Goal: Navigation & Orientation: Understand site structure

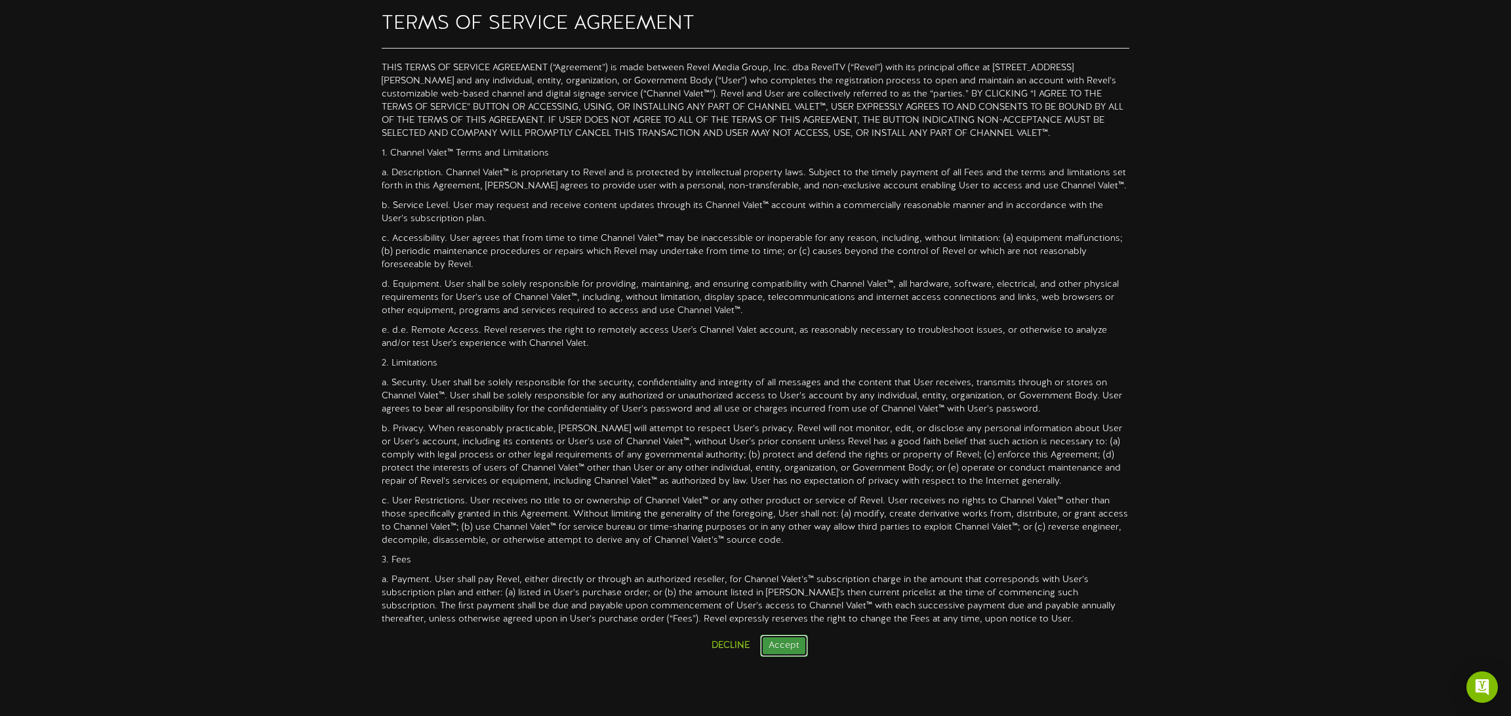
click at [786, 643] on button "Accept" at bounding box center [784, 645] width 48 height 22
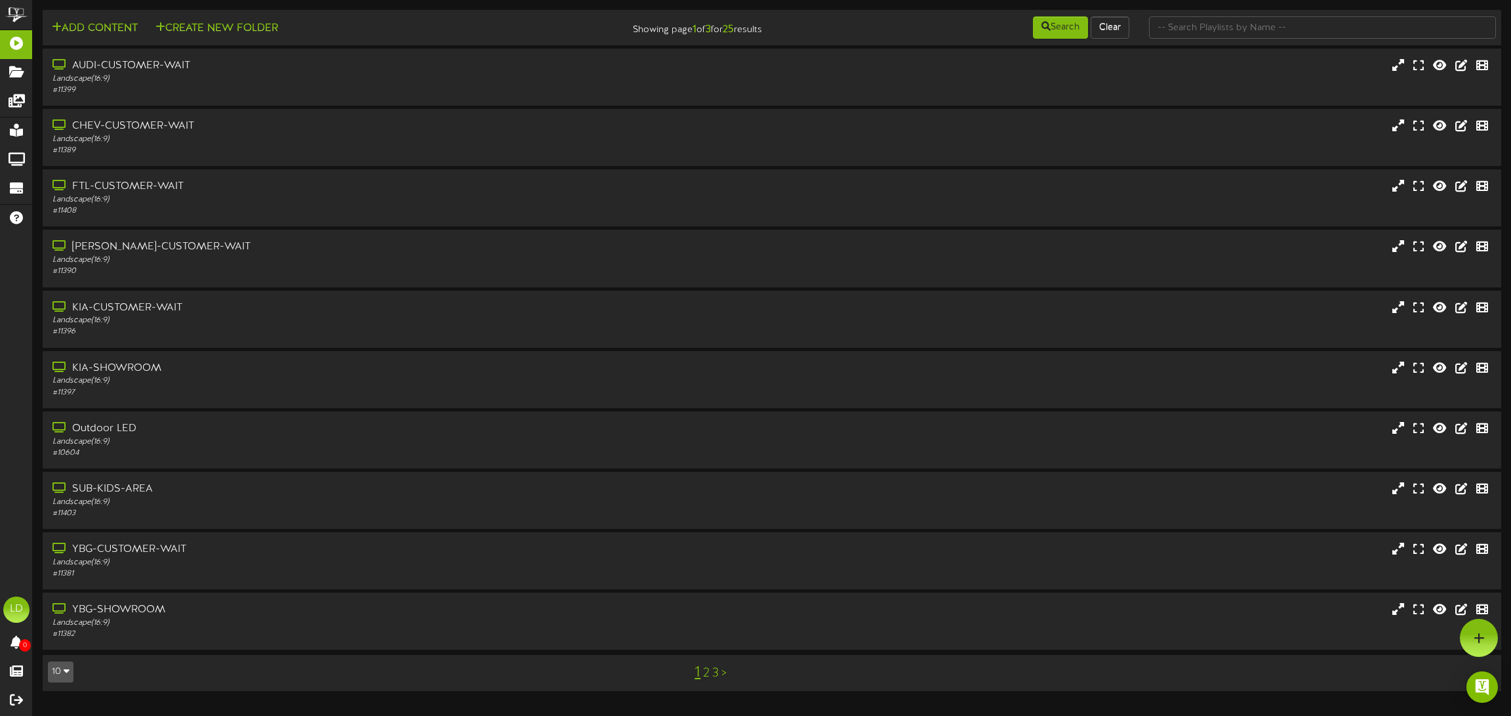
click at [707, 674] on link "2" at bounding box center [706, 673] width 7 height 14
click at [722, 672] on link "3" at bounding box center [719, 673] width 7 height 14
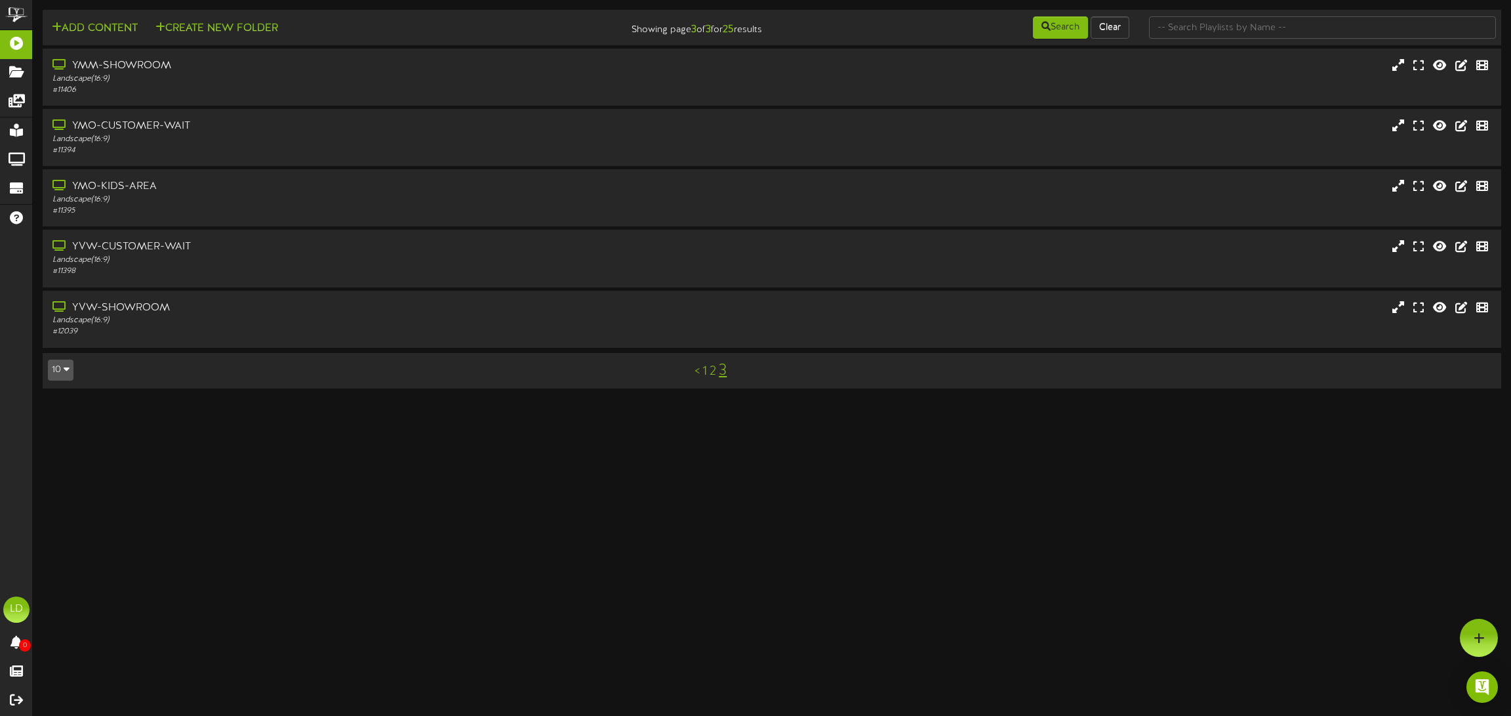
click at [712, 369] on link "2" at bounding box center [713, 371] width 7 height 14
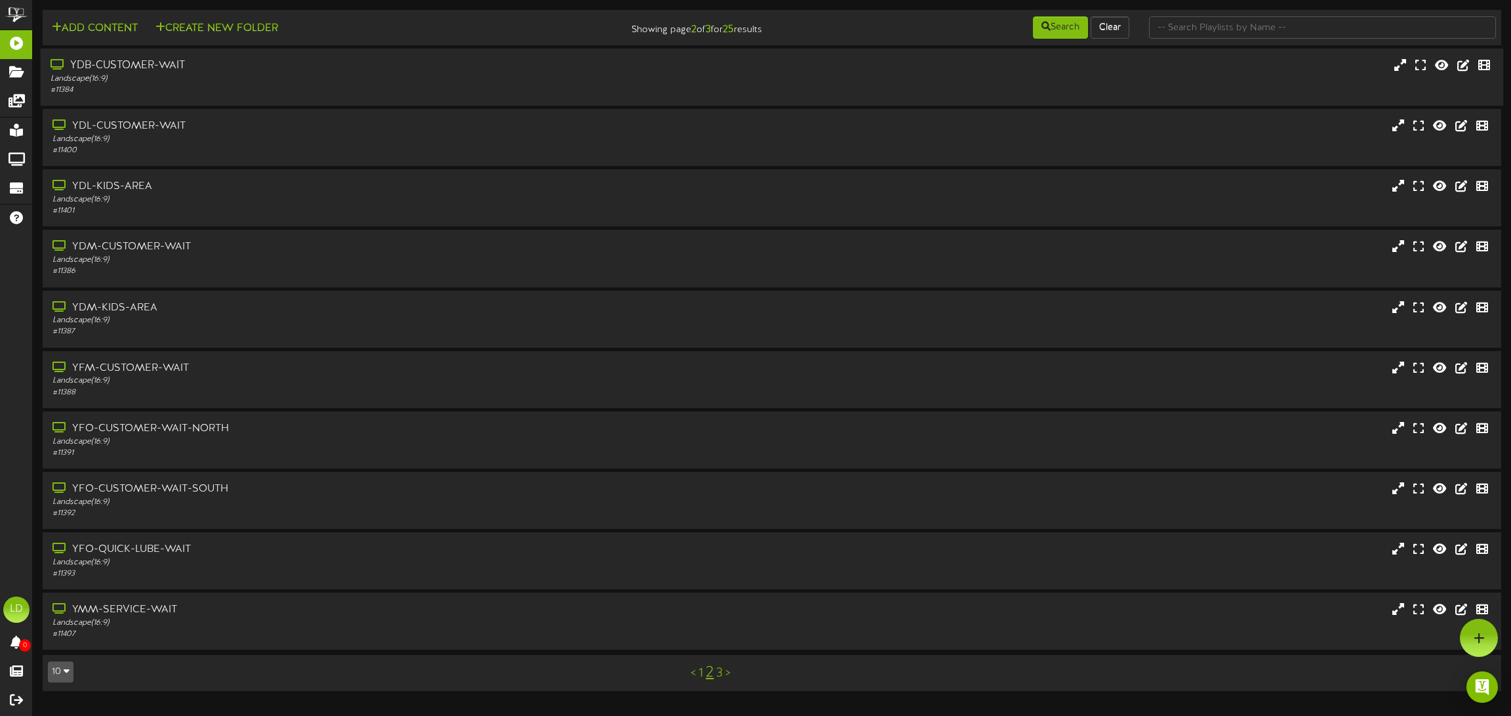
click at [87, 70] on div "YDB-CUSTOMER-WAIT" at bounding box center [346, 65] width 590 height 15
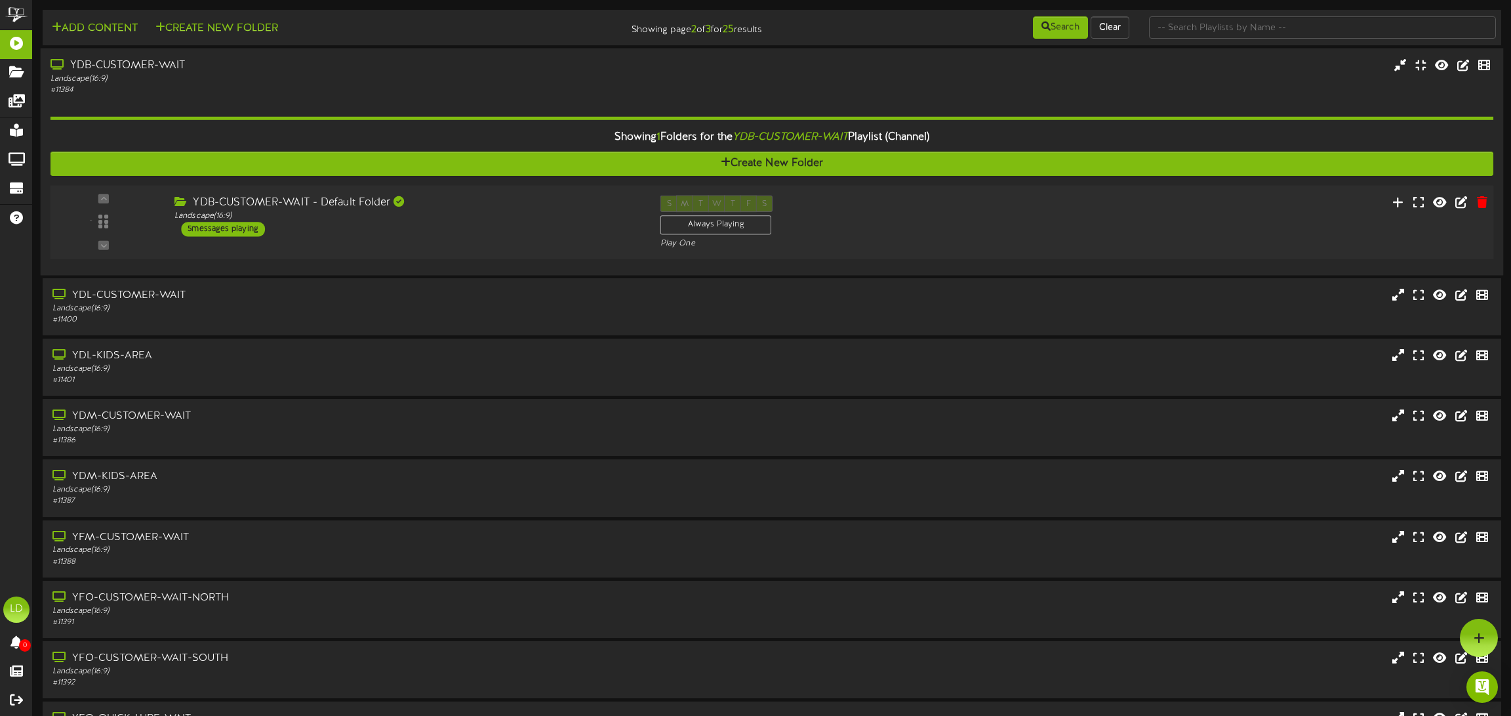
click at [225, 228] on div "5 messages playing" at bounding box center [223, 229] width 84 height 14
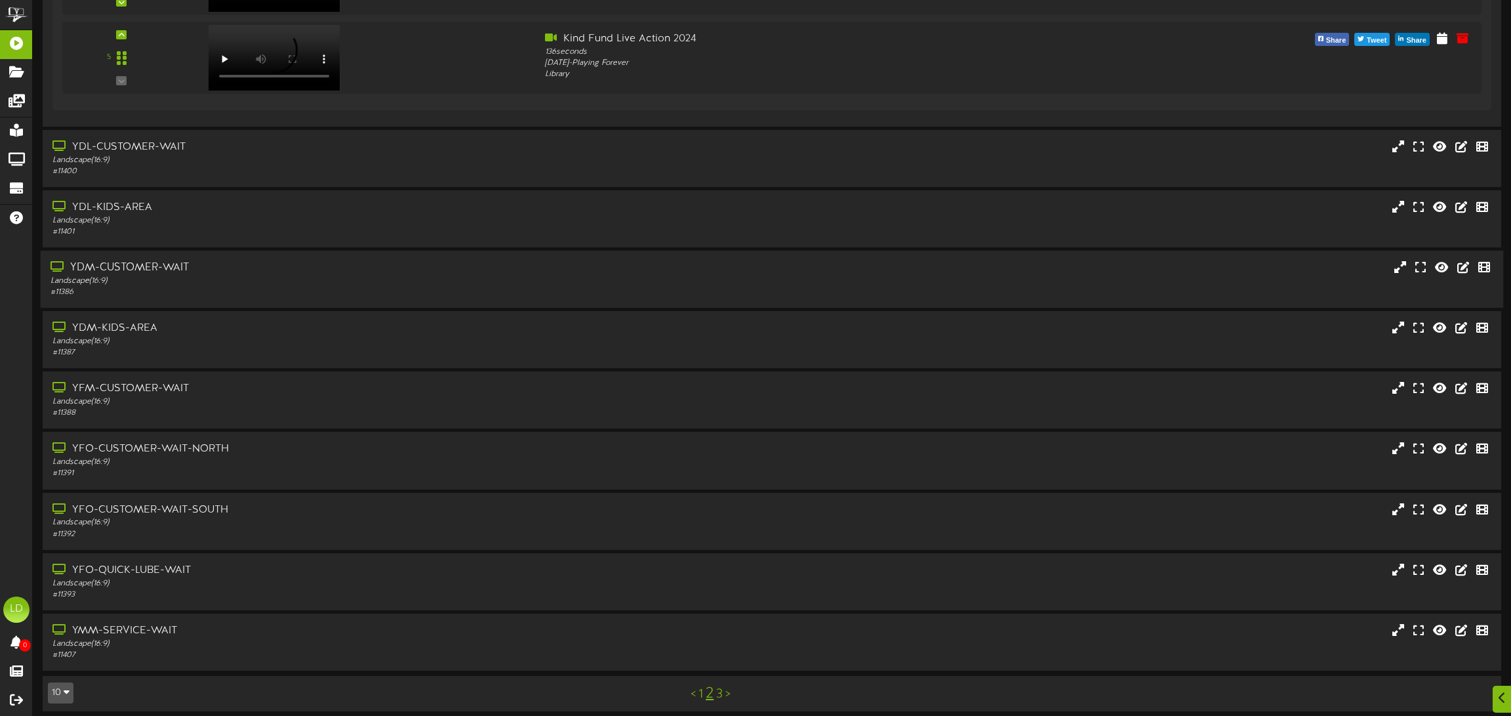
scroll to position [632, 0]
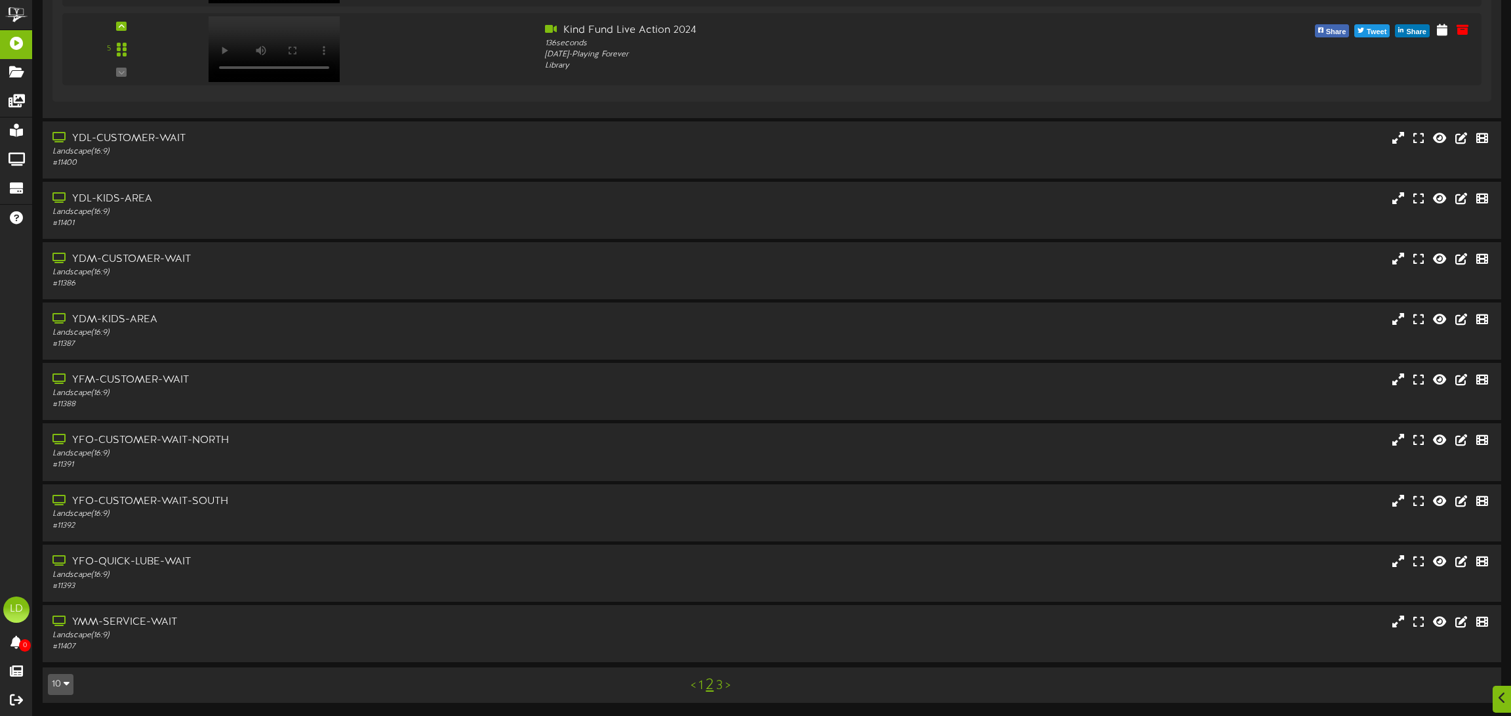
click at [699, 686] on link "1" at bounding box center [701, 685] width 5 height 14
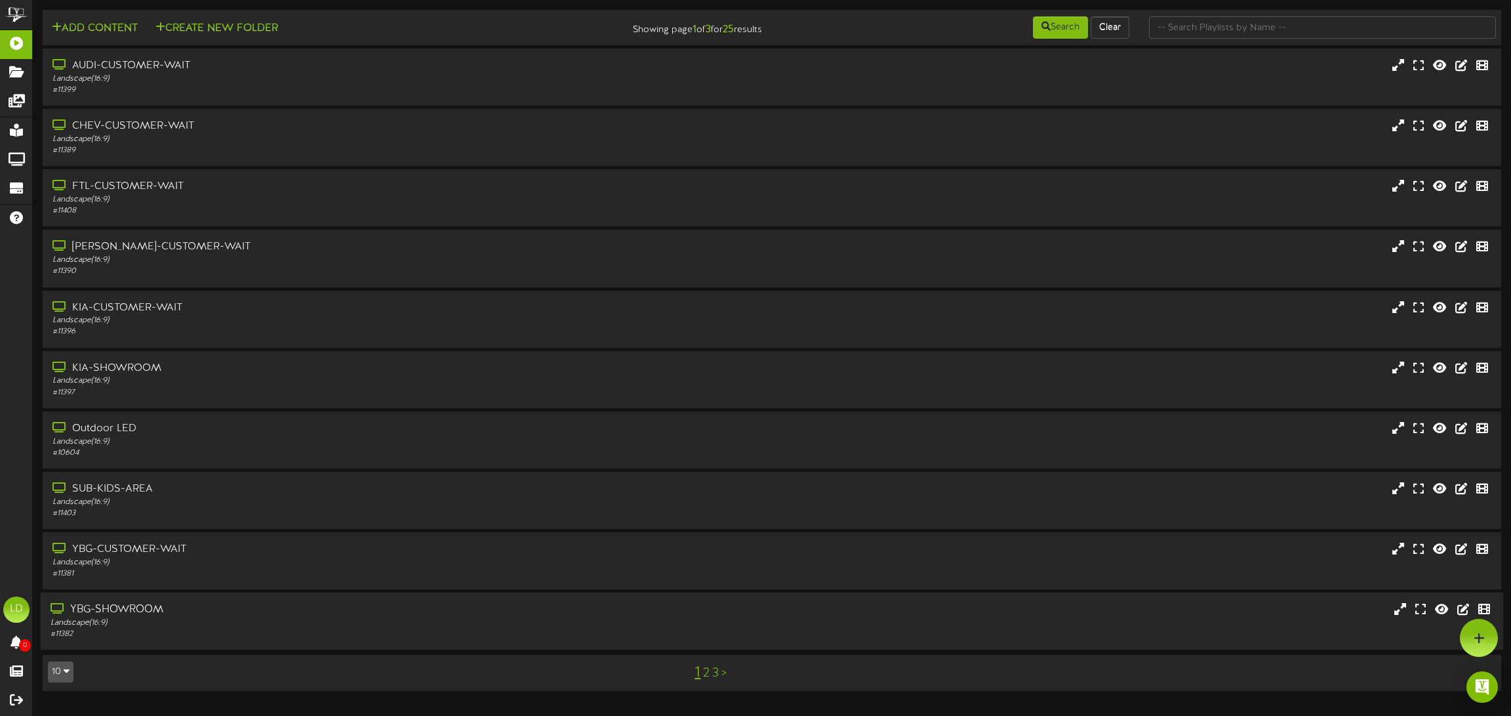
click at [131, 617] on div "Landscape ( 16:9 )" at bounding box center [346, 622] width 590 height 11
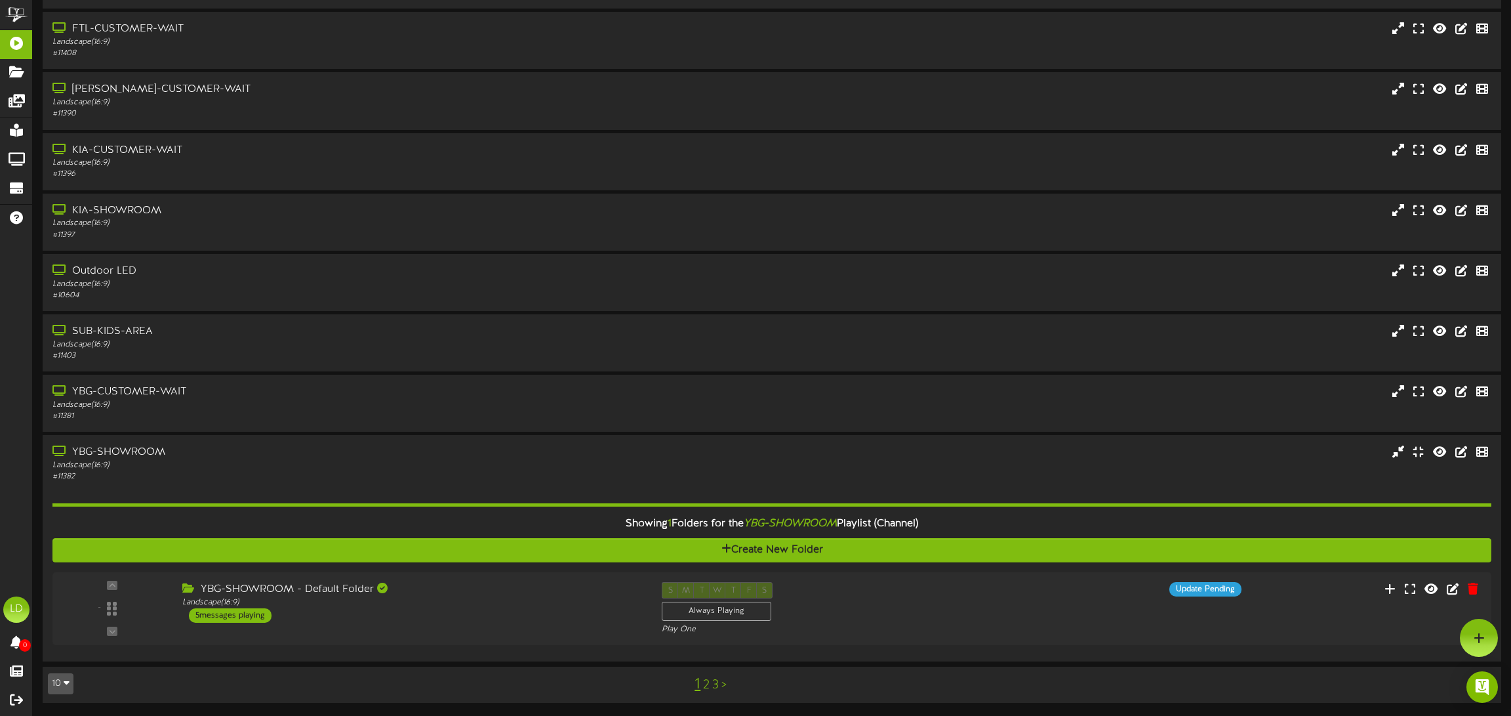
scroll to position [157, 0]
click at [214, 617] on div "5 messages playing" at bounding box center [223, 616] width 84 height 14
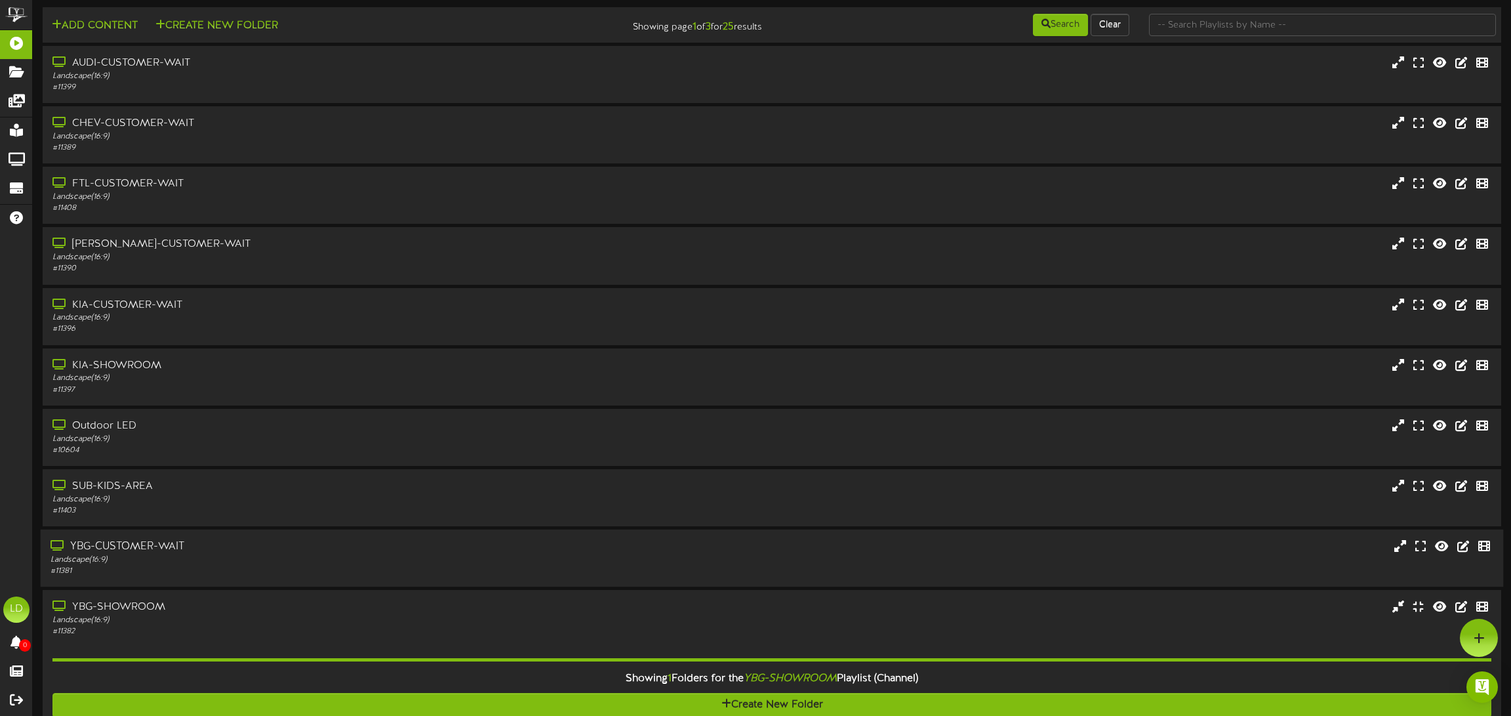
scroll to position [0, 0]
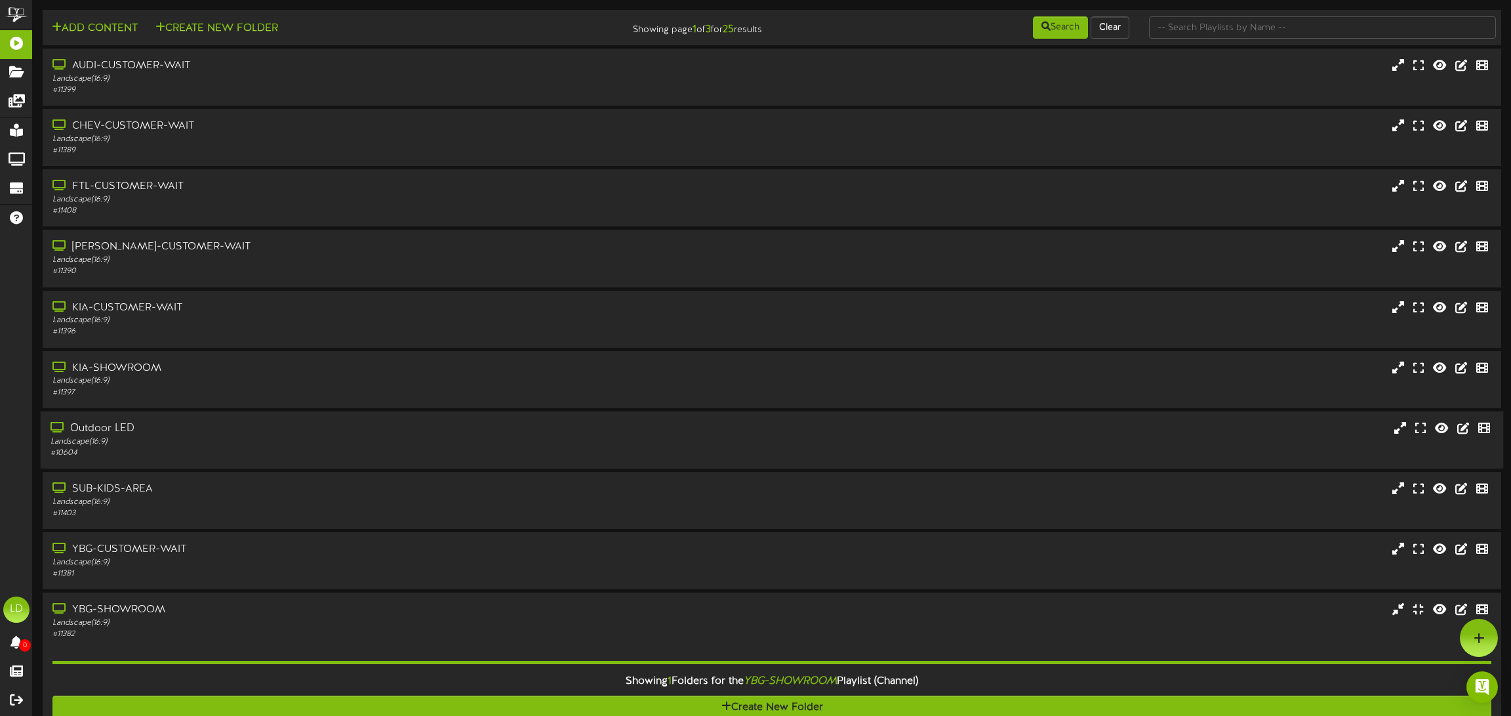
click at [178, 435] on div "Outdoor LED" at bounding box center [346, 428] width 590 height 15
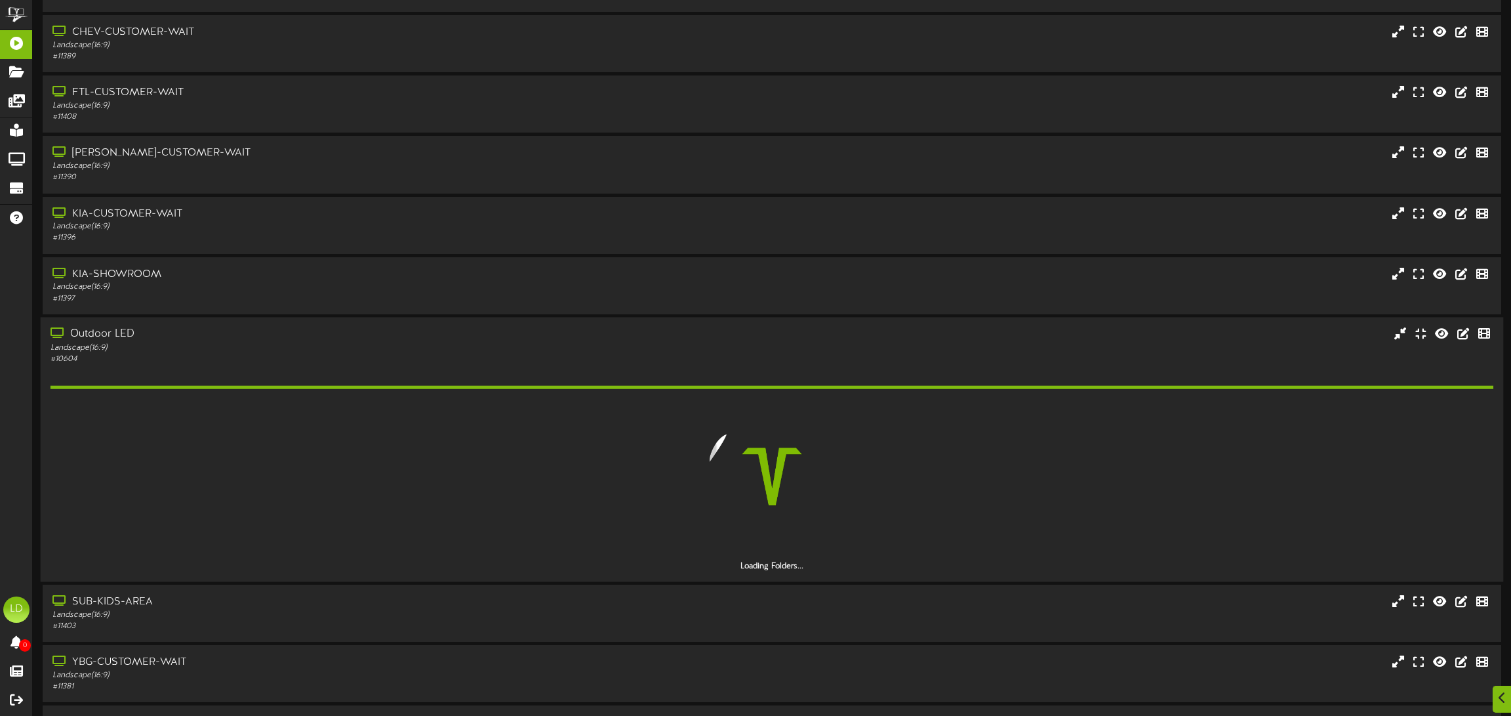
scroll to position [140, 0]
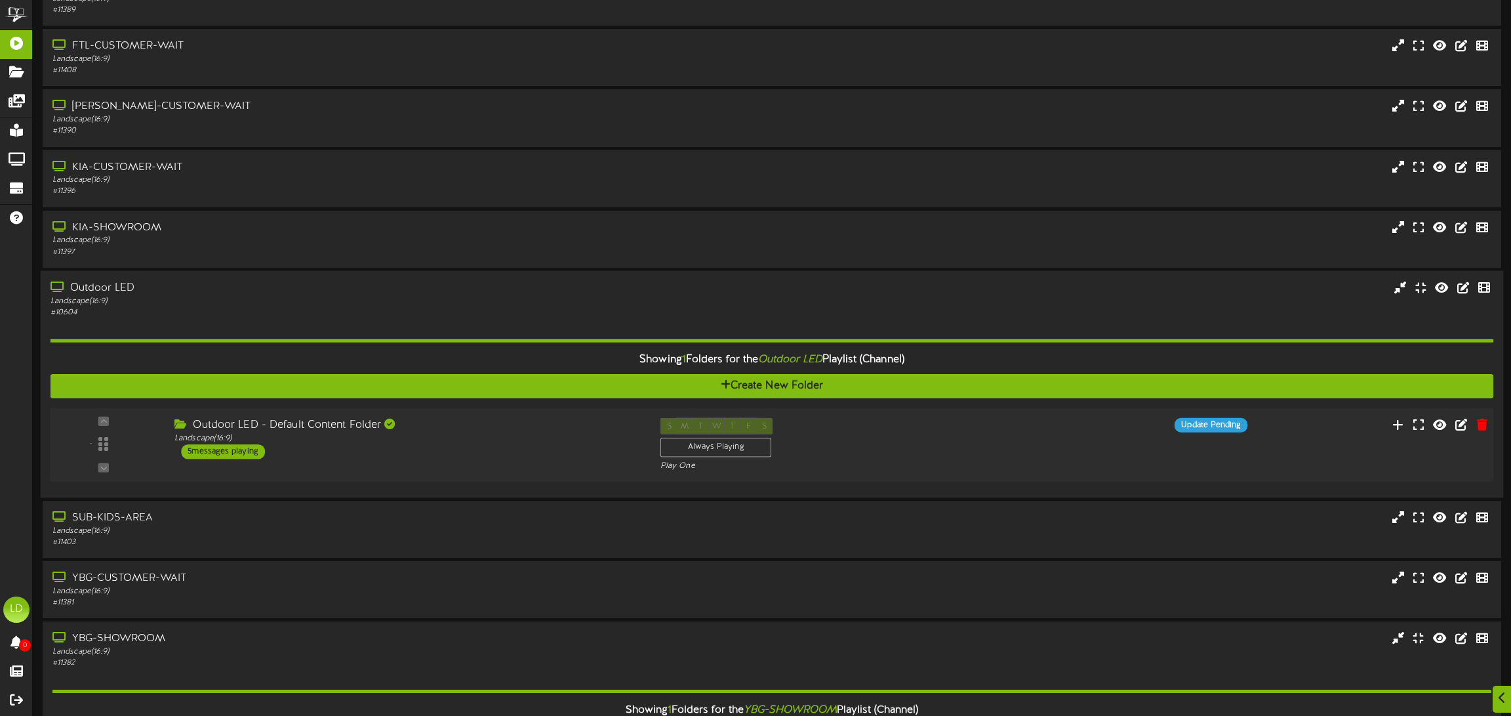
click at [211, 451] on div "5 messages playing" at bounding box center [223, 451] width 84 height 14
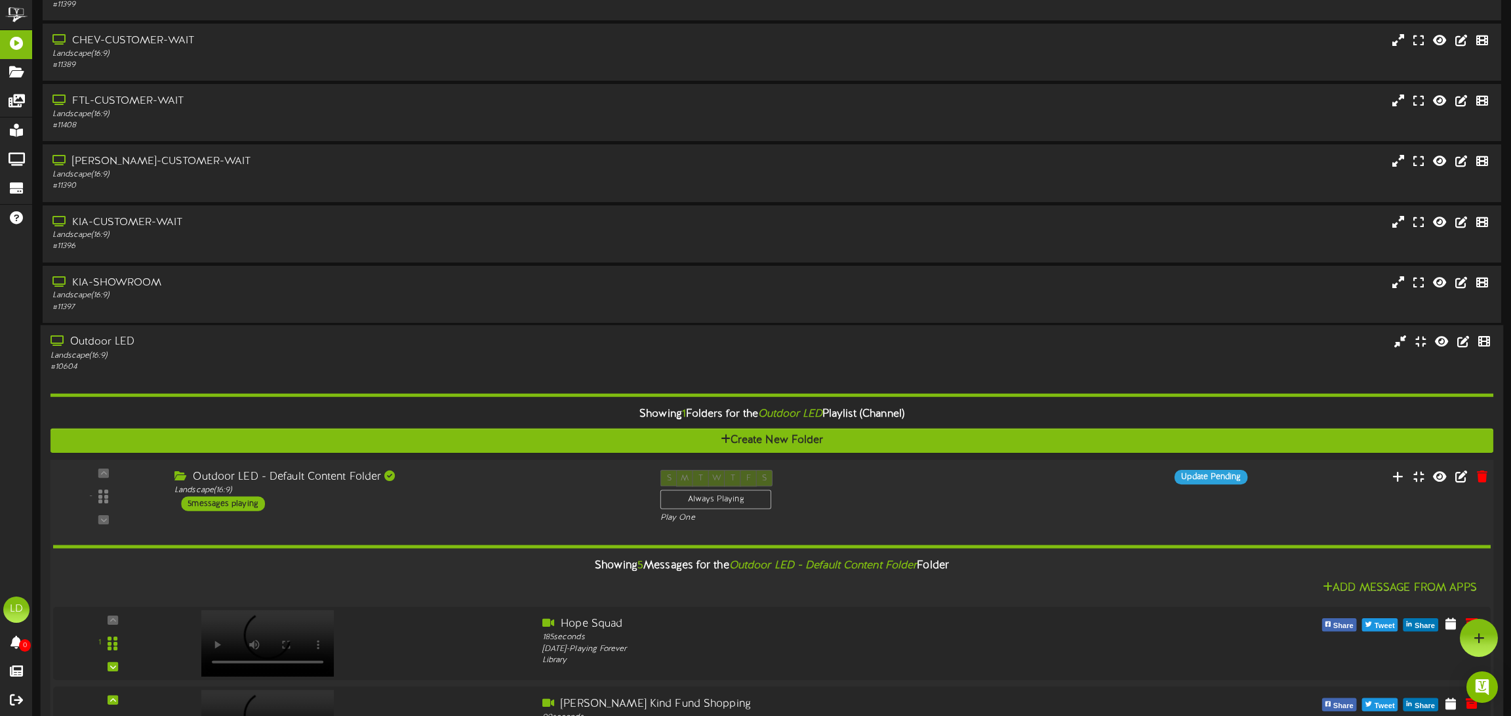
scroll to position [0, 0]
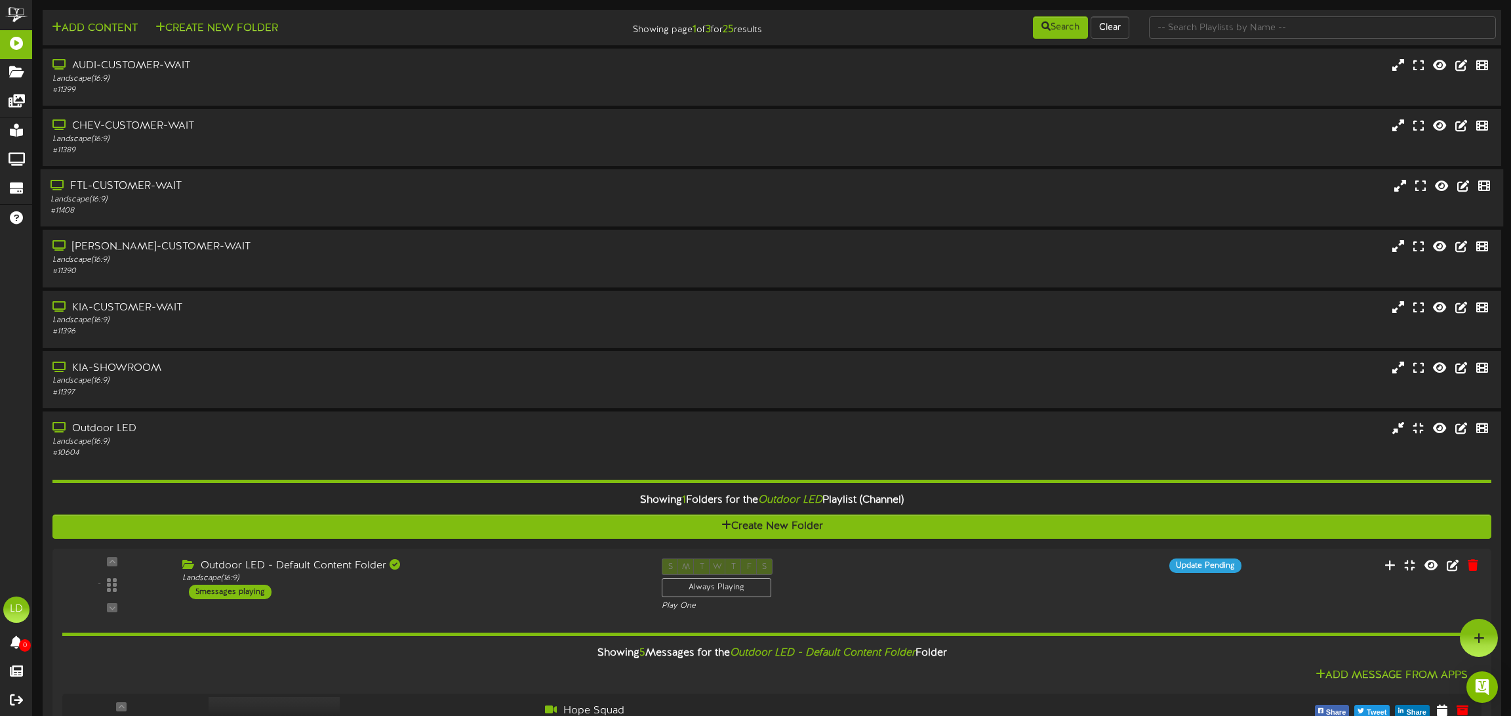
click at [176, 196] on div "Landscape ( 16:9 )" at bounding box center [346, 199] width 590 height 11
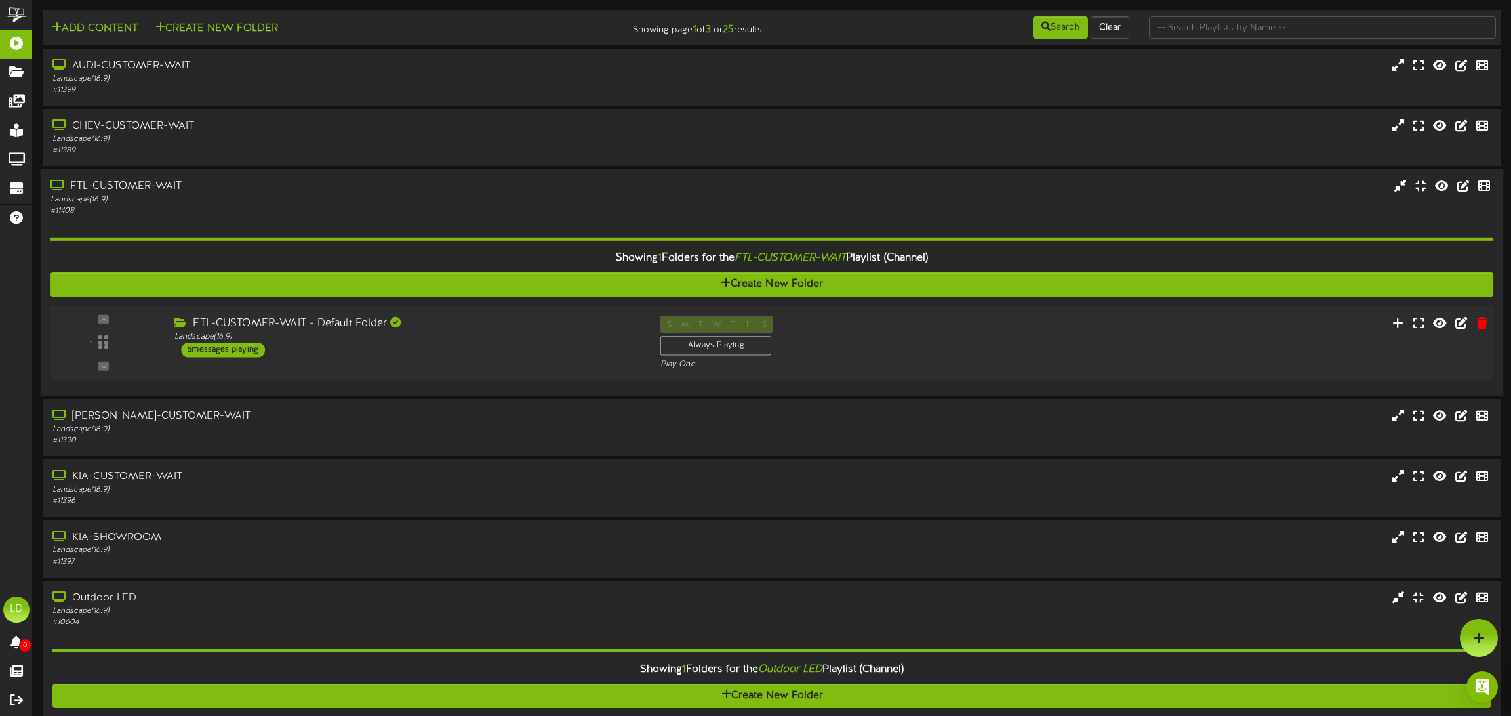
click at [230, 350] on div "5 messages playing" at bounding box center [223, 349] width 84 height 14
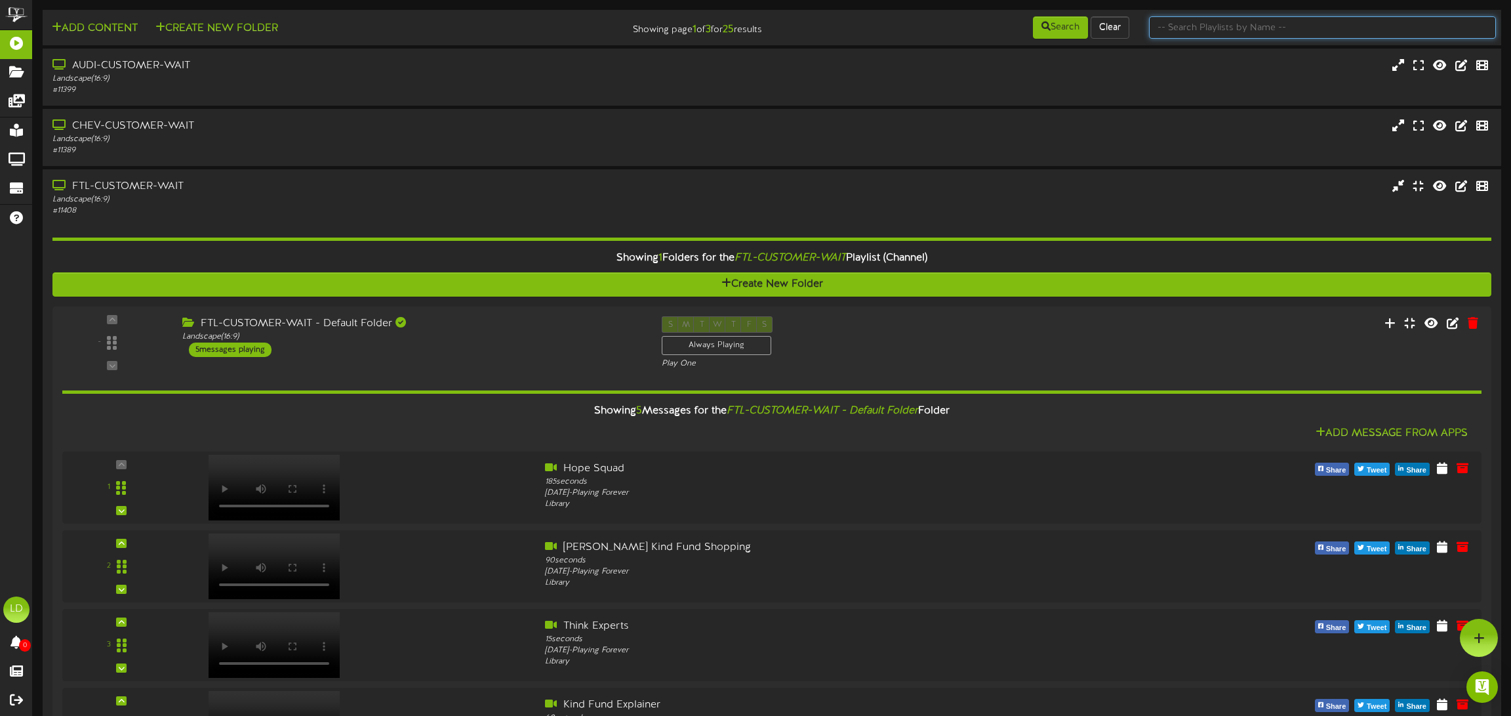
click at [1219, 28] on input "text" at bounding box center [1323, 27] width 348 height 22
type input "truck"
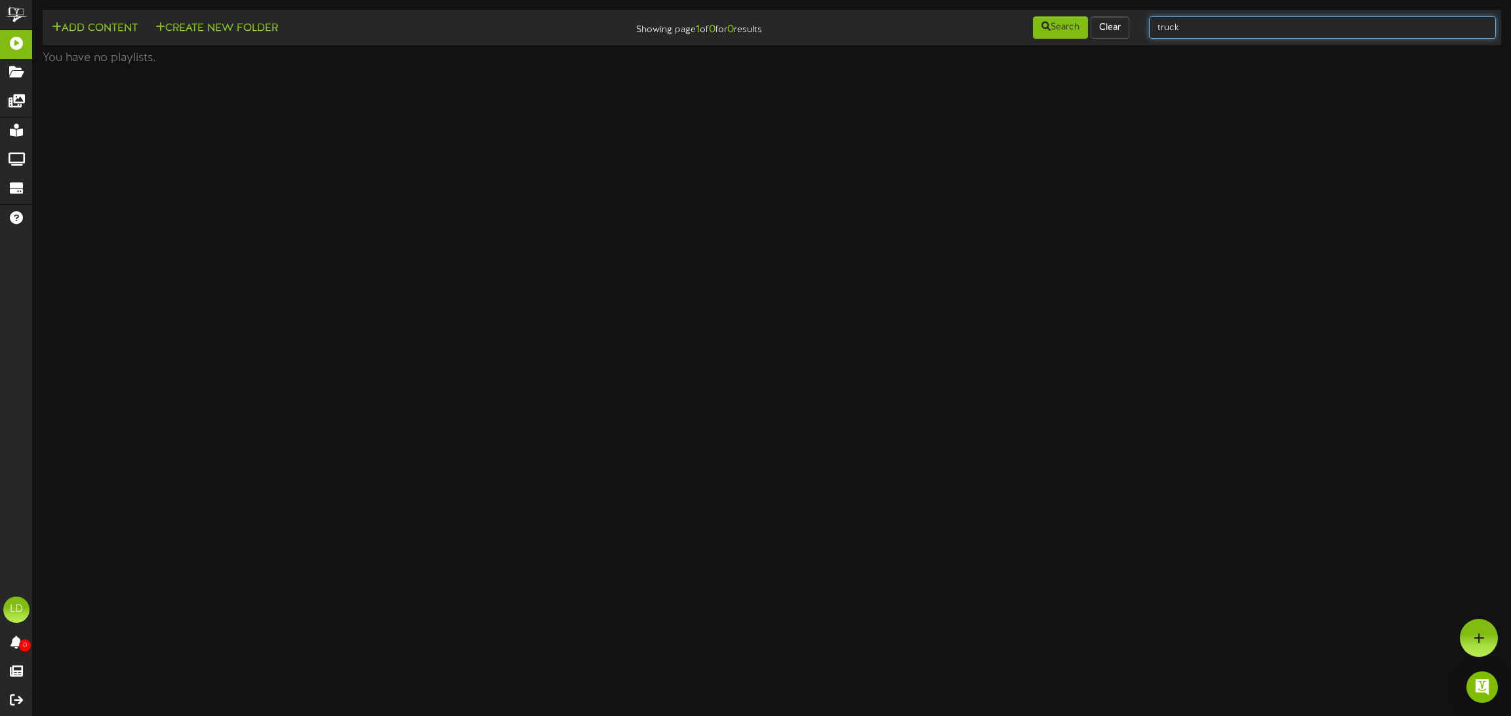
drag, startPoint x: 1191, startPoint y: 25, endPoint x: 1200, endPoint y: 25, distance: 9.8
click at [1200, 25] on input "truck" at bounding box center [1323, 27] width 348 height 22
type input "trailer"
click at [1107, 28] on button "Clear" at bounding box center [1110, 27] width 39 height 22
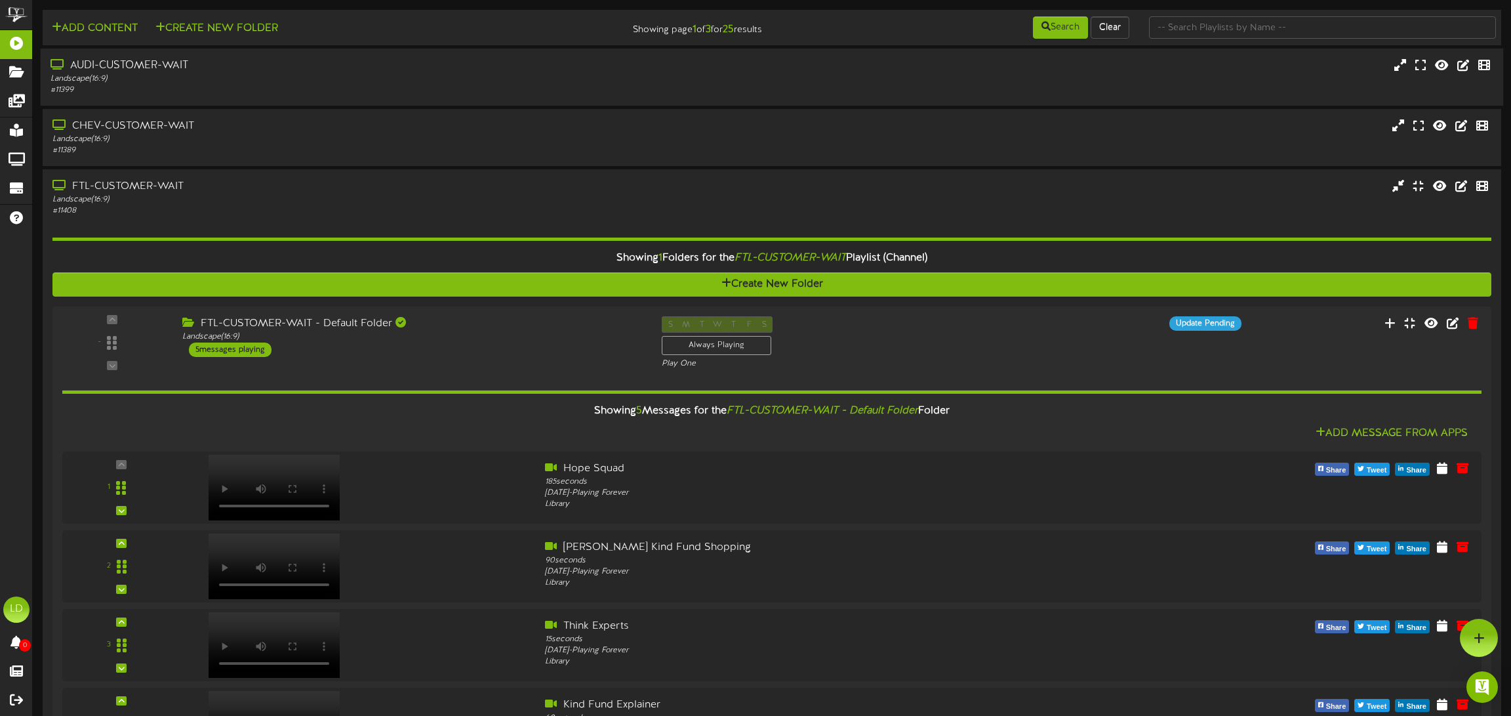
click at [140, 73] on div "AUDI-CUSTOMER-WAIT" at bounding box center [346, 65] width 590 height 15
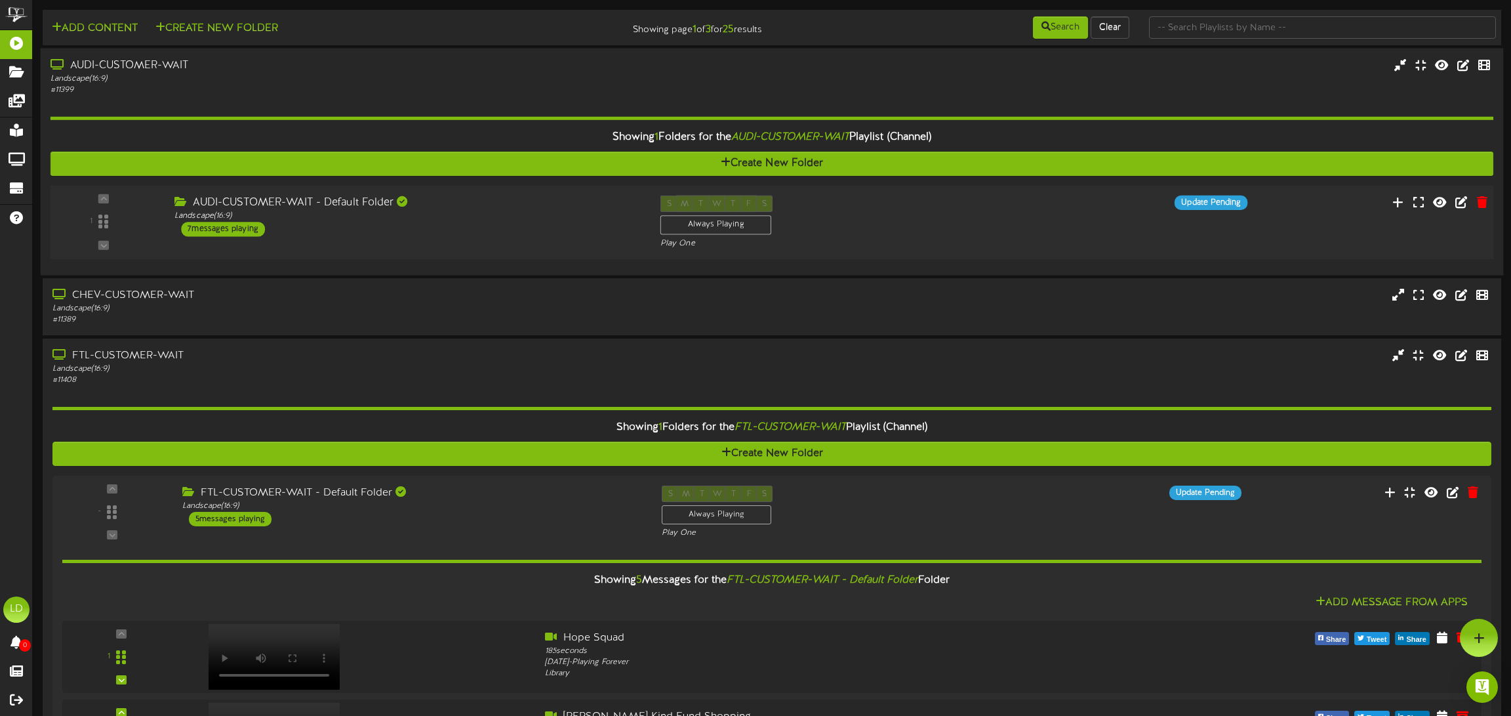
click at [247, 227] on div "7 messages playing" at bounding box center [223, 229] width 84 height 14
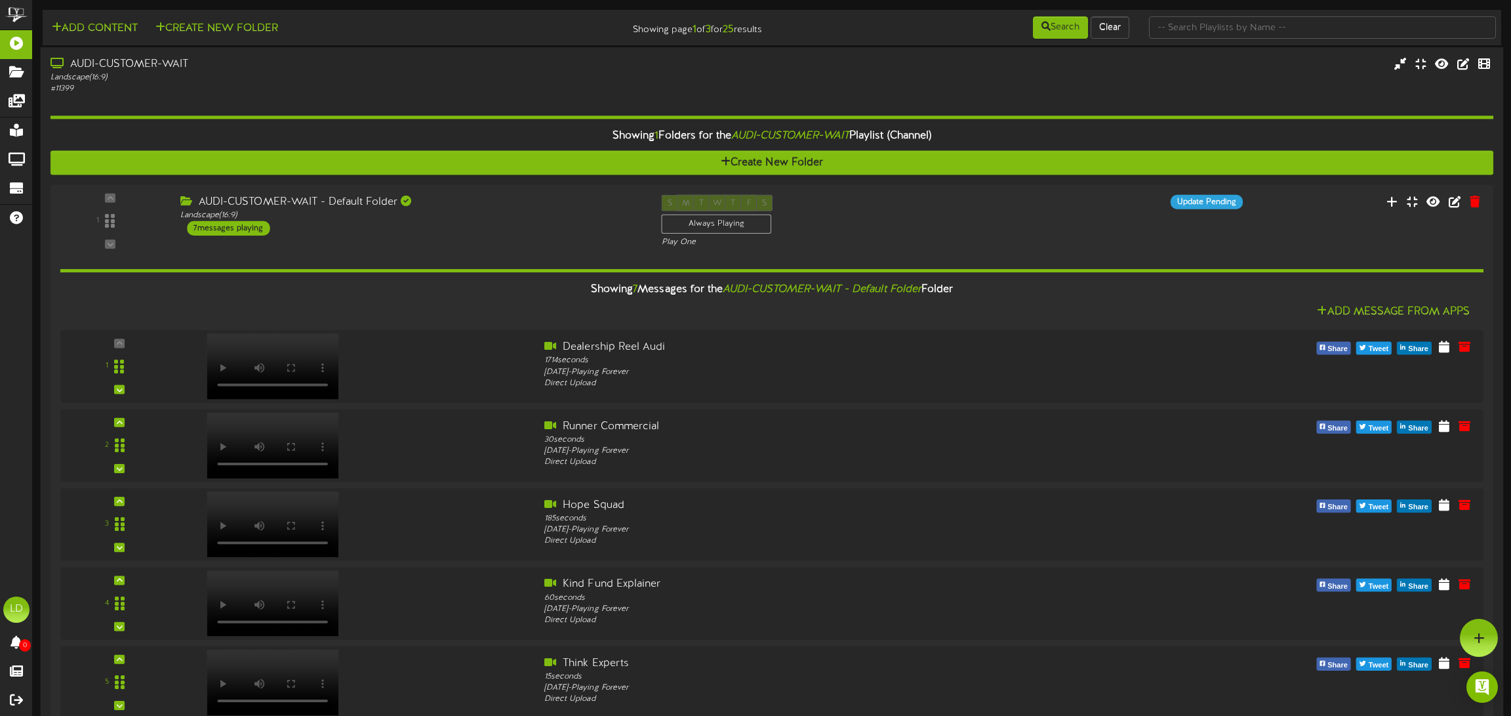
click at [140, 70] on div "AUDI-CUSTOMER-WAIT" at bounding box center [346, 64] width 590 height 15
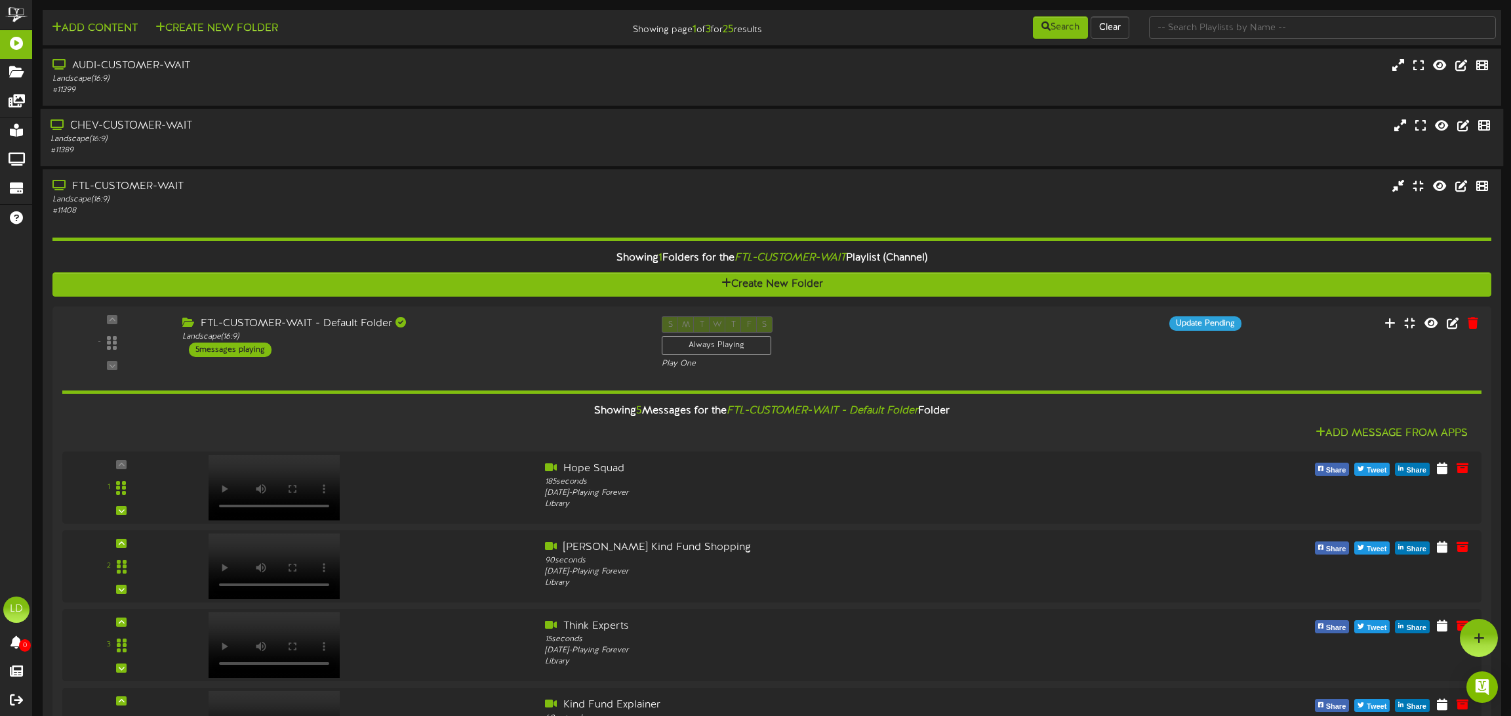
click at [162, 133] on div "CHEV-CUSTOMER-WAIT" at bounding box center [346, 126] width 590 height 15
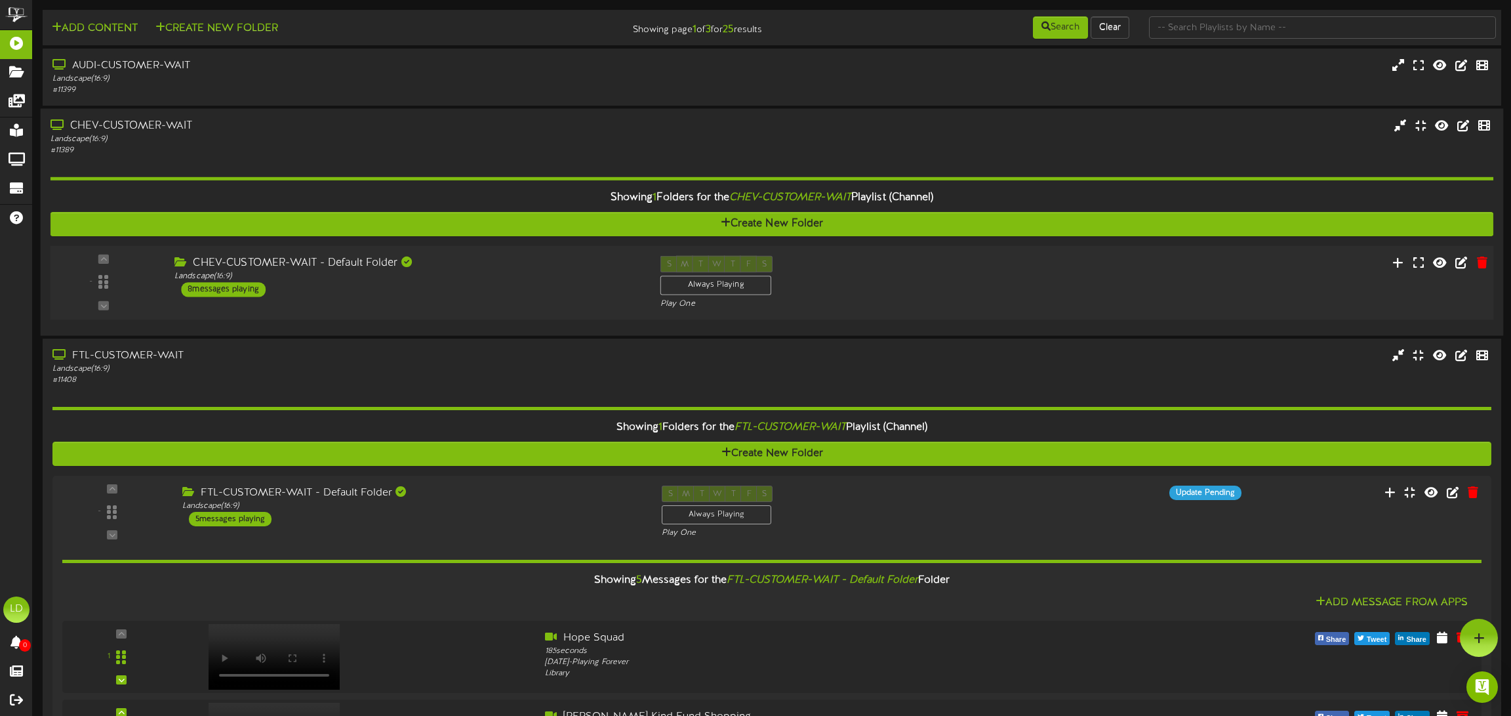
click at [220, 289] on div "8 messages playing" at bounding box center [223, 289] width 85 height 14
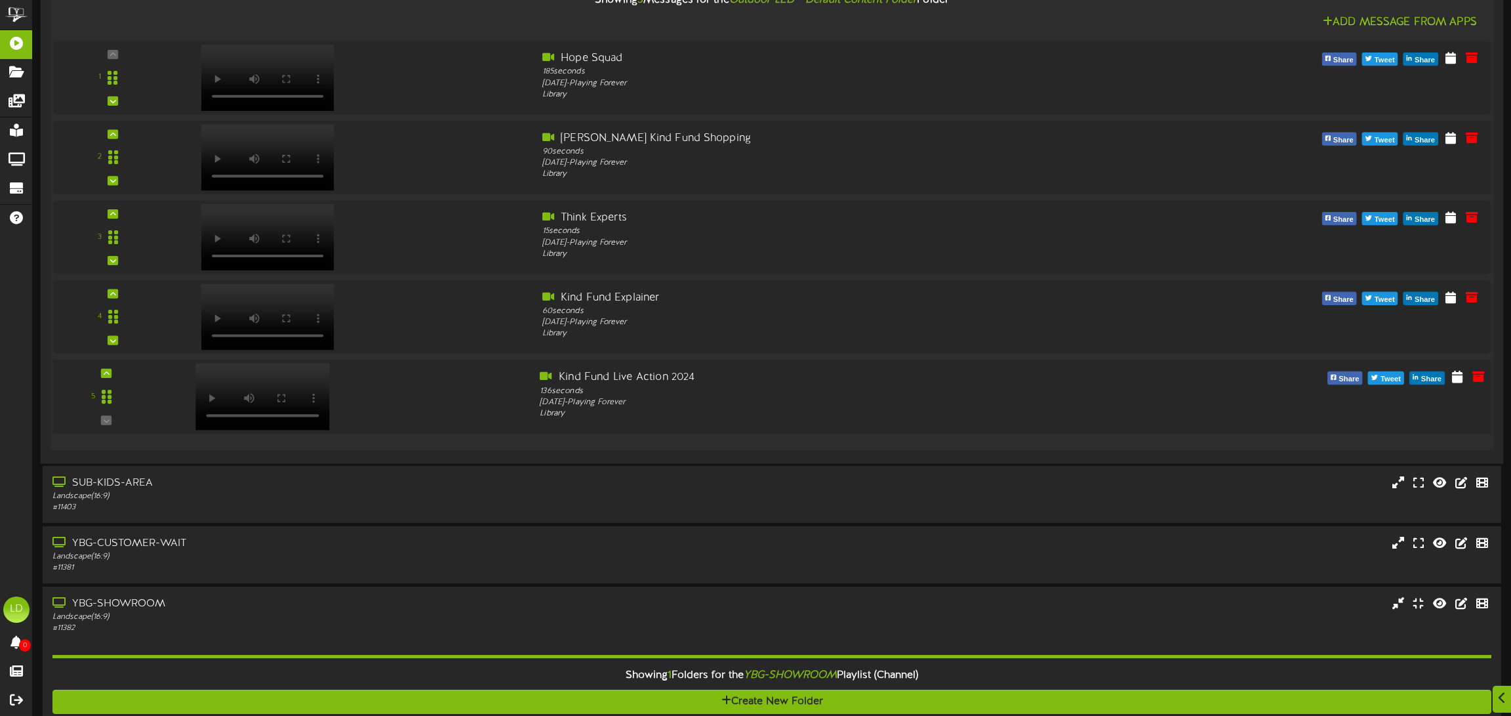
scroll to position [2178, 0]
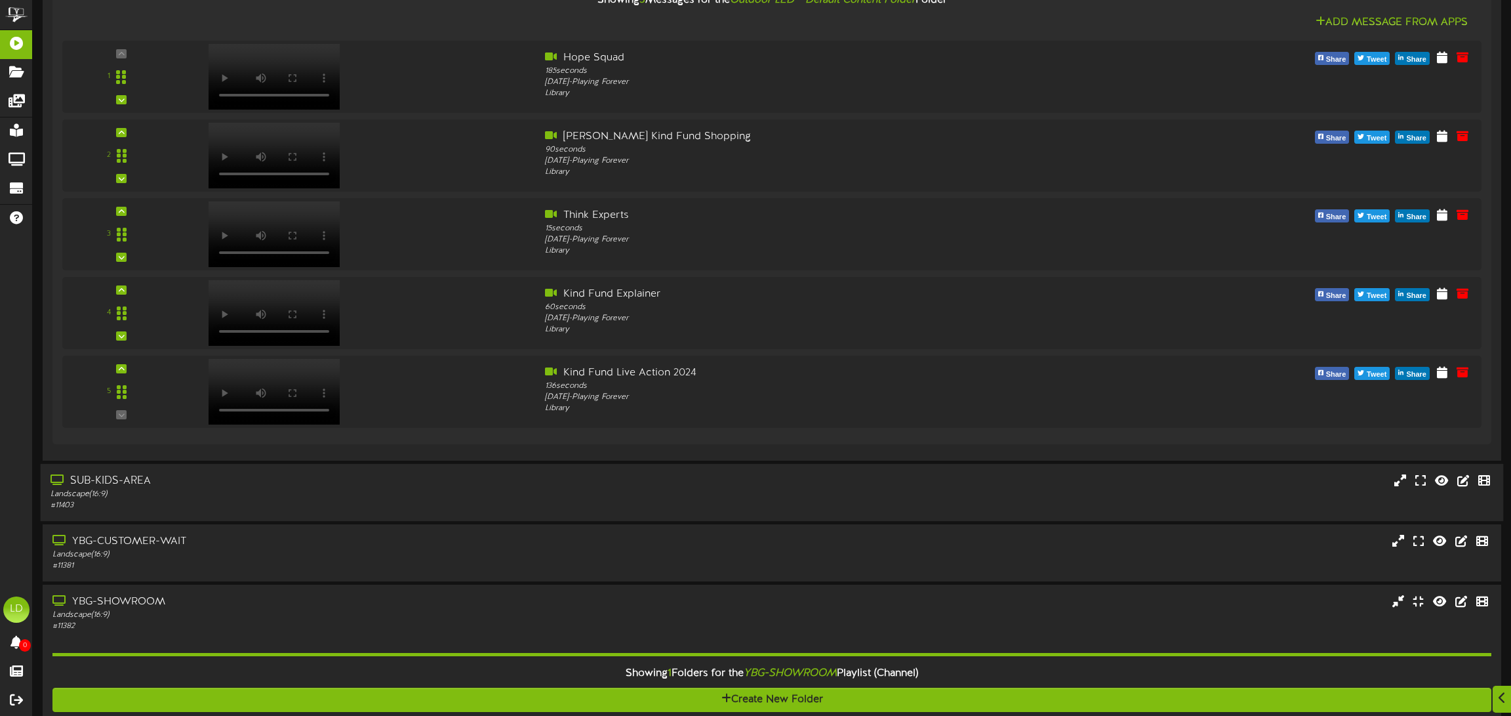
click at [198, 496] on div "Landscape ( 16:9 )" at bounding box center [346, 494] width 590 height 11
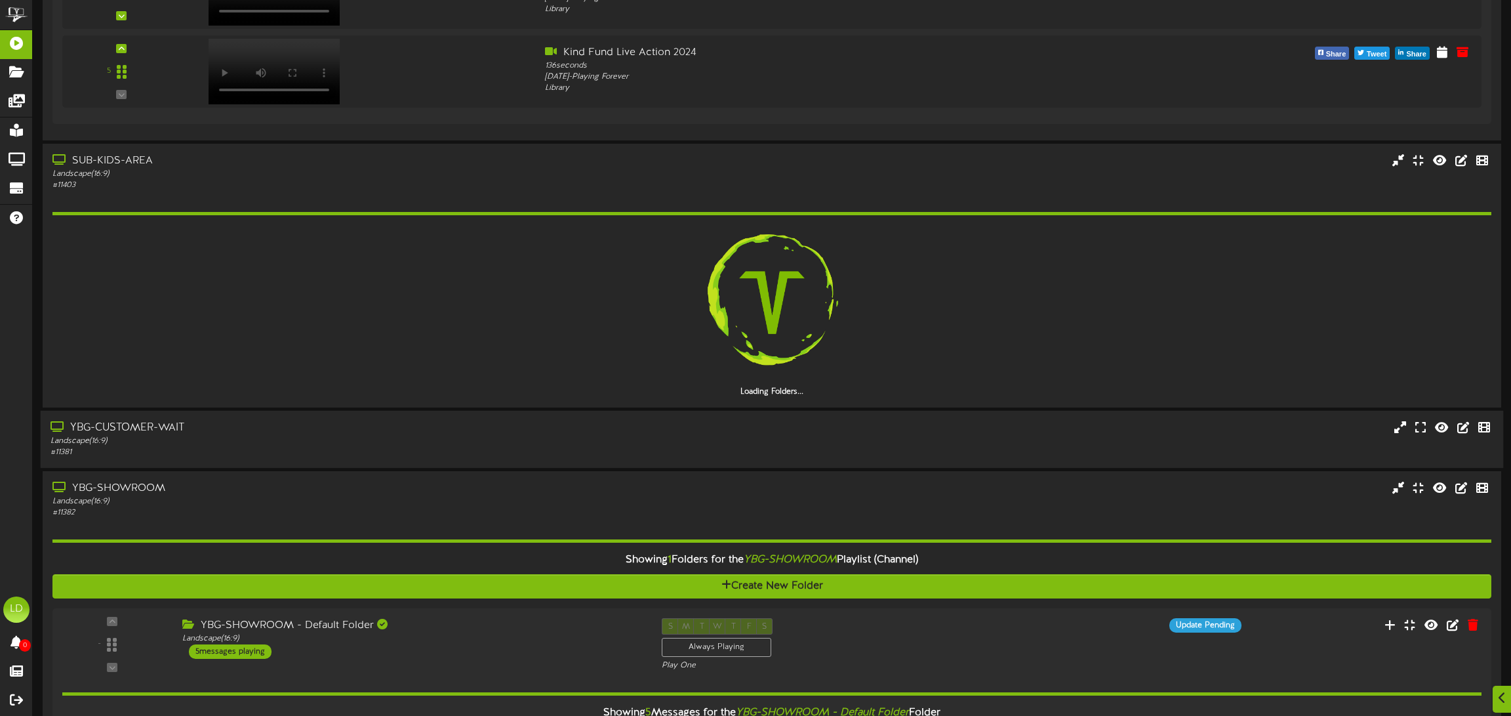
scroll to position [2518, 0]
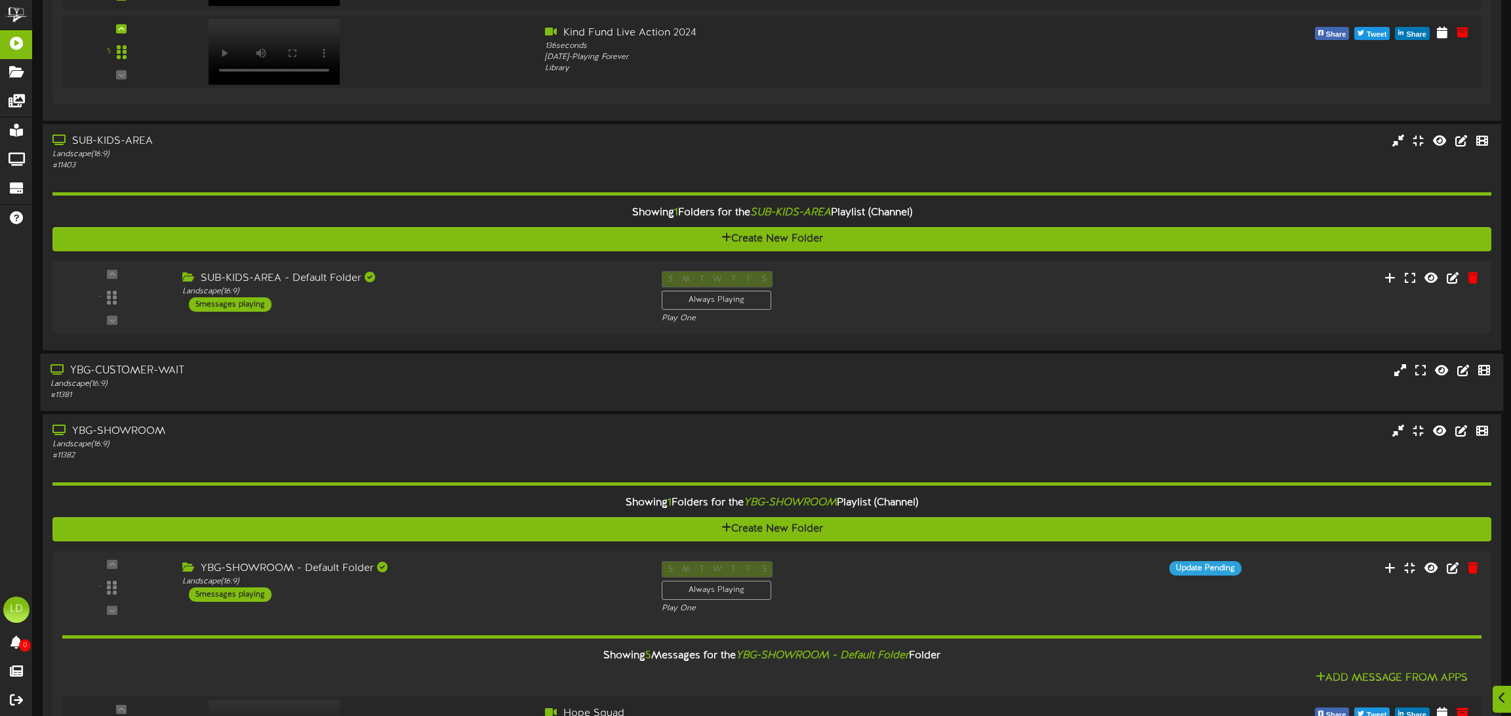
click at [102, 377] on div "YBG-CUSTOMER-WAIT" at bounding box center [346, 370] width 590 height 15
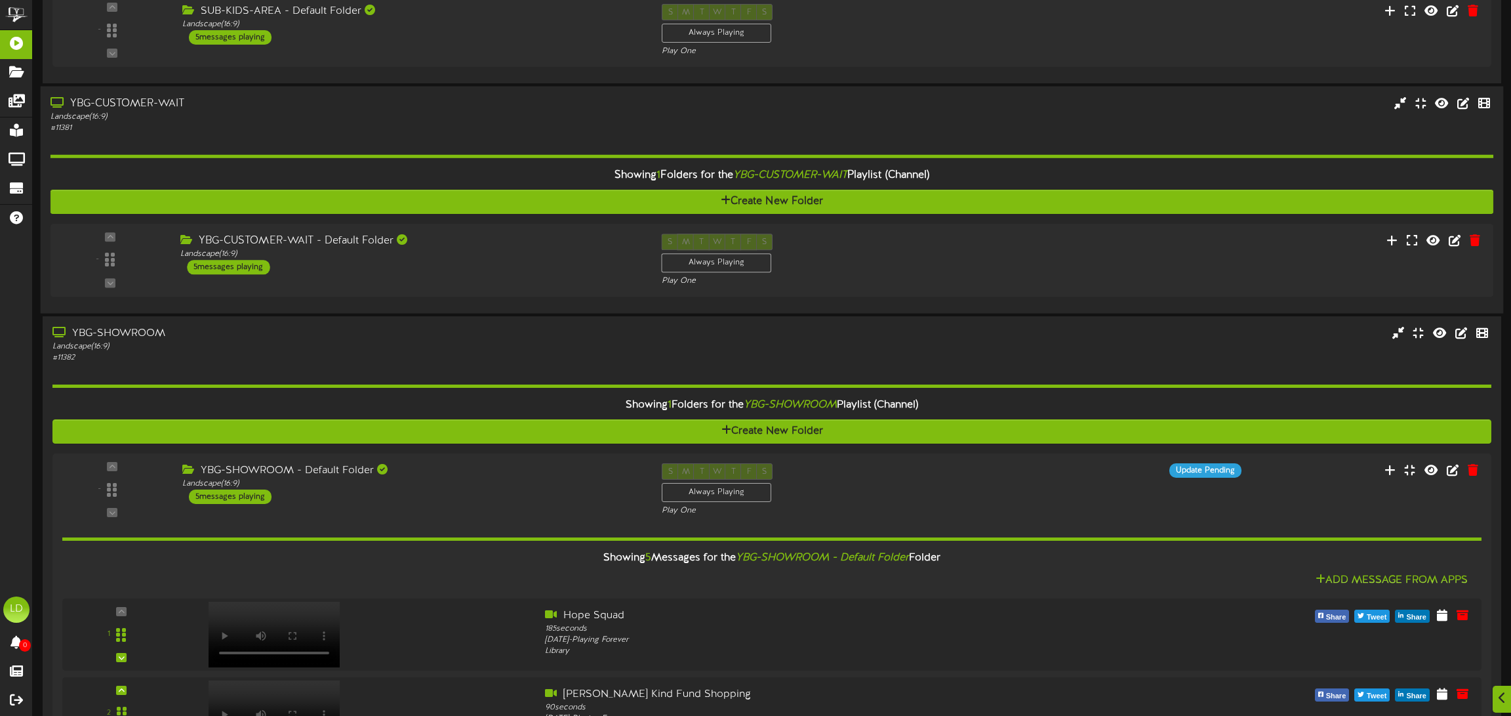
scroll to position [2786, 0]
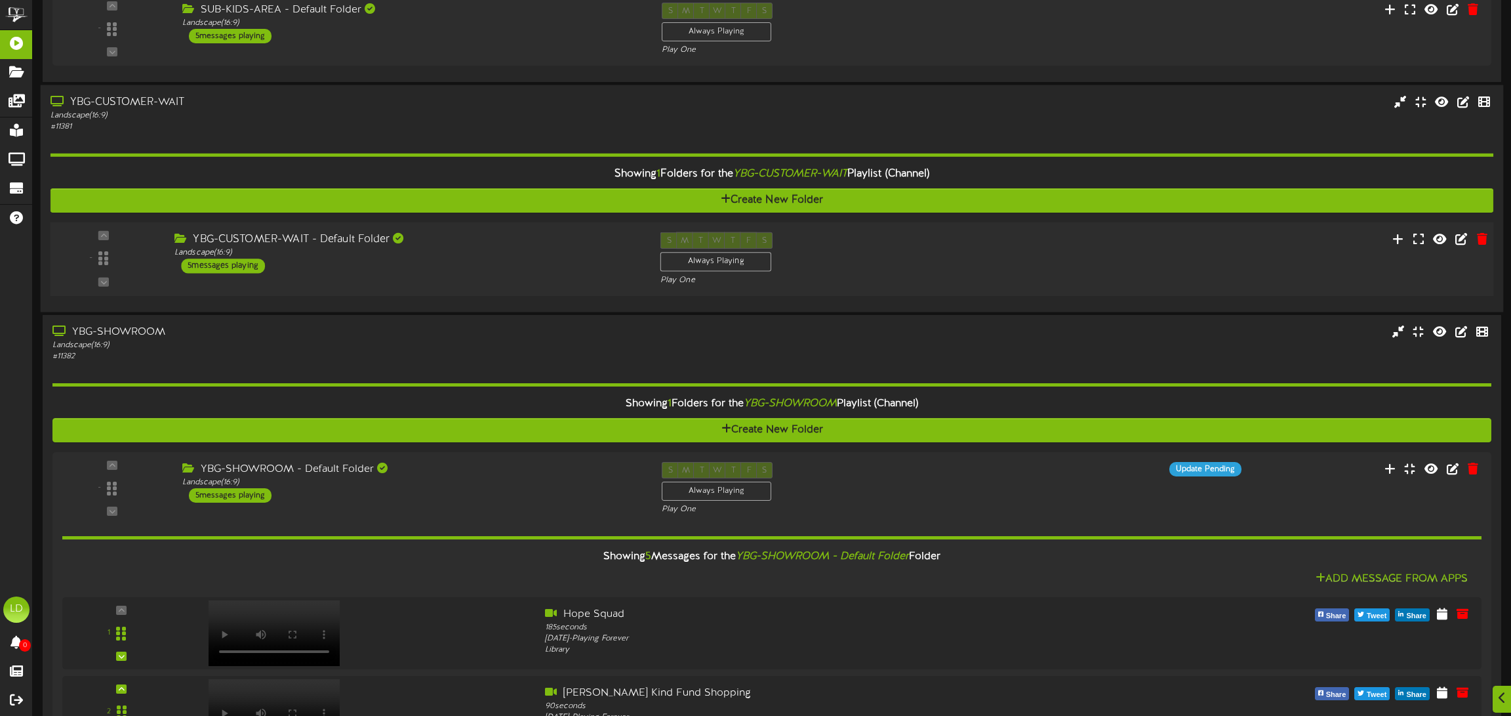
click at [224, 269] on div "5 messages playing" at bounding box center [223, 265] width 84 height 14
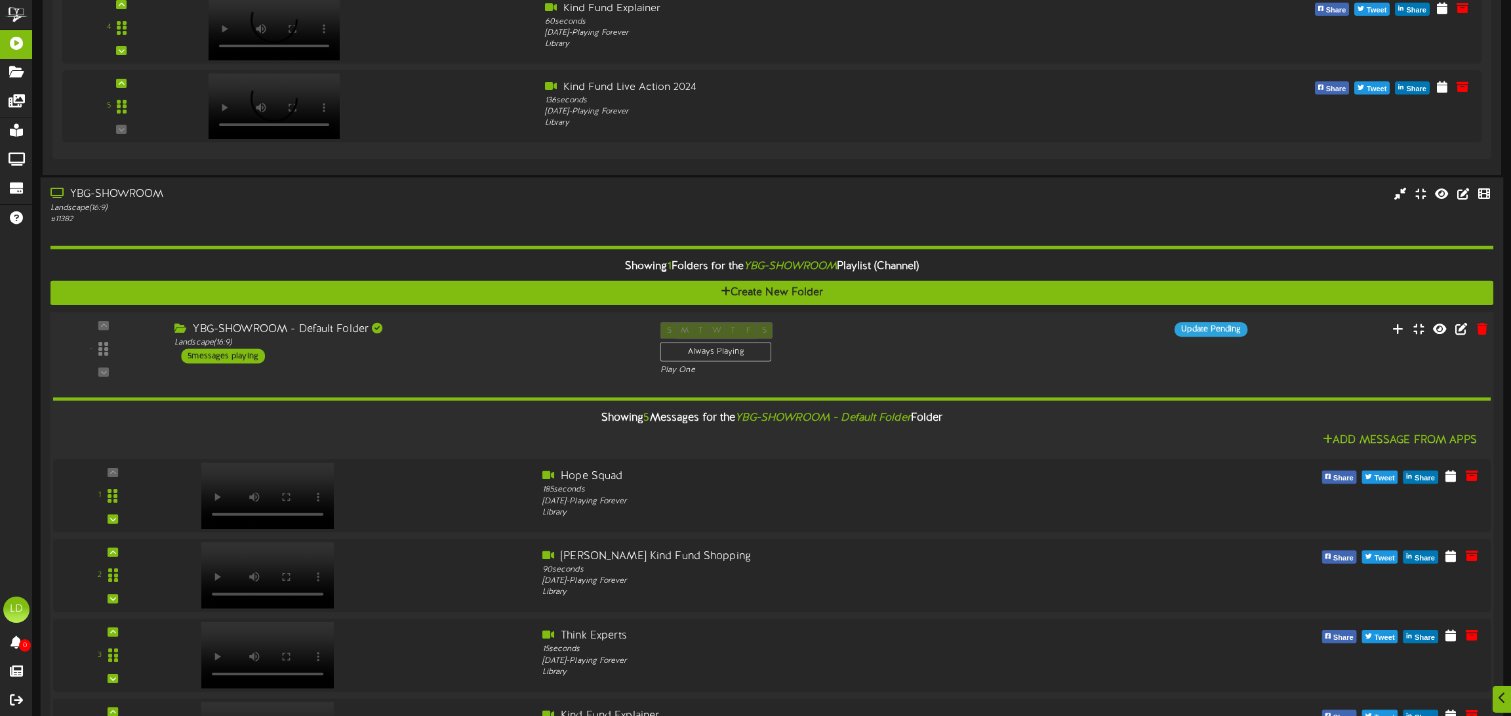
scroll to position [3402, 0]
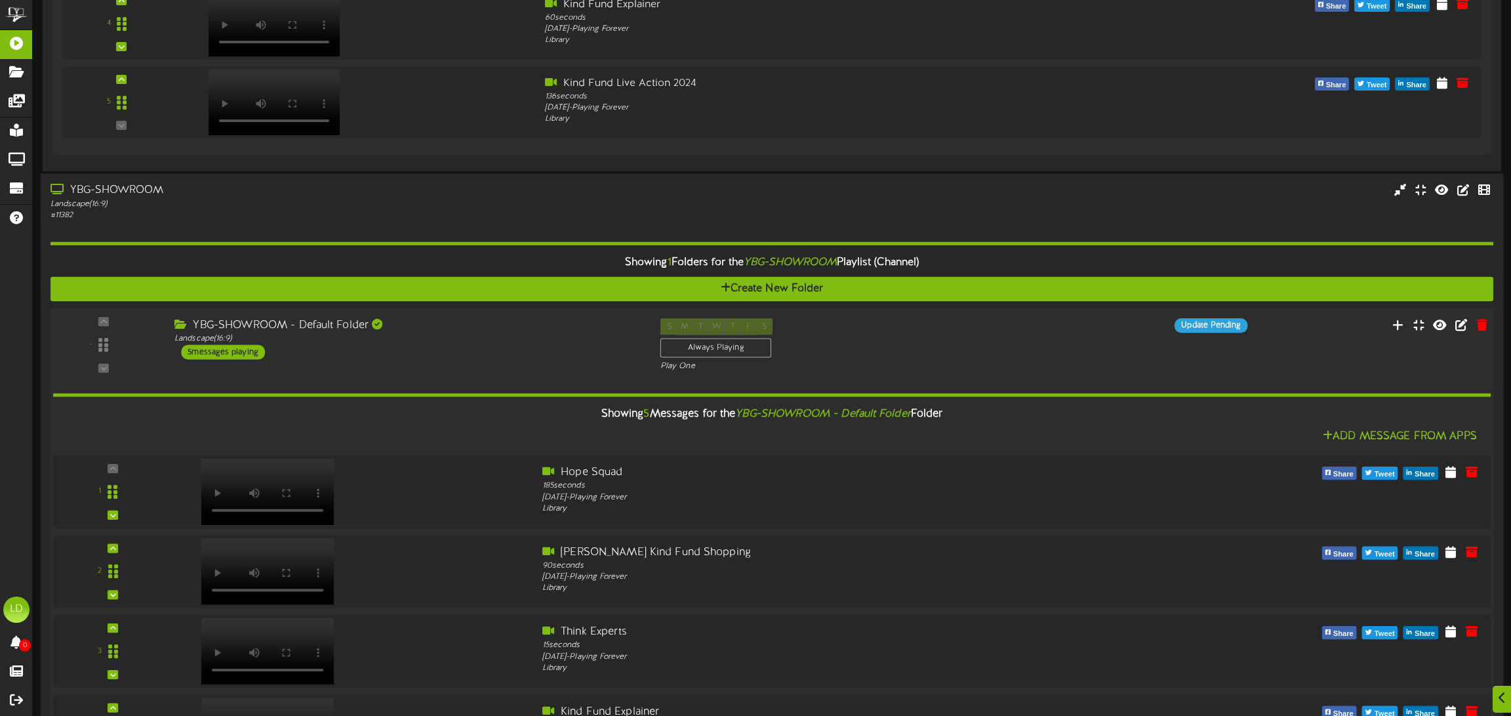
click at [227, 354] on div "5 messages playing" at bounding box center [223, 351] width 84 height 14
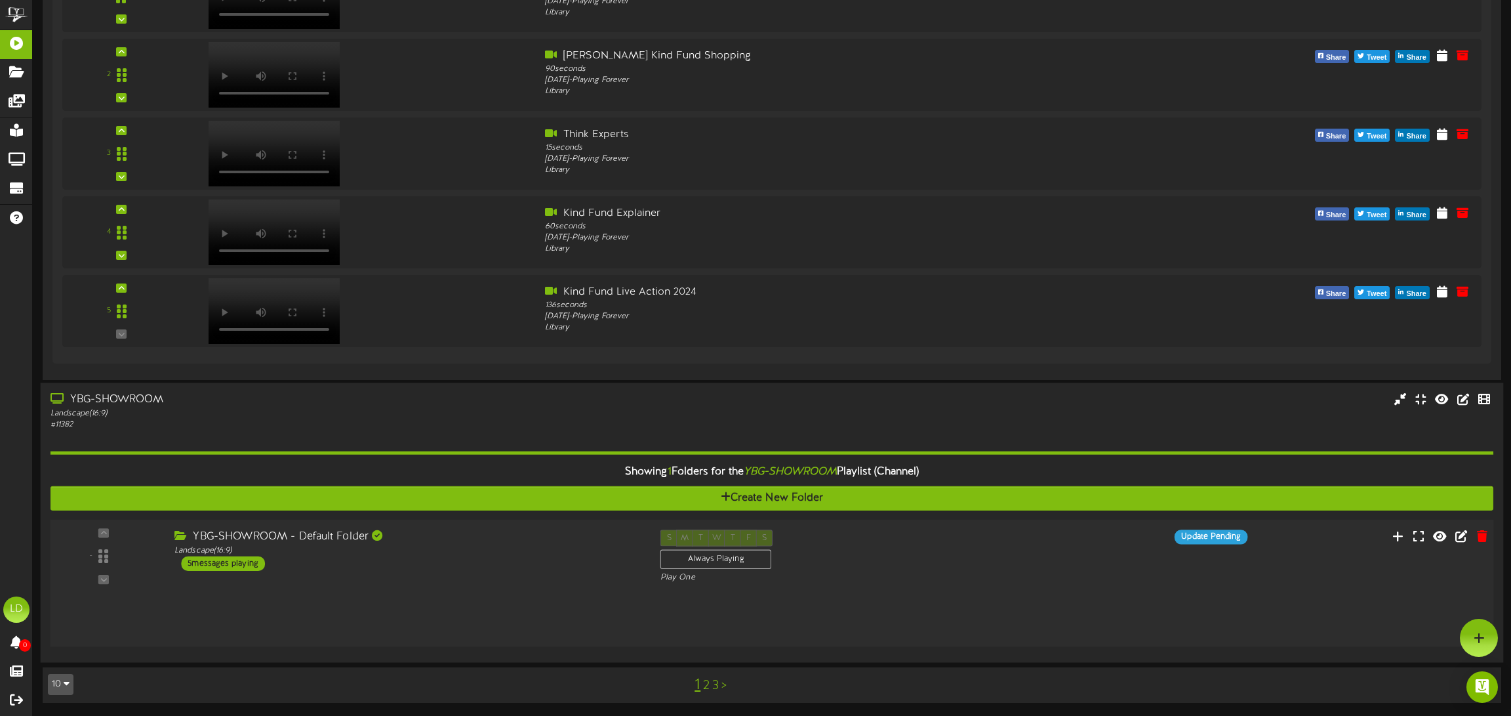
scroll to position [3141, 0]
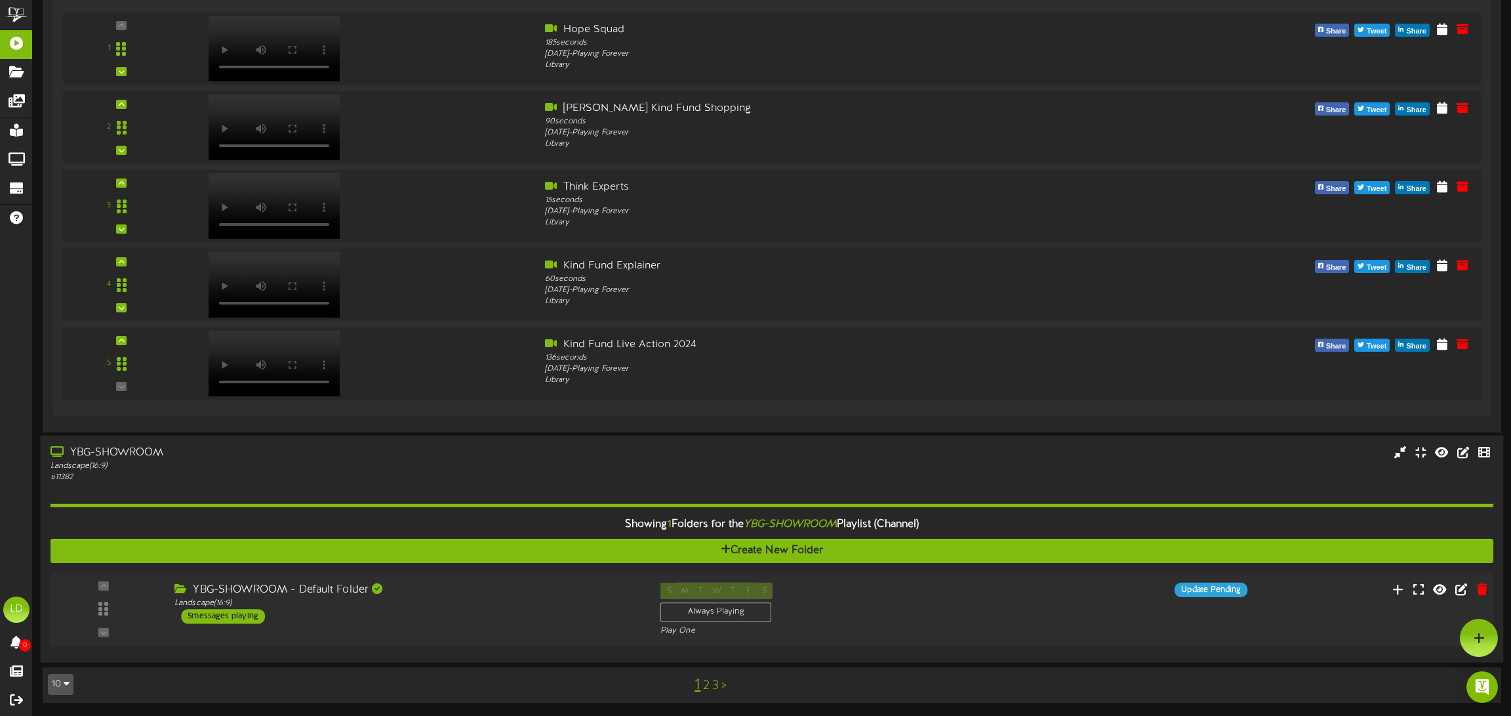
click at [214, 616] on div "5 messages playing" at bounding box center [223, 616] width 84 height 14
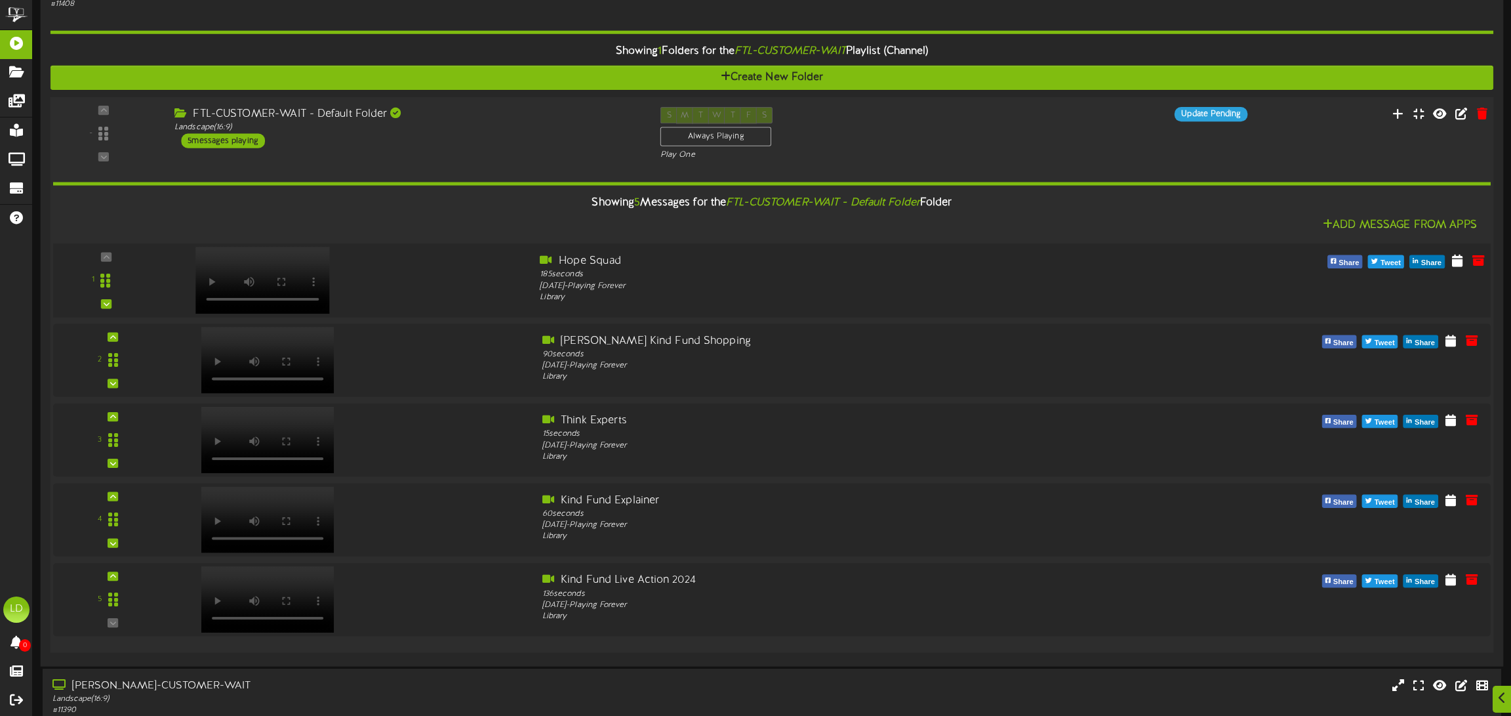
scroll to position [1088, 0]
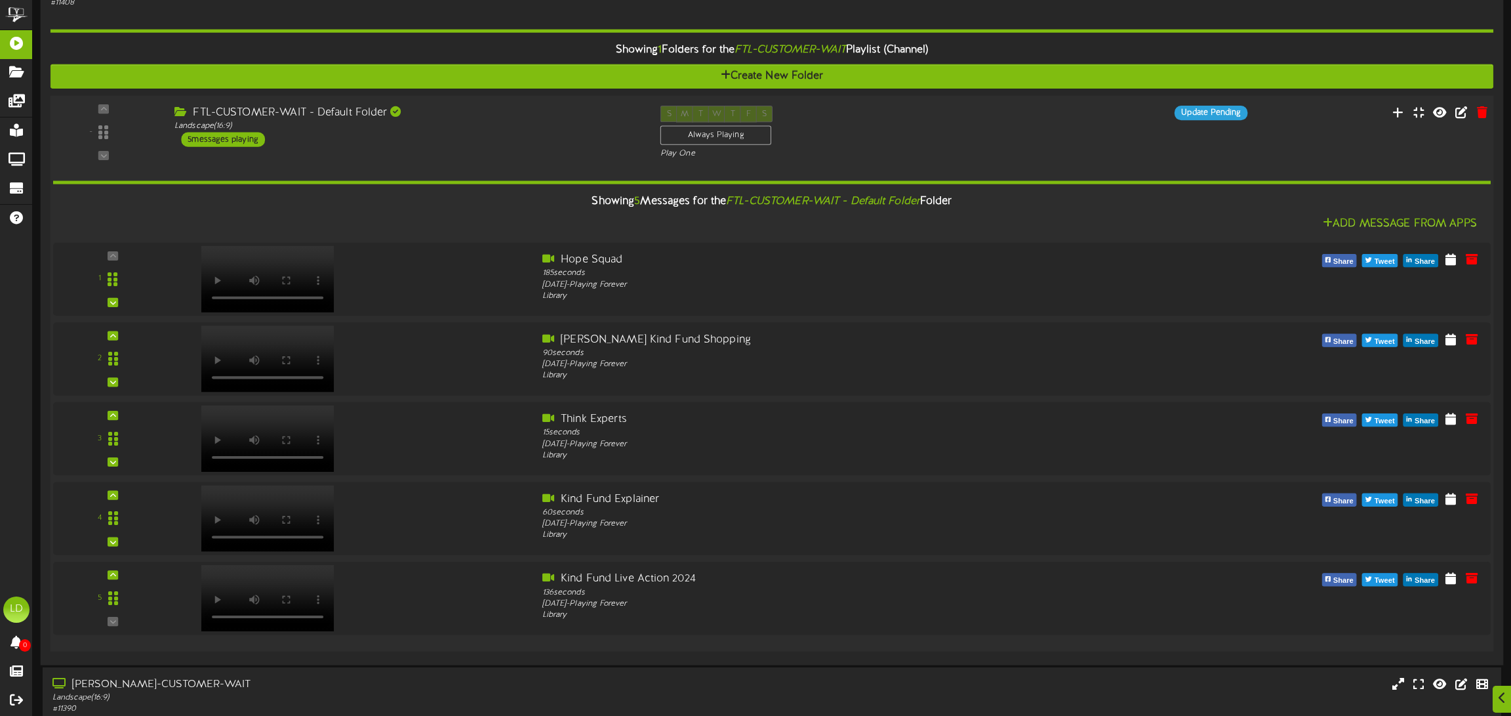
click at [472, 319] on div "1" at bounding box center [772, 438] width 1438 height 392
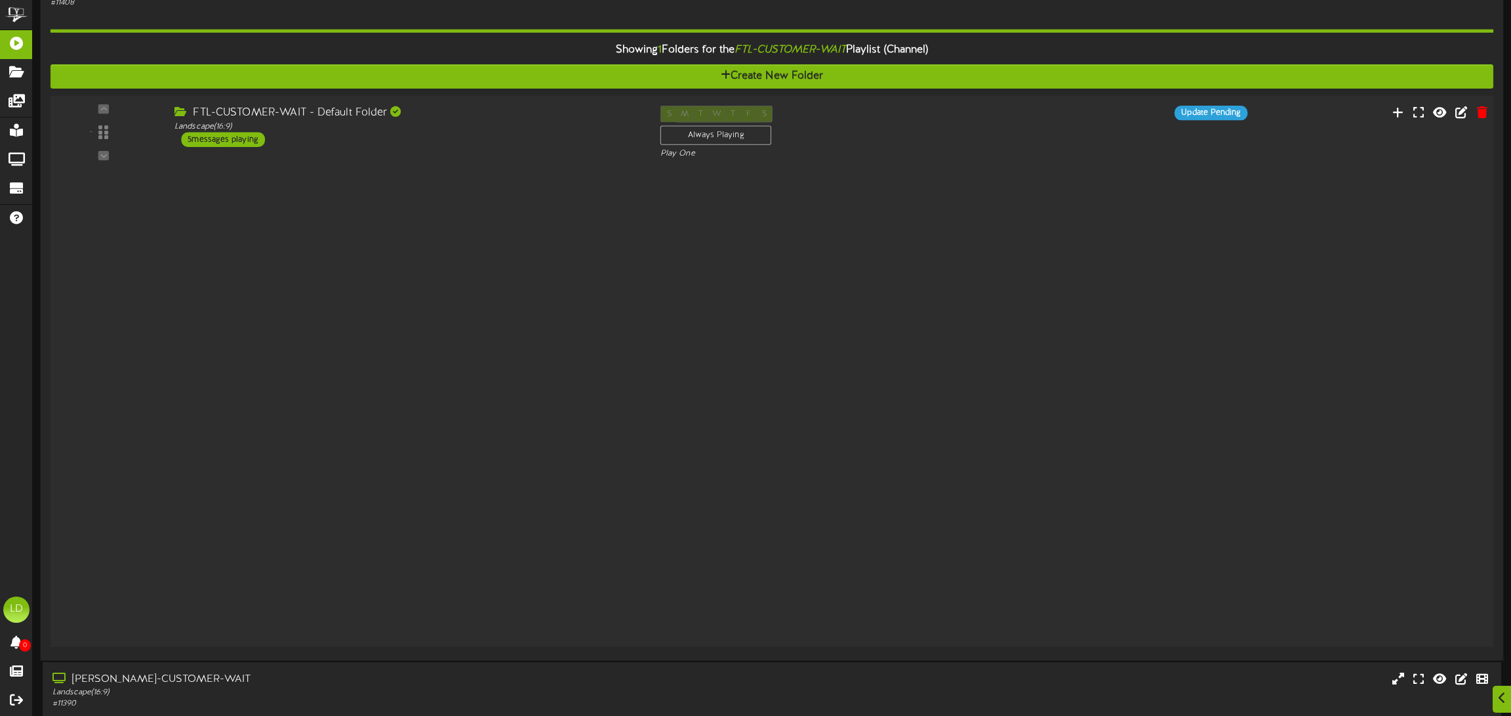
scroll to position [1089, 0]
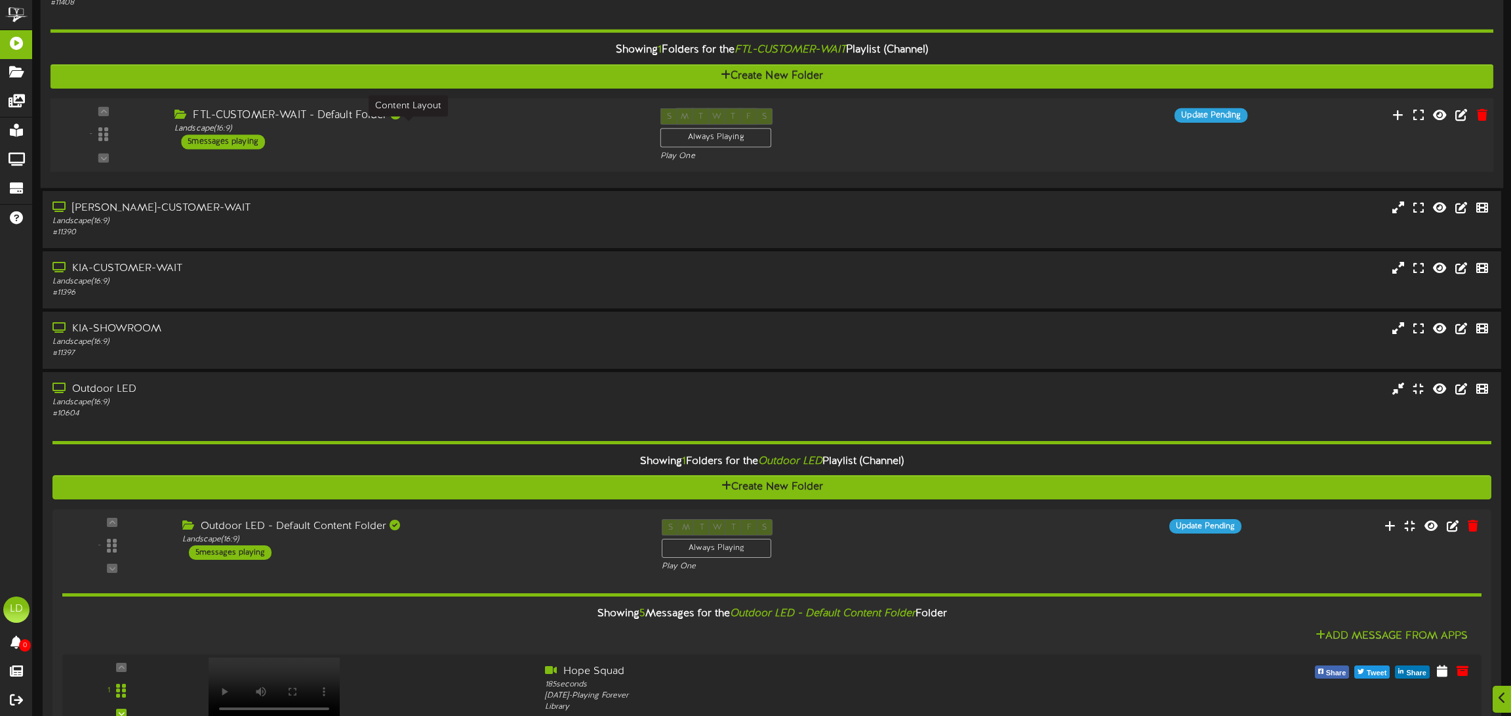
click at [413, 133] on div "Landscape ( 16:9 )" at bounding box center [407, 128] width 466 height 11
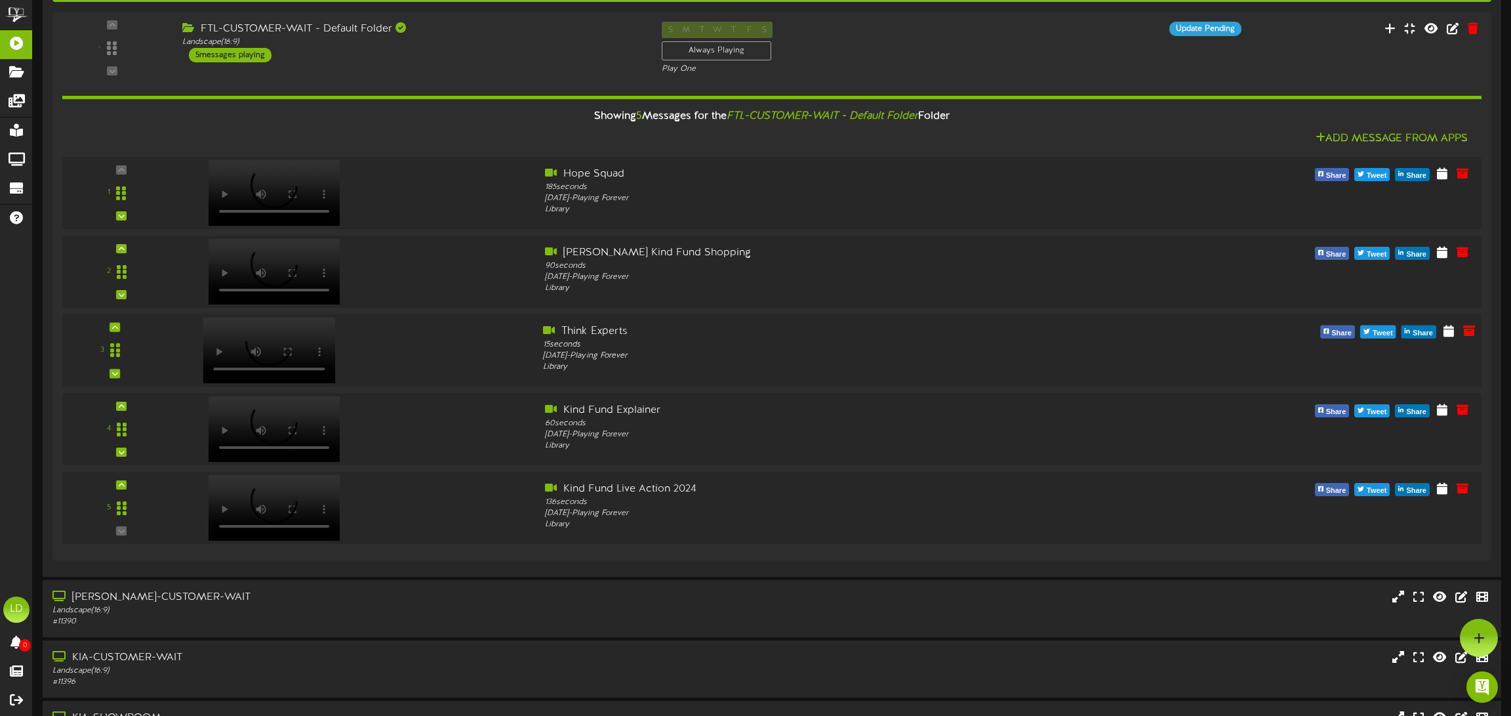
scroll to position [1175, 0]
click at [1381, 134] on button "Add Message From Apps" at bounding box center [1392, 139] width 160 height 16
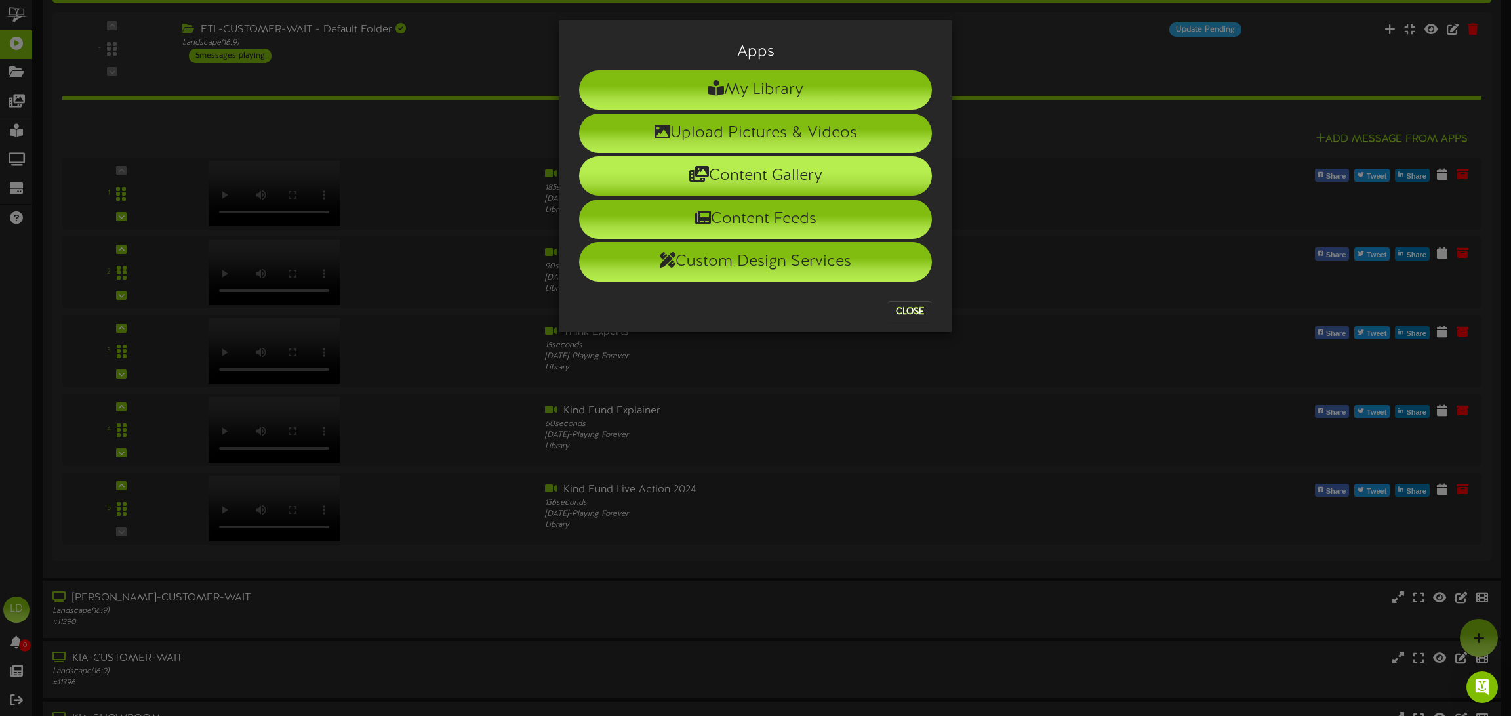
click at [777, 179] on li "Content Gallery" at bounding box center [755, 175] width 353 height 39
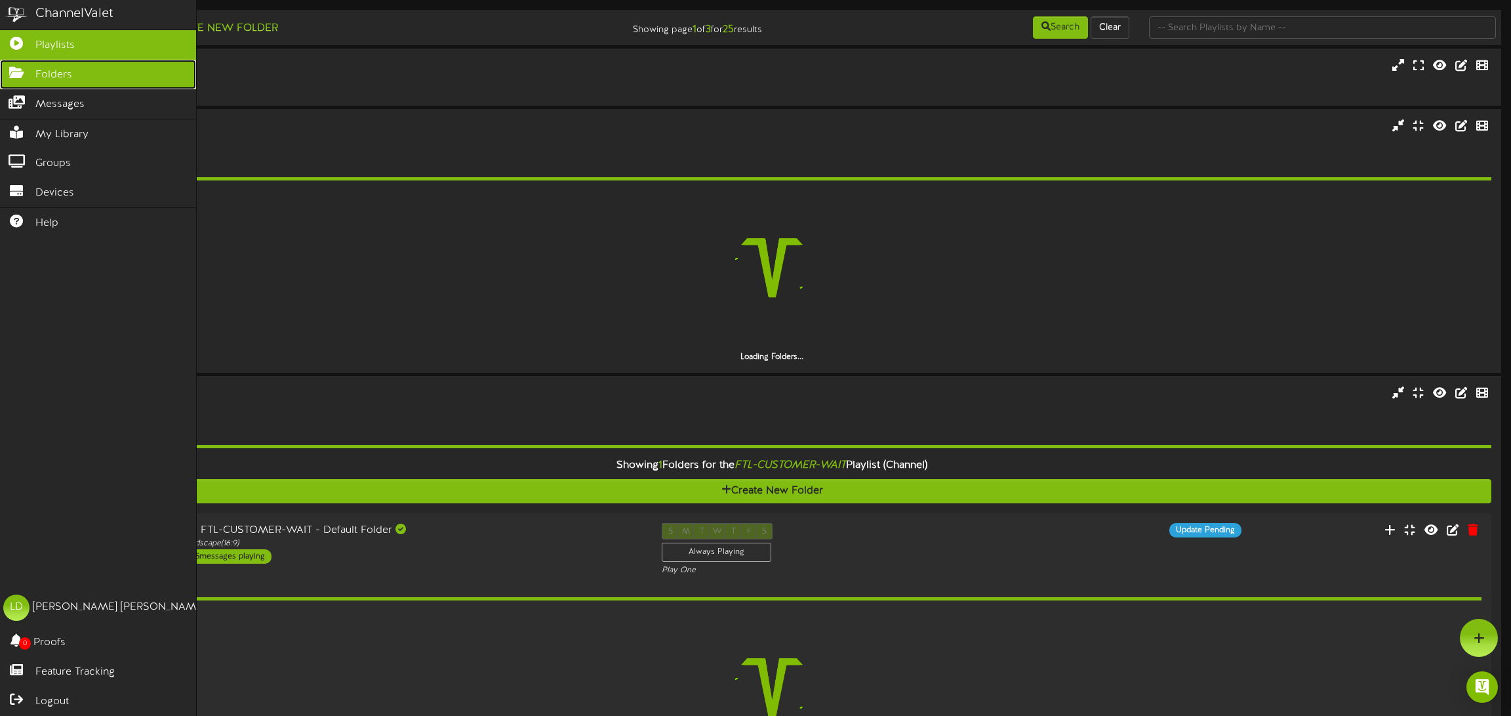
click at [70, 76] on span "Folders" at bounding box center [53, 75] width 37 height 15
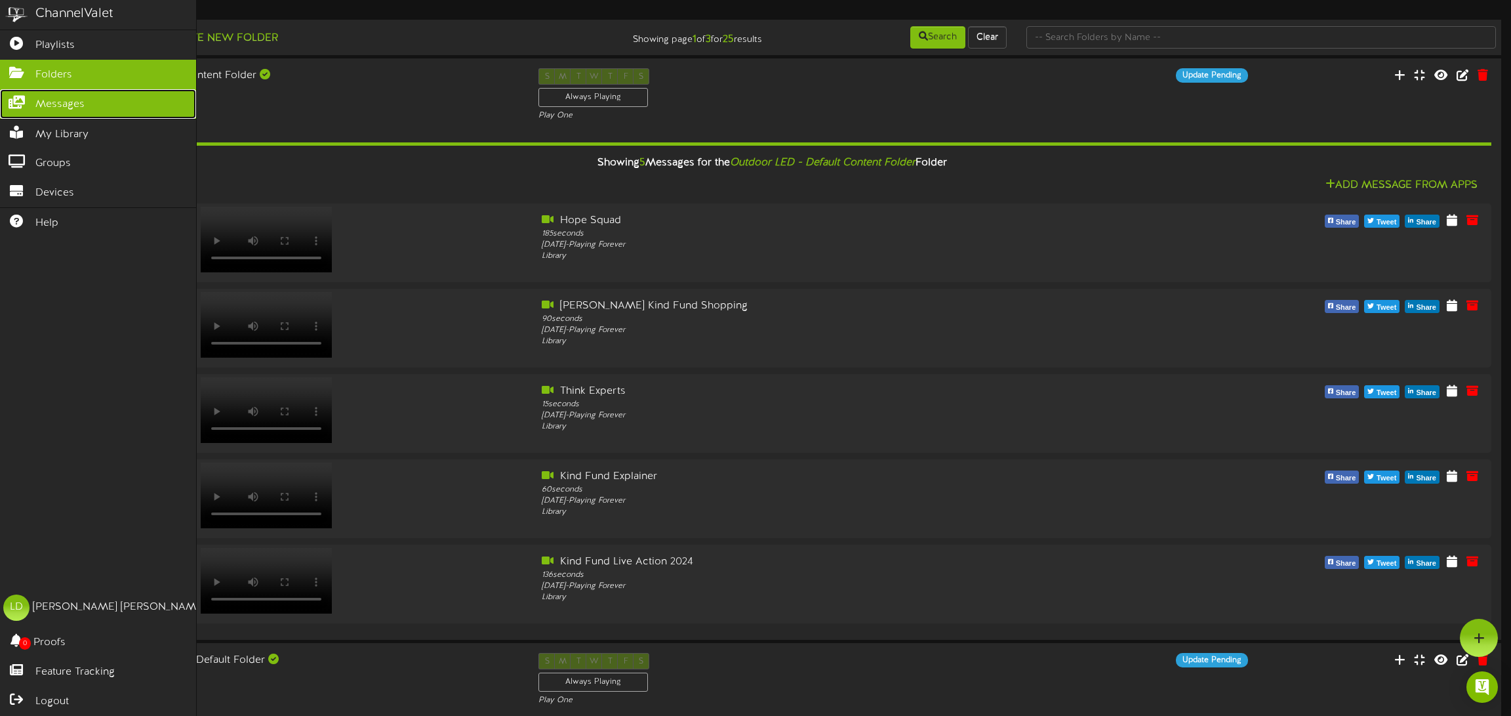
click at [76, 104] on span "Messages" at bounding box center [59, 104] width 49 height 15
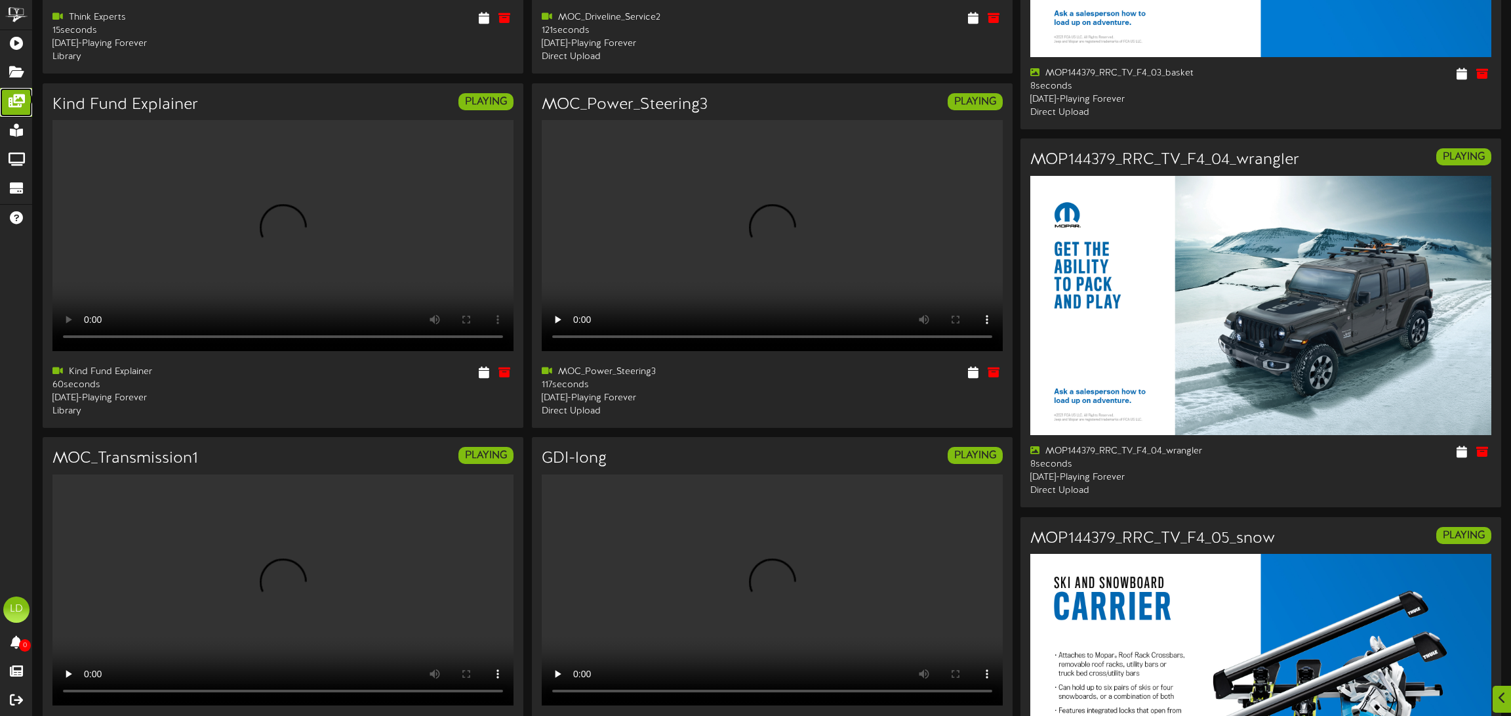
scroll to position [1417, 0]
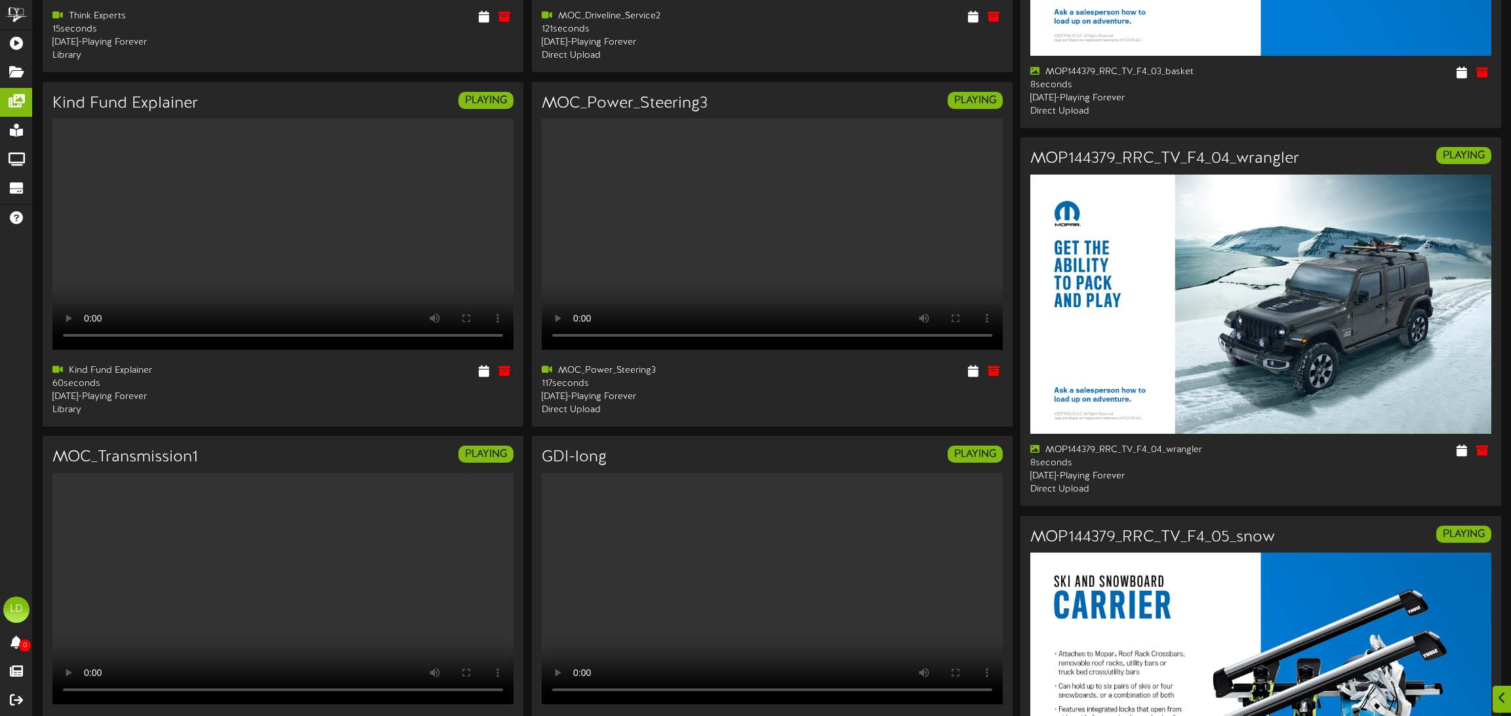
click at [1149, 380] on img at bounding box center [1260, 303] width 461 height 259
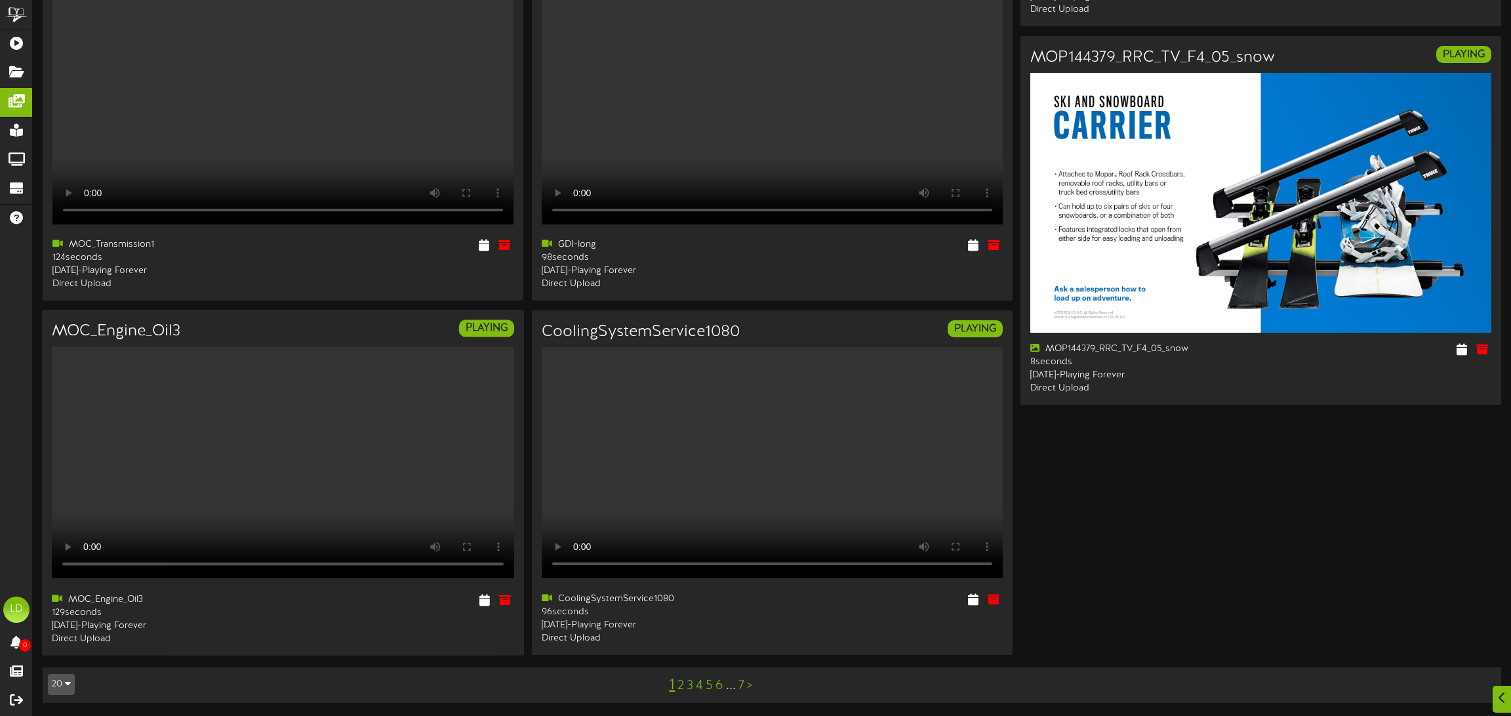
scroll to position [2094, 0]
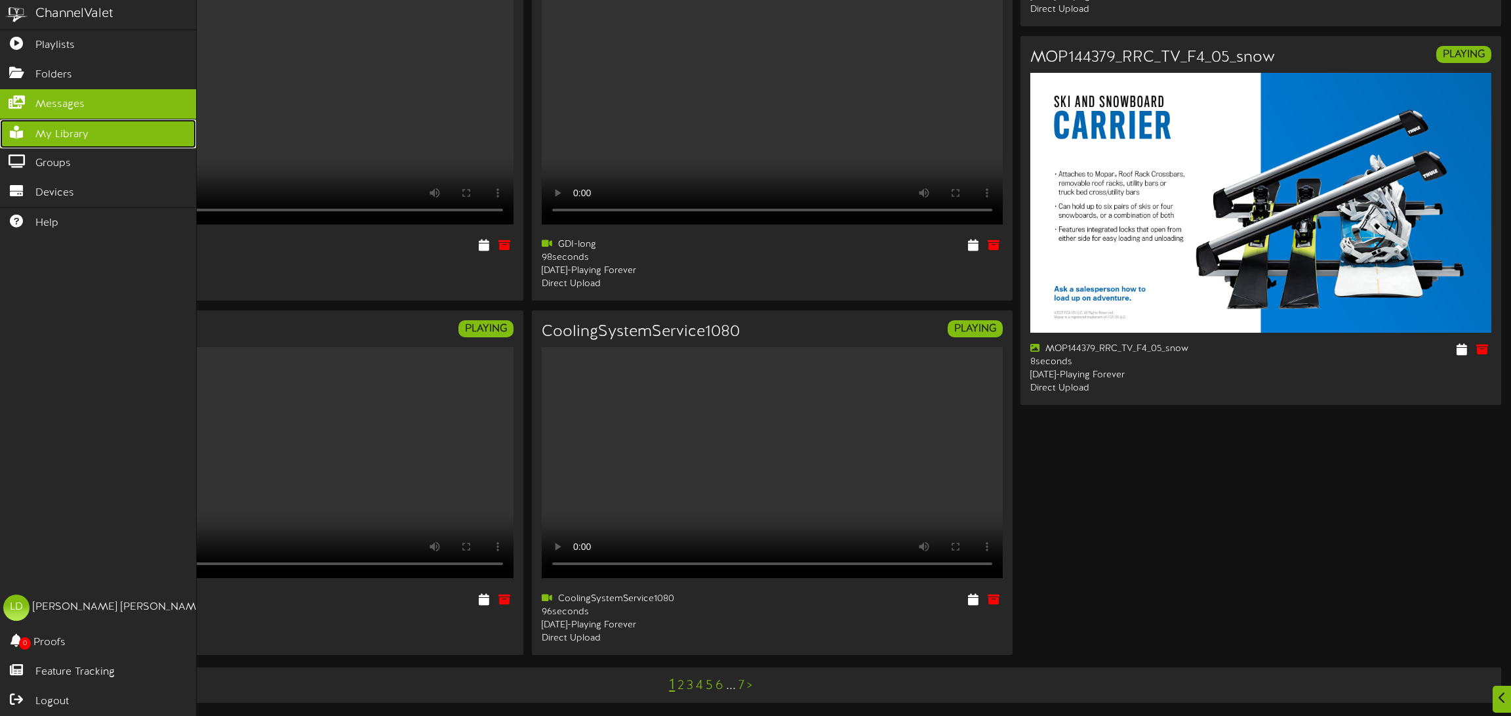
click at [40, 141] on span "My Library" at bounding box center [61, 134] width 53 height 15
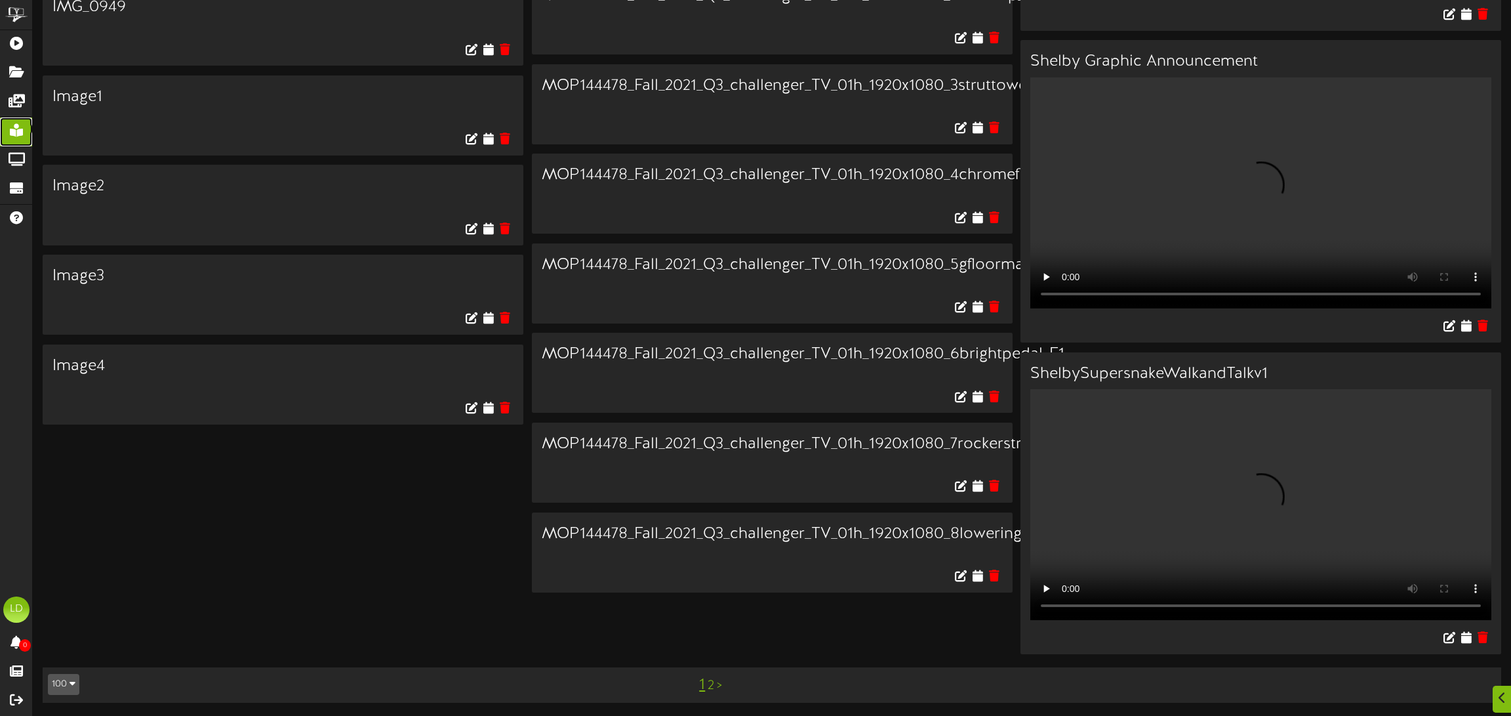
scroll to position [11048, 0]
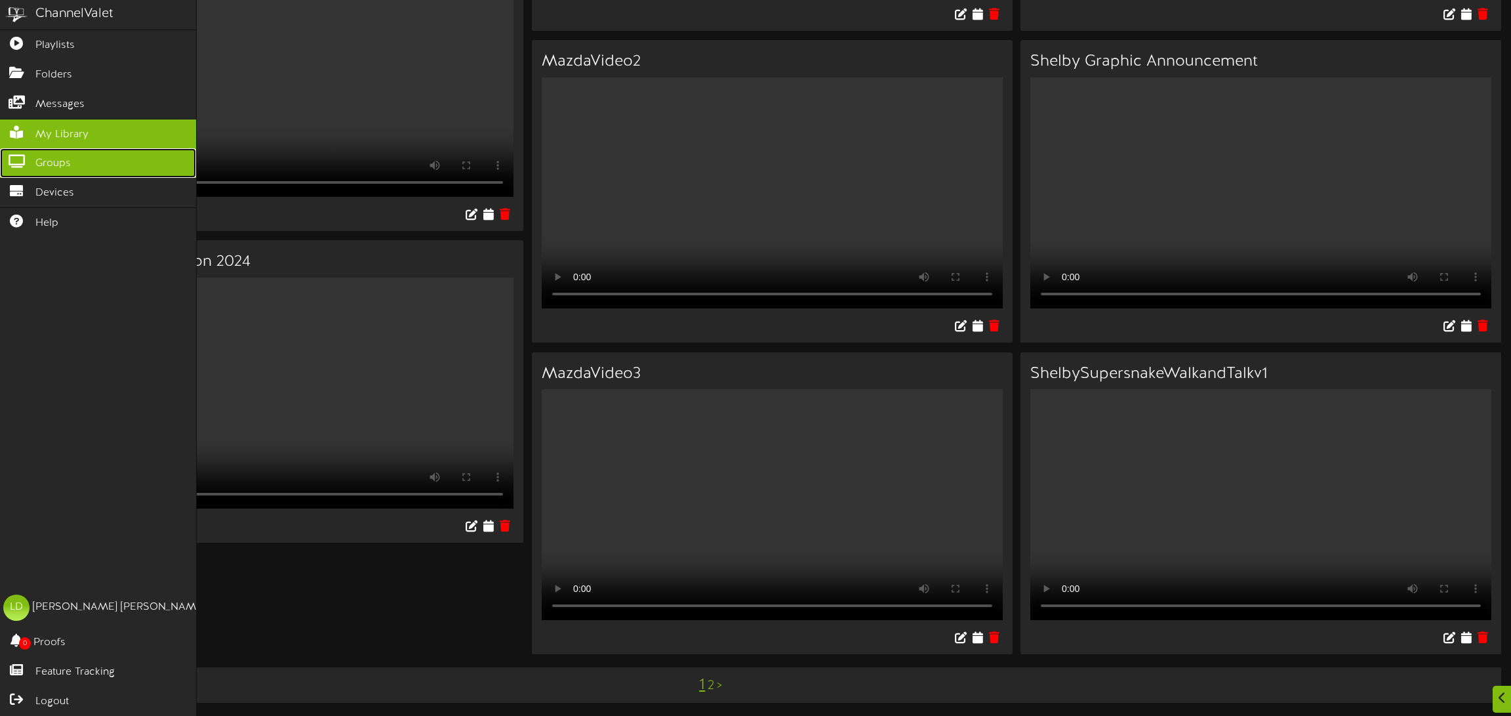
click at [34, 163] on link "Groups" at bounding box center [98, 163] width 196 height 30
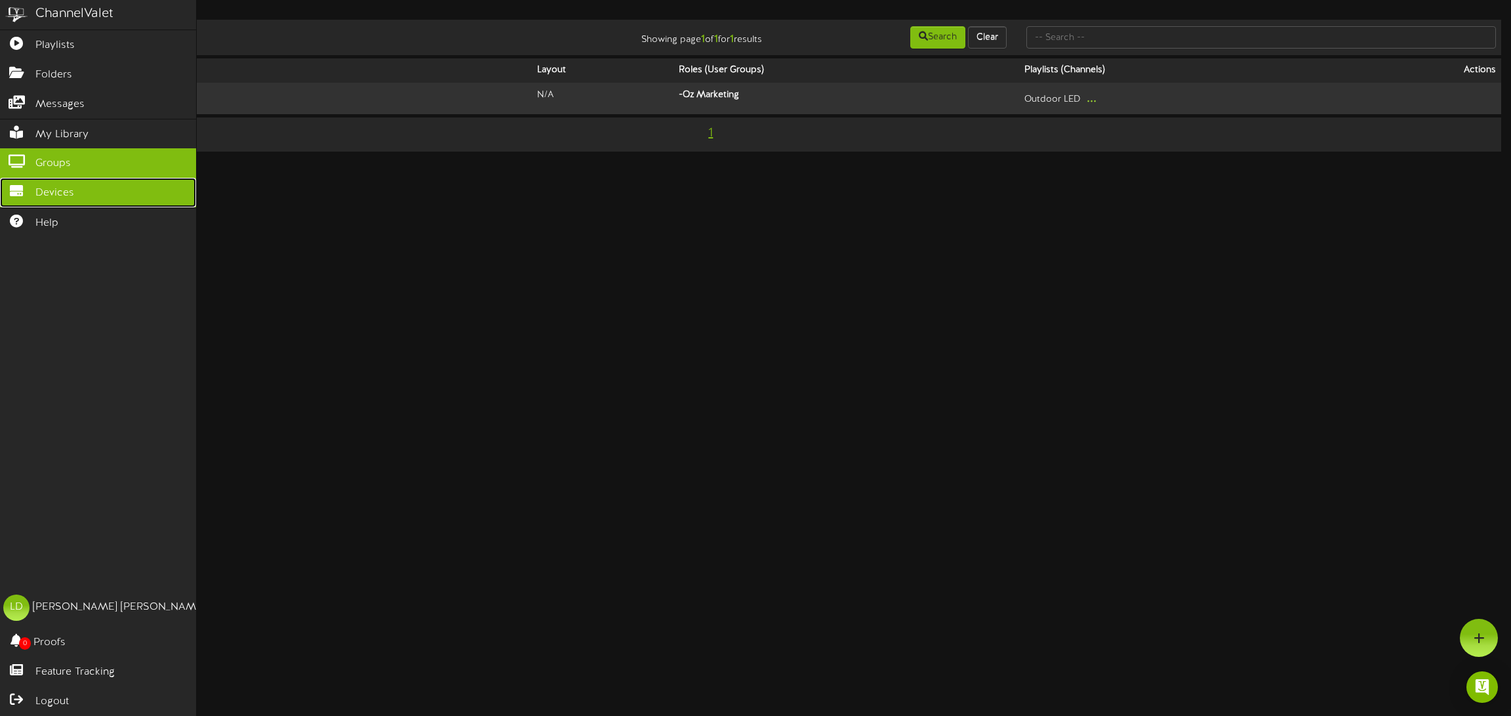
click at [68, 193] on span "Devices" at bounding box center [54, 193] width 39 height 15
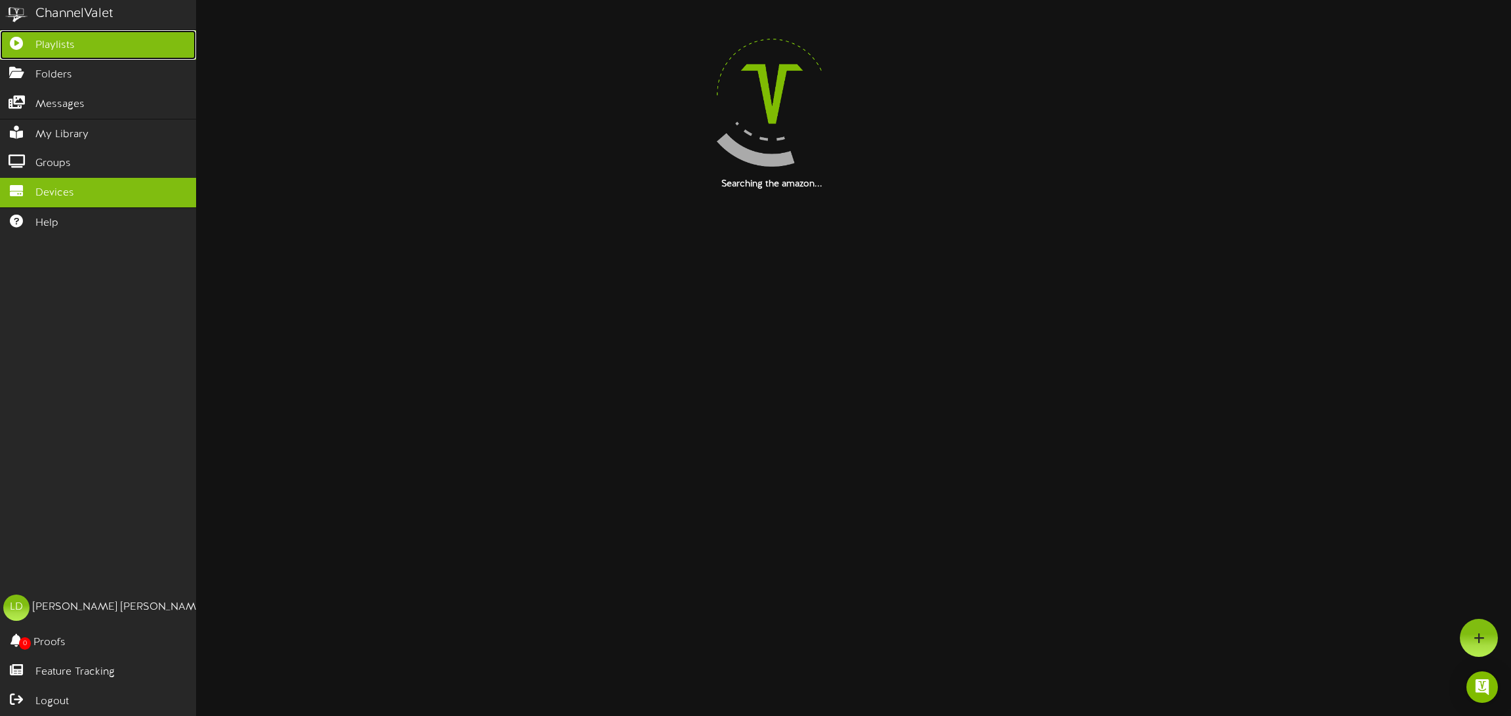
click at [73, 39] on span "Playlists" at bounding box center [54, 45] width 39 height 15
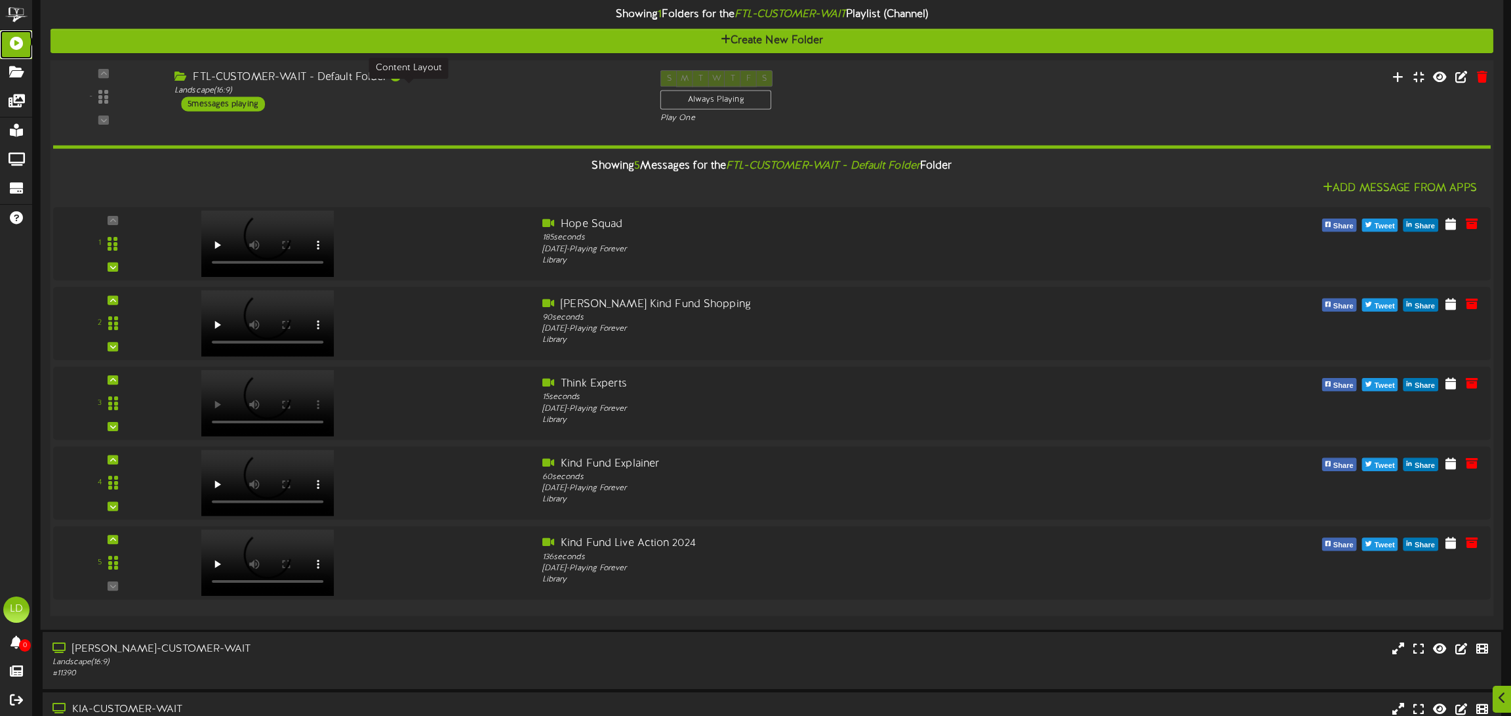
scroll to position [1126, 0]
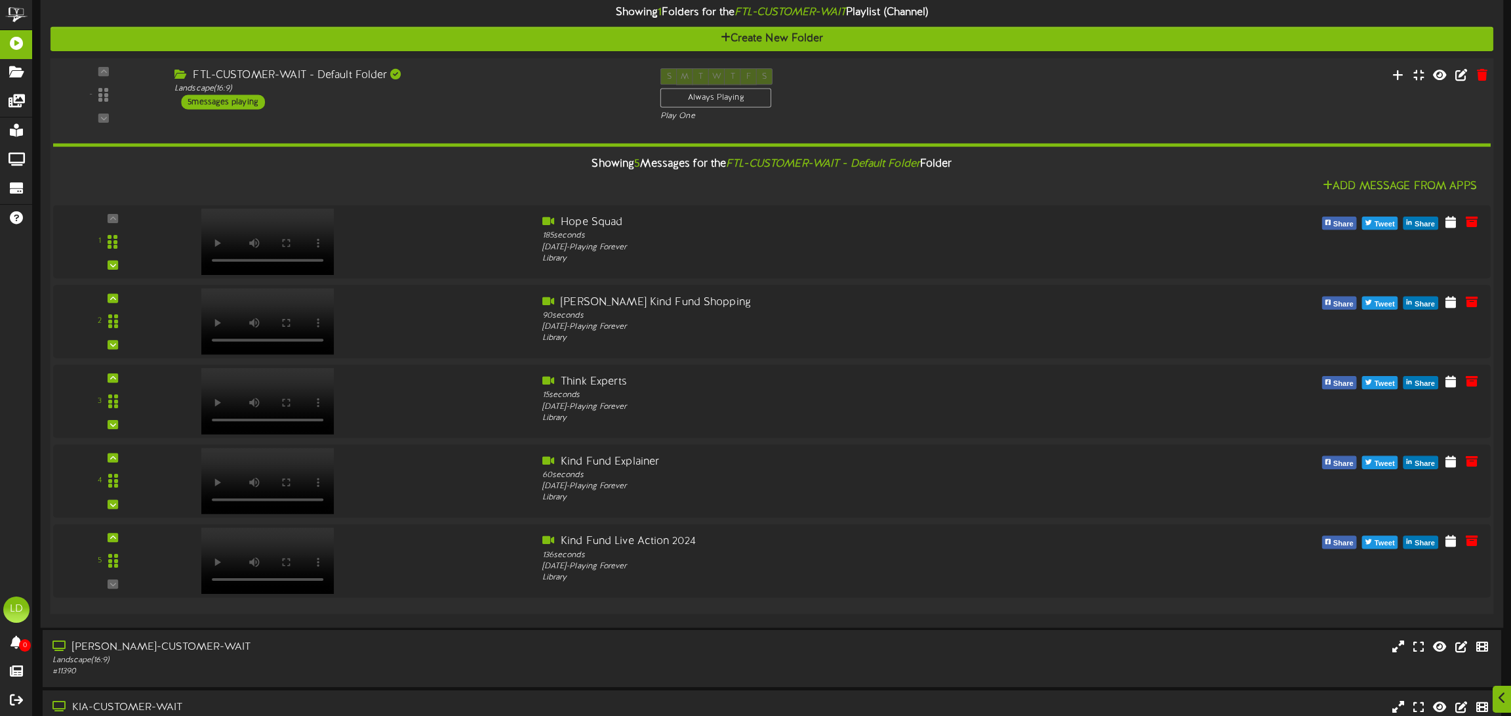
click at [840, 164] on icon "FTL-CUSTOMER-WAIT - Default Folder" at bounding box center [823, 164] width 194 height 12
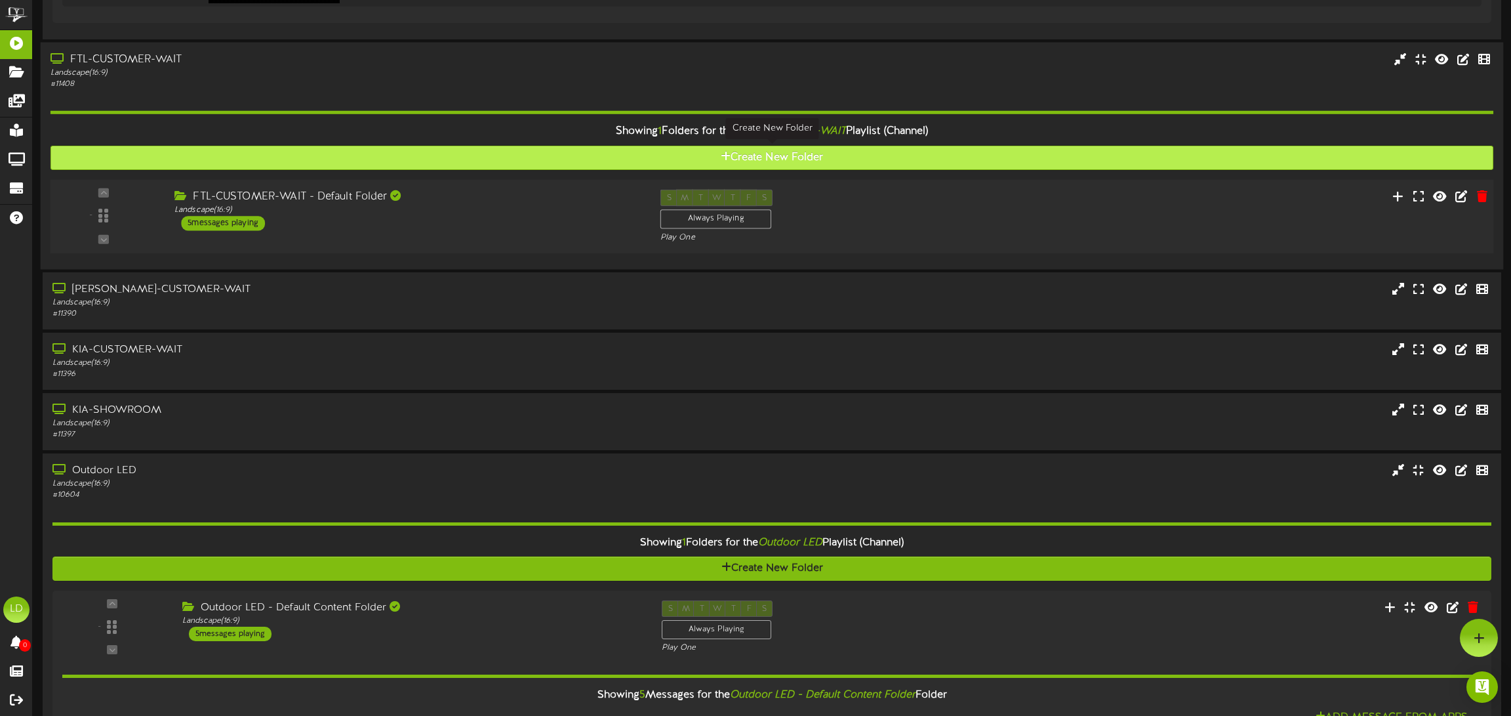
scroll to position [1006, 0]
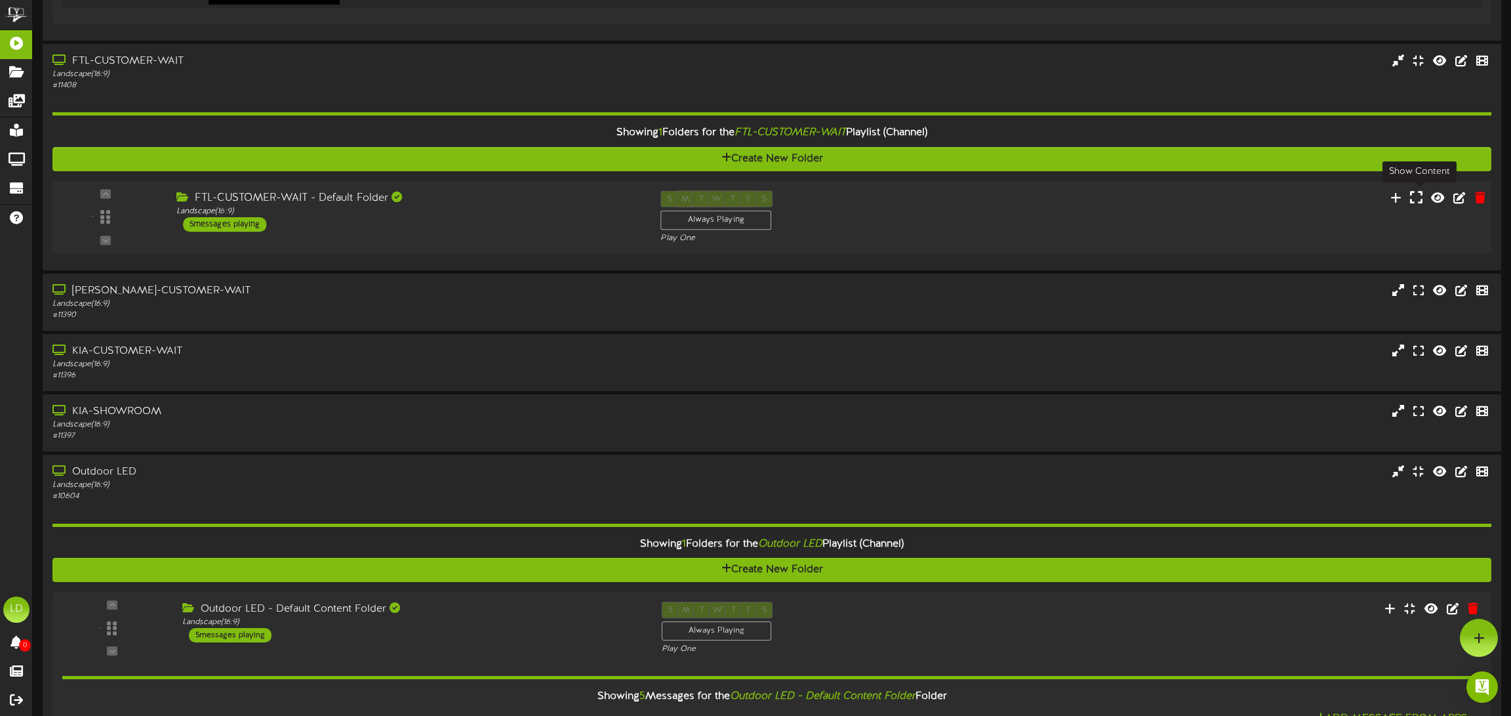
click at [1421, 196] on icon at bounding box center [1416, 197] width 12 height 14
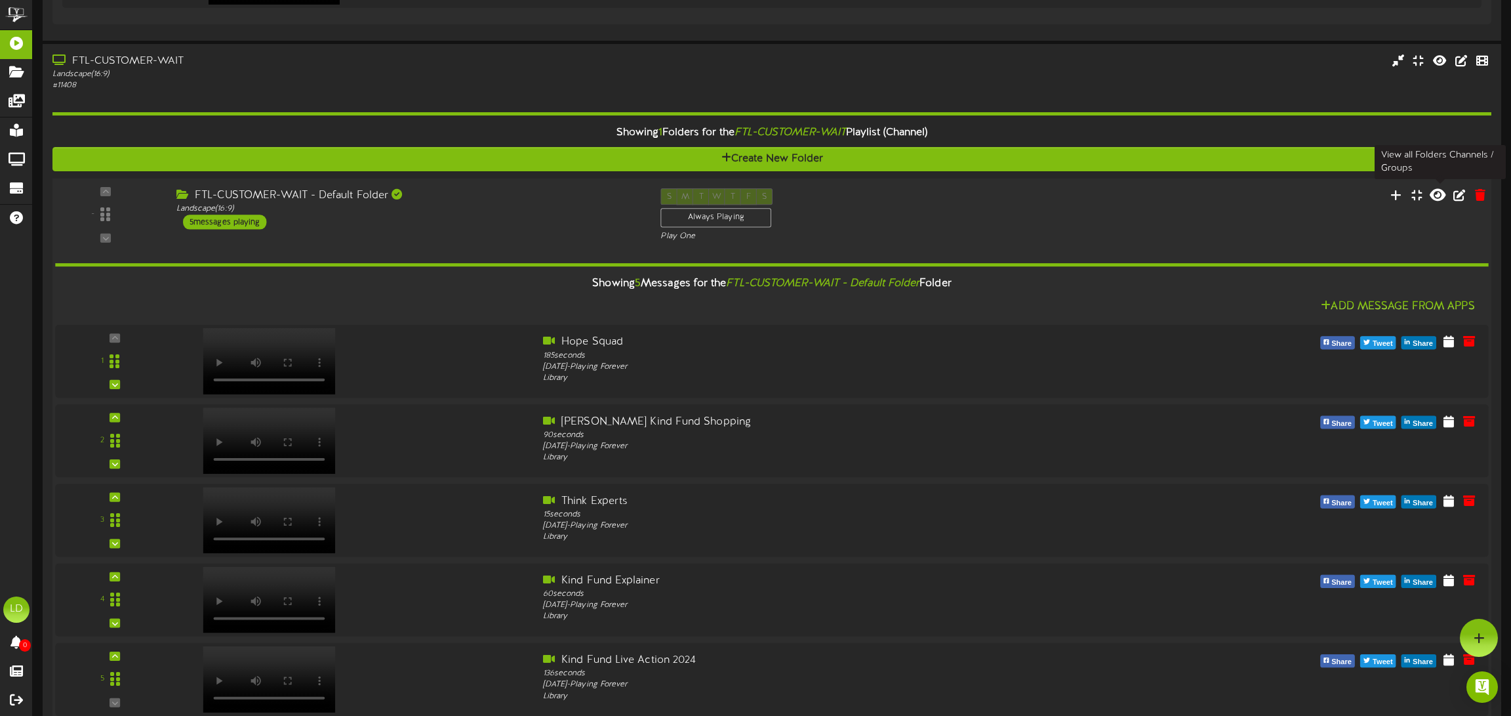
click at [1440, 198] on icon at bounding box center [1438, 194] width 16 height 14
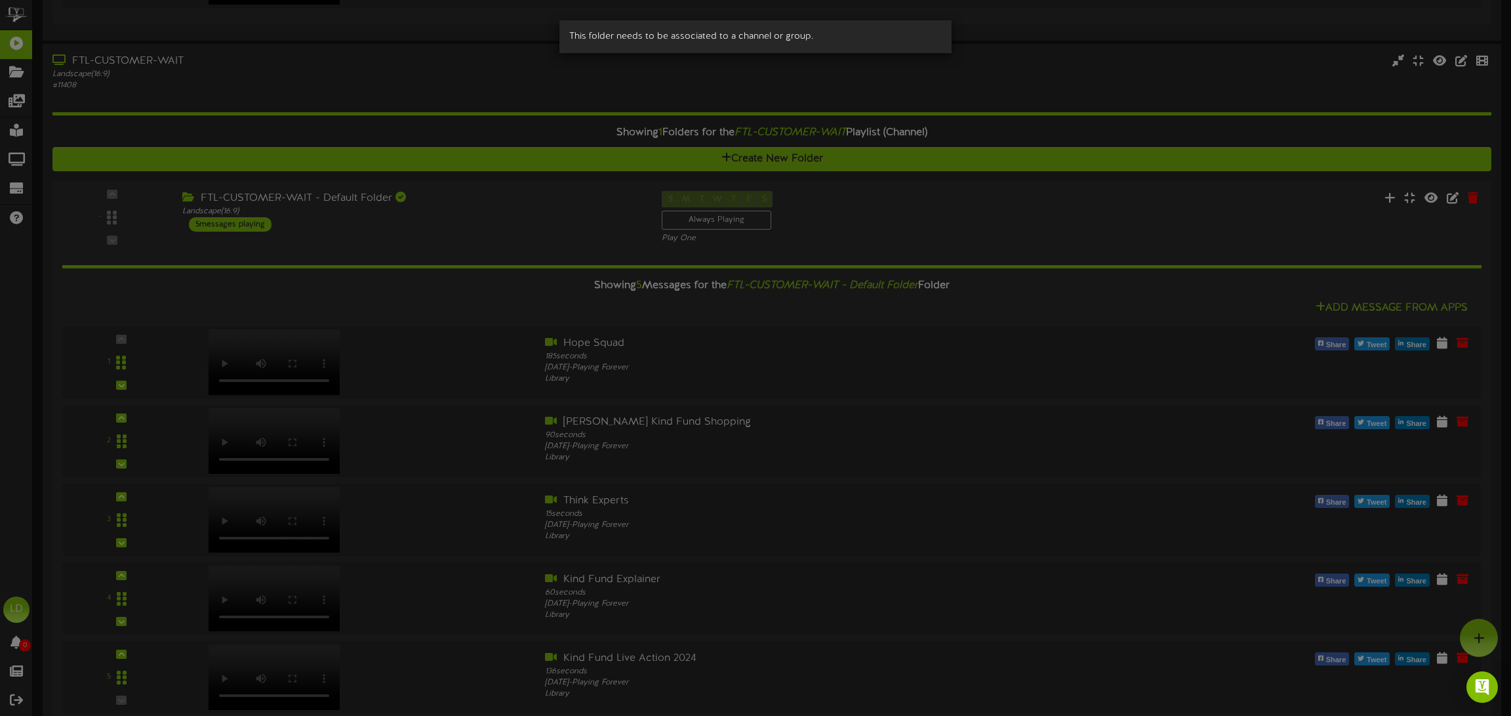
click at [1292, 211] on div "This folder needs to be associated to a channel or group." at bounding box center [755, 358] width 1511 height 716
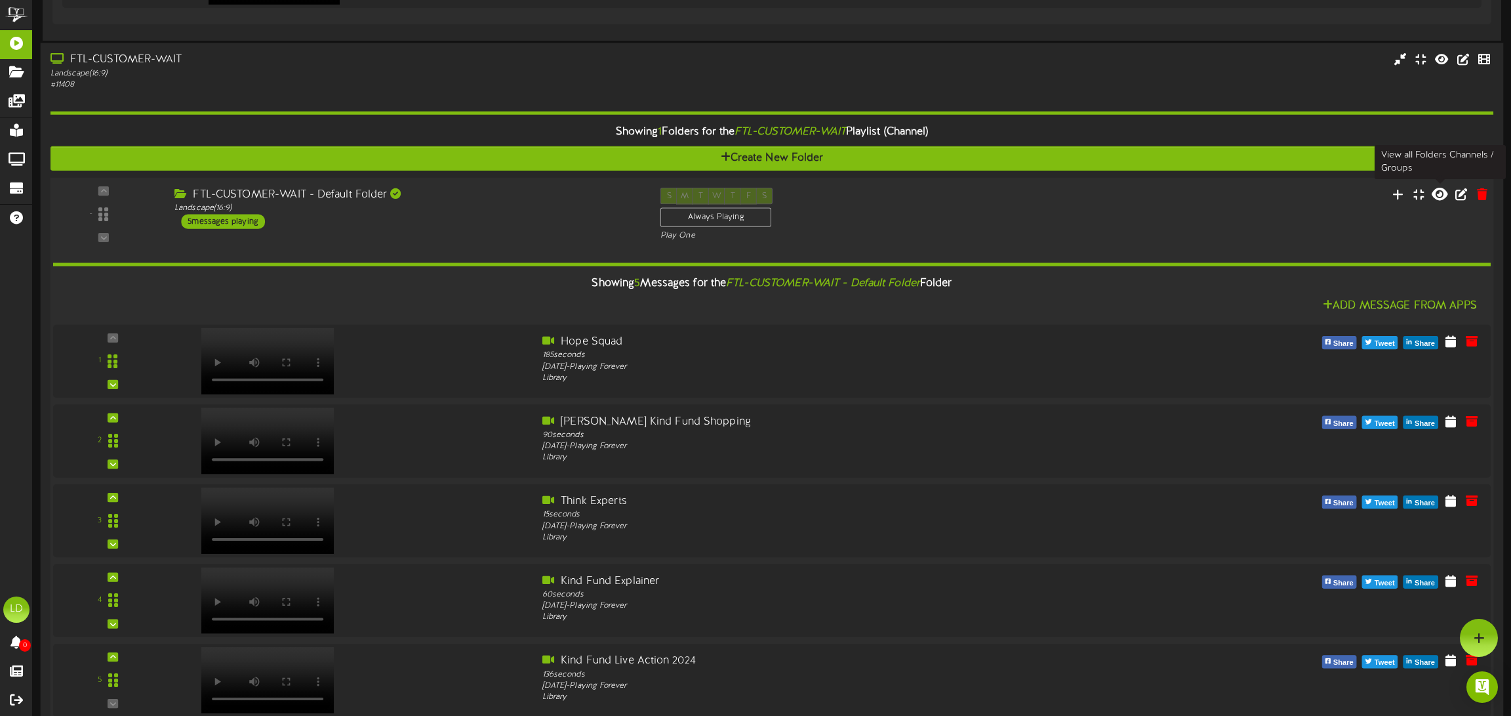
click at [1440, 195] on icon at bounding box center [1440, 193] width 16 height 14
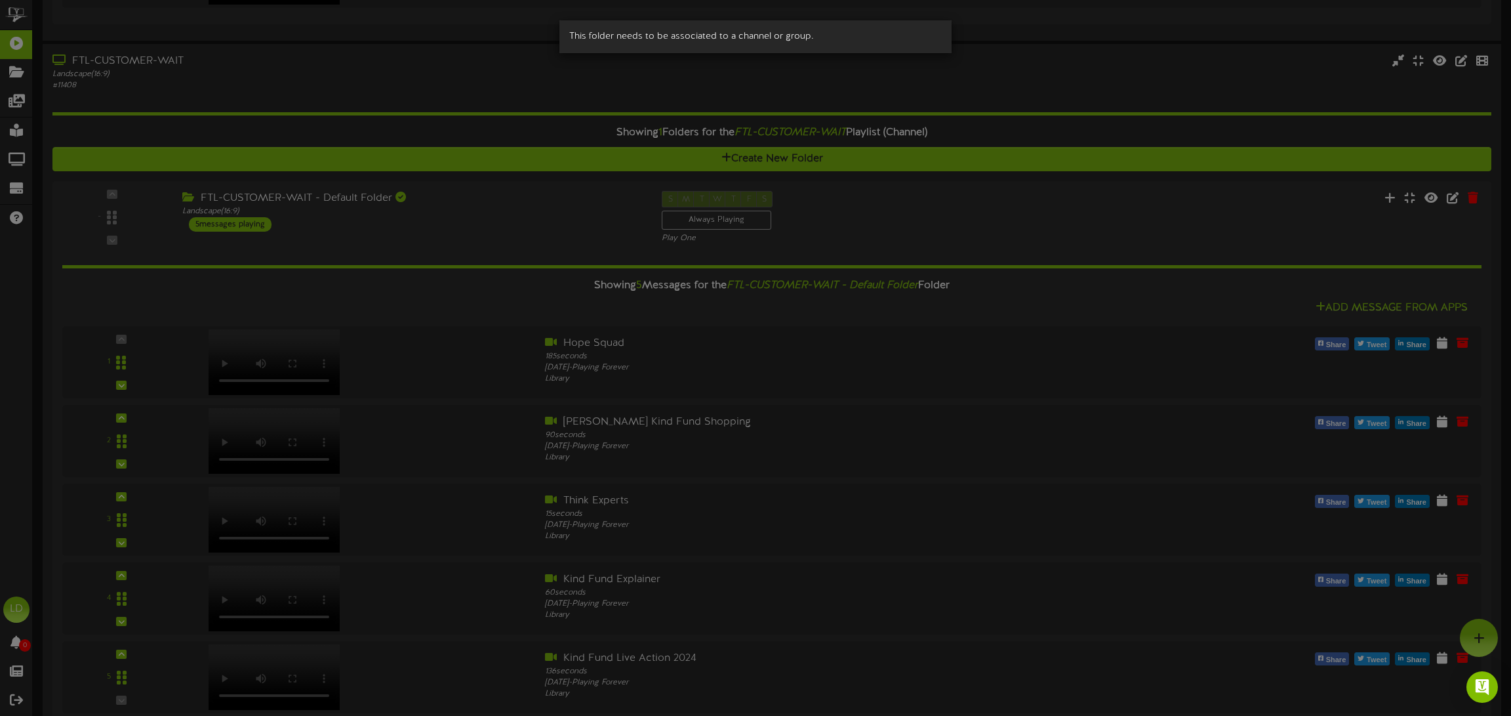
click at [1148, 201] on div "This folder needs to be associated to a channel or group." at bounding box center [755, 358] width 1511 height 716
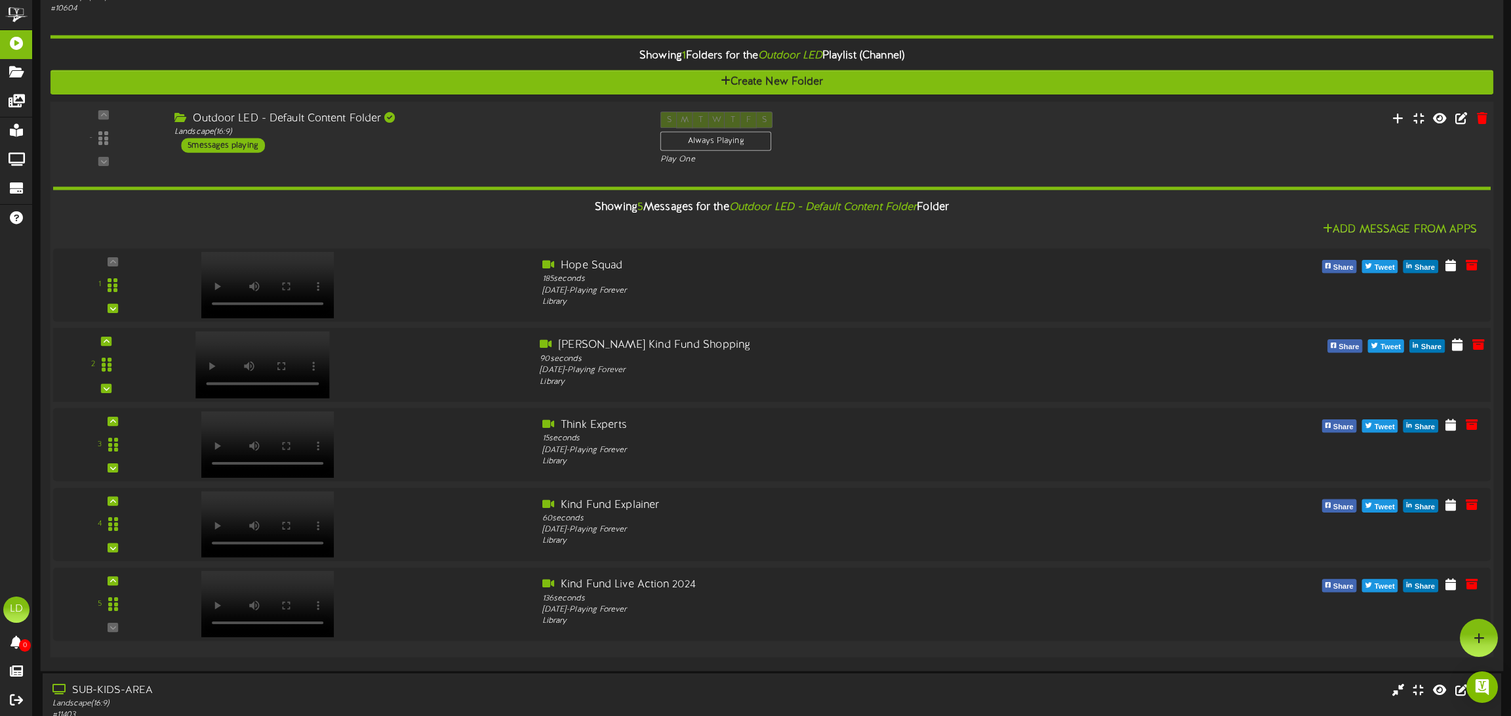
scroll to position [1965, 0]
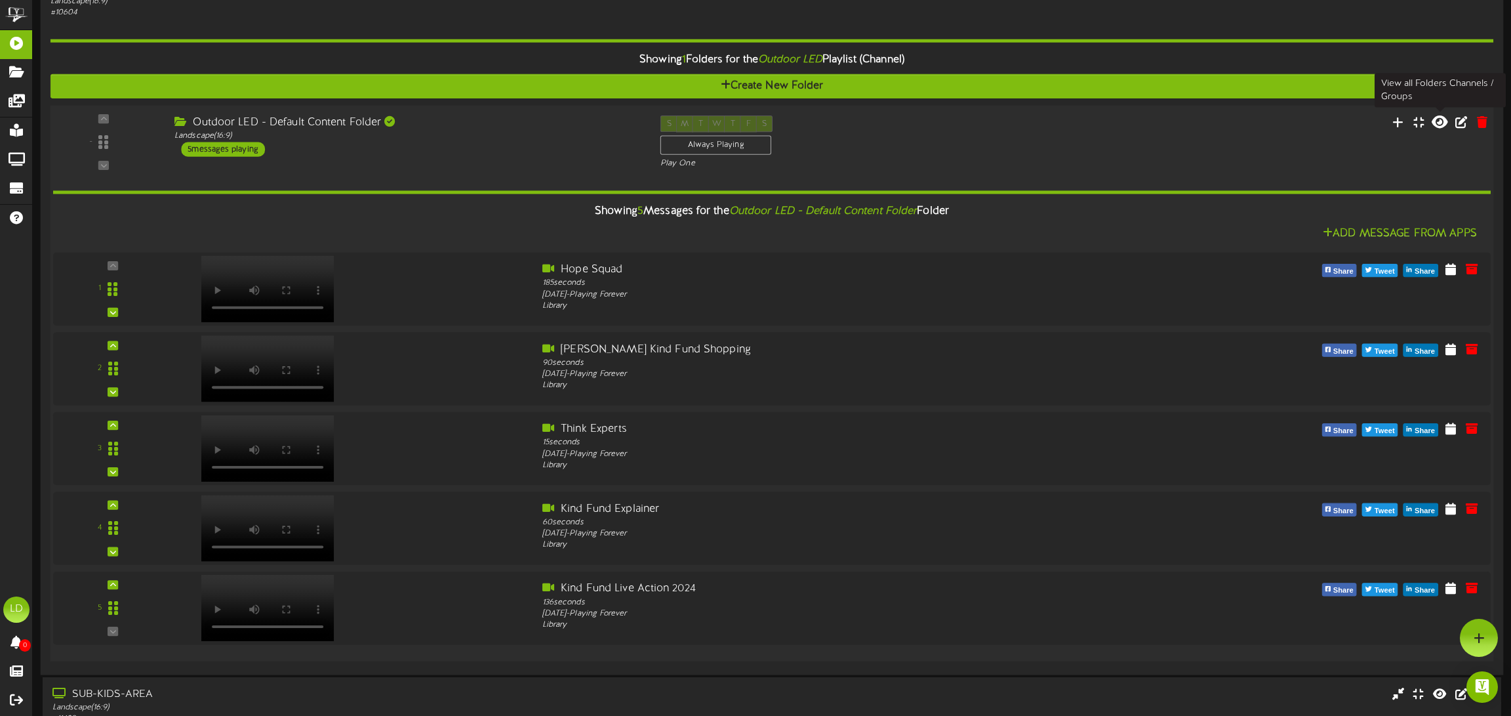
click at [1444, 123] on icon at bounding box center [1440, 122] width 16 height 14
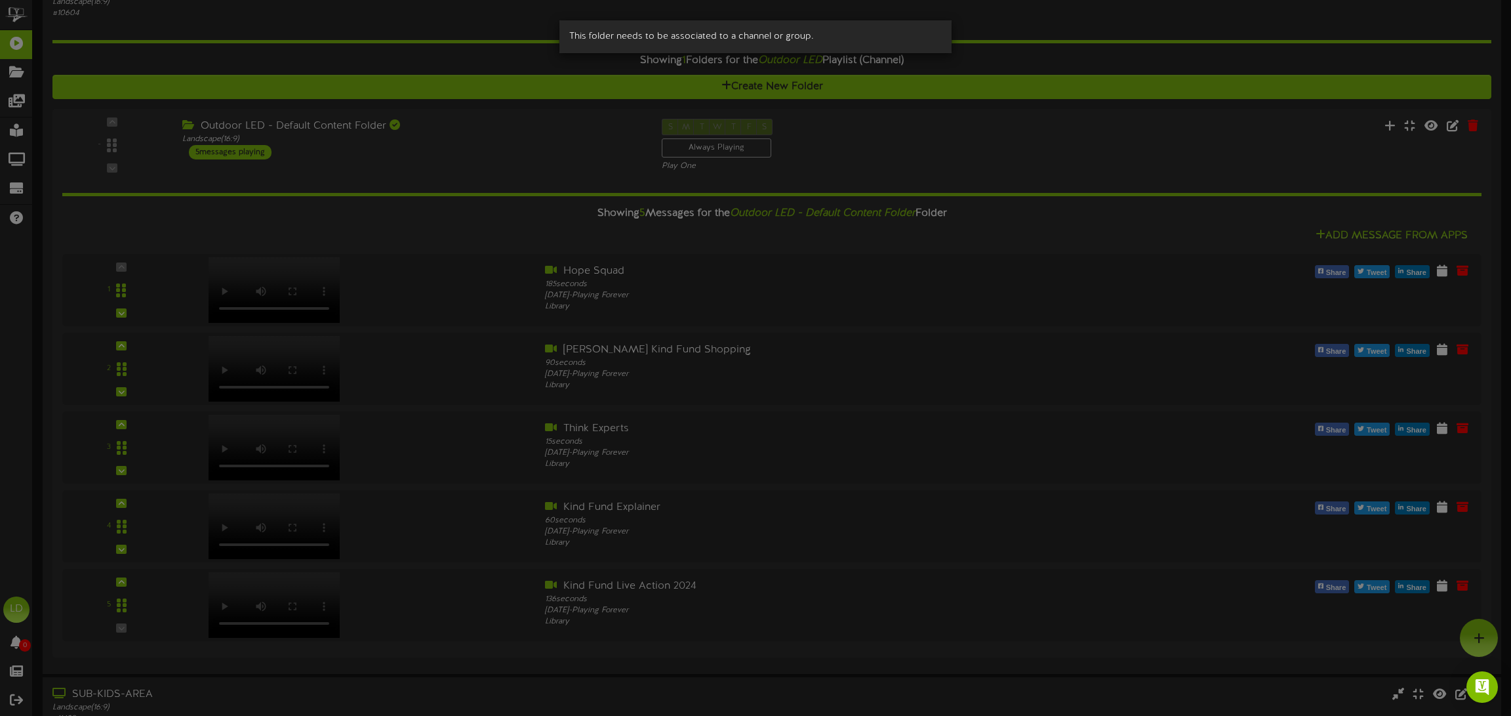
click at [954, 171] on div "This folder needs to be associated to a channel or group." at bounding box center [755, 358] width 1511 height 716
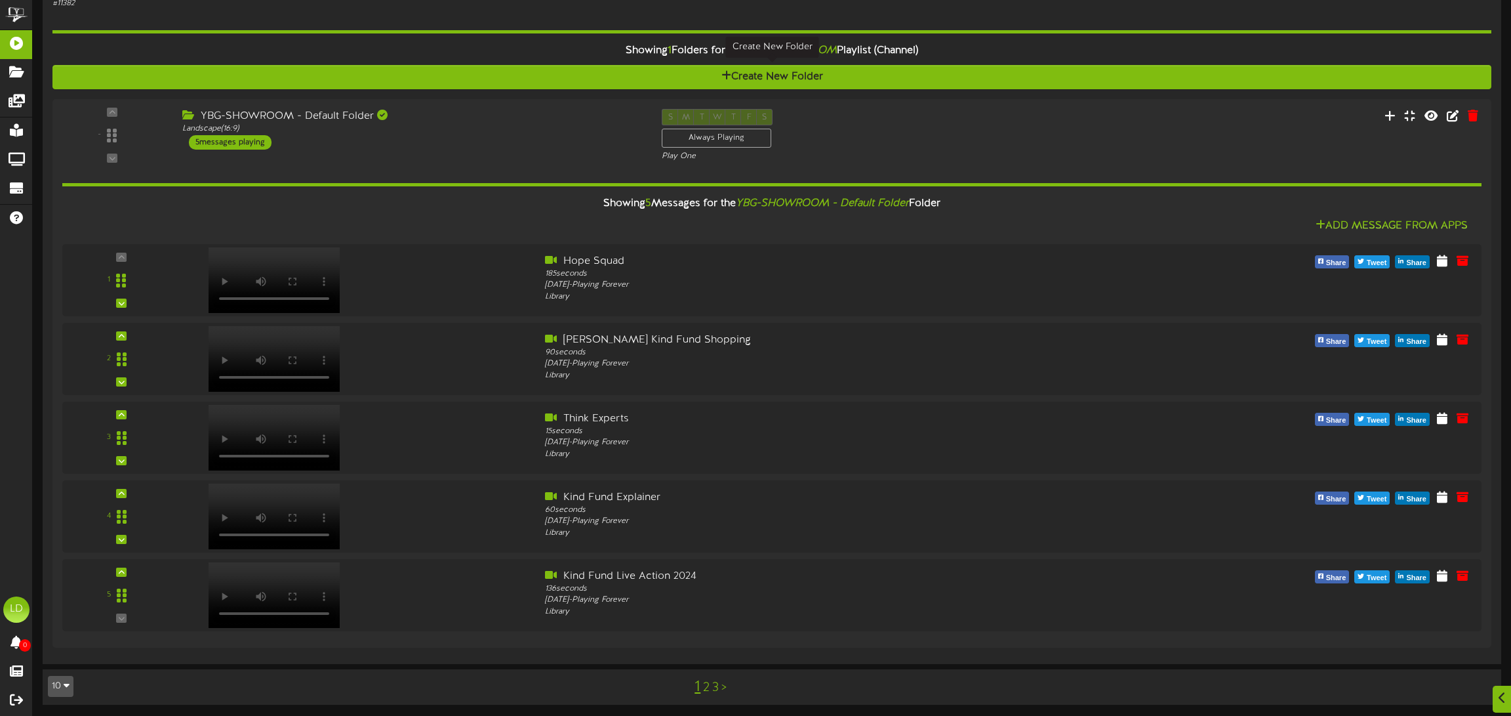
scroll to position [3616, 0]
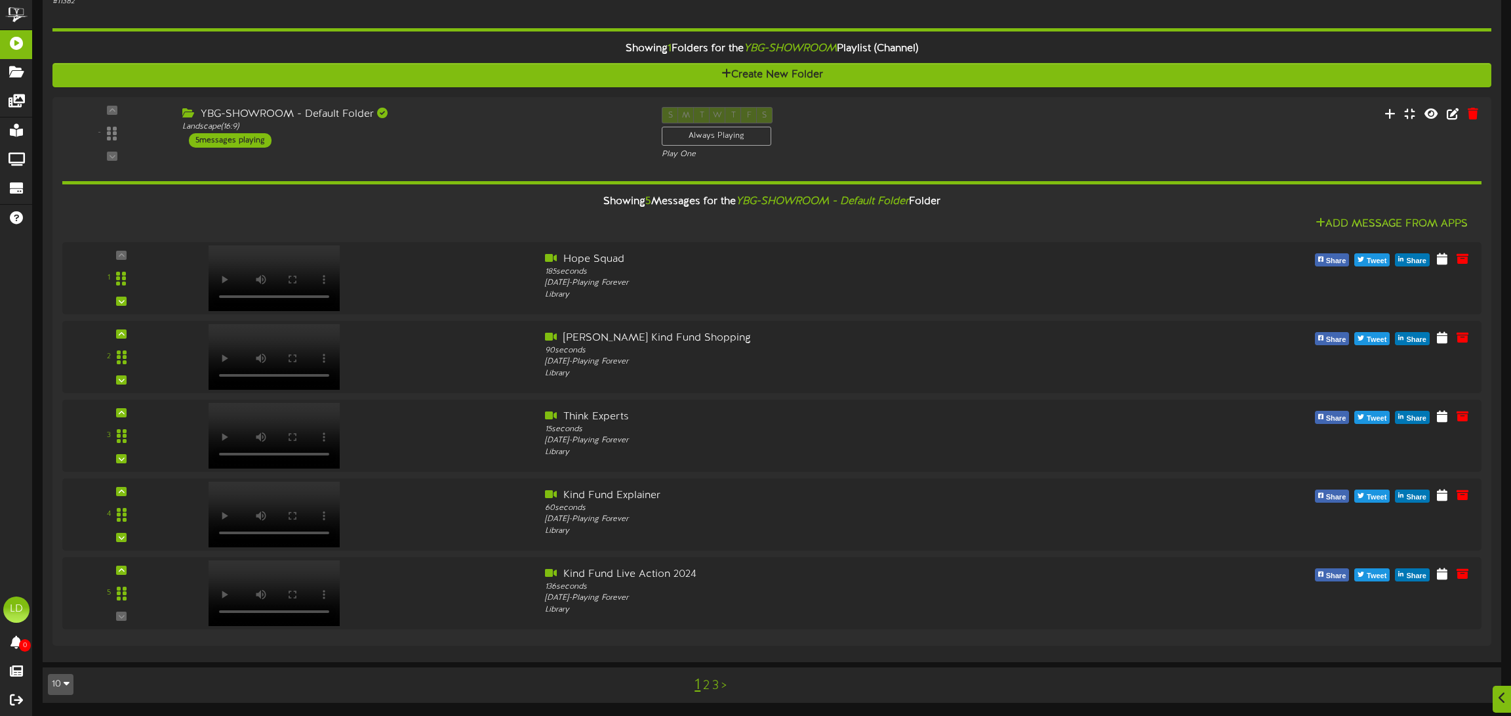
click at [712, 689] on div "1 2 3 >" at bounding box center [710, 684] width 367 height 25
click at [708, 689] on link "2" at bounding box center [706, 685] width 7 height 14
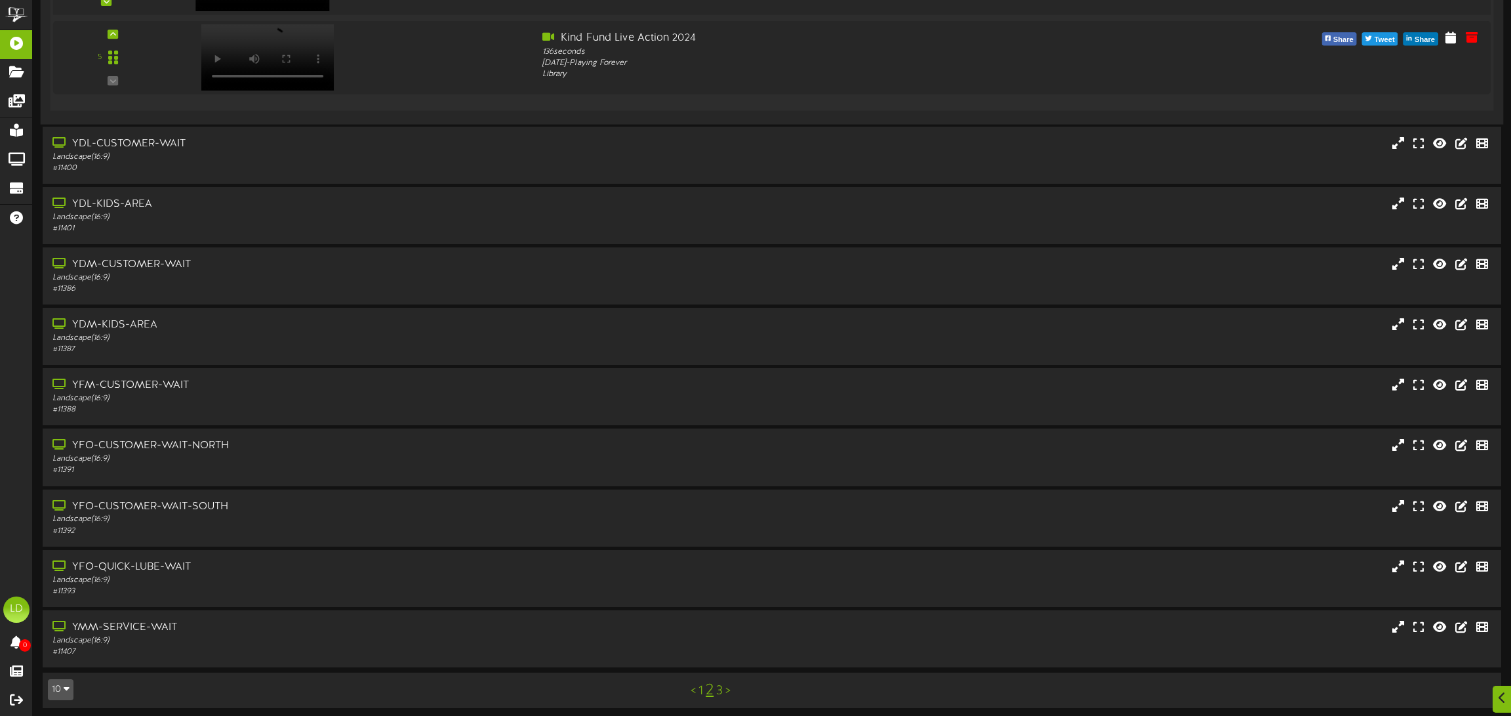
scroll to position [632, 0]
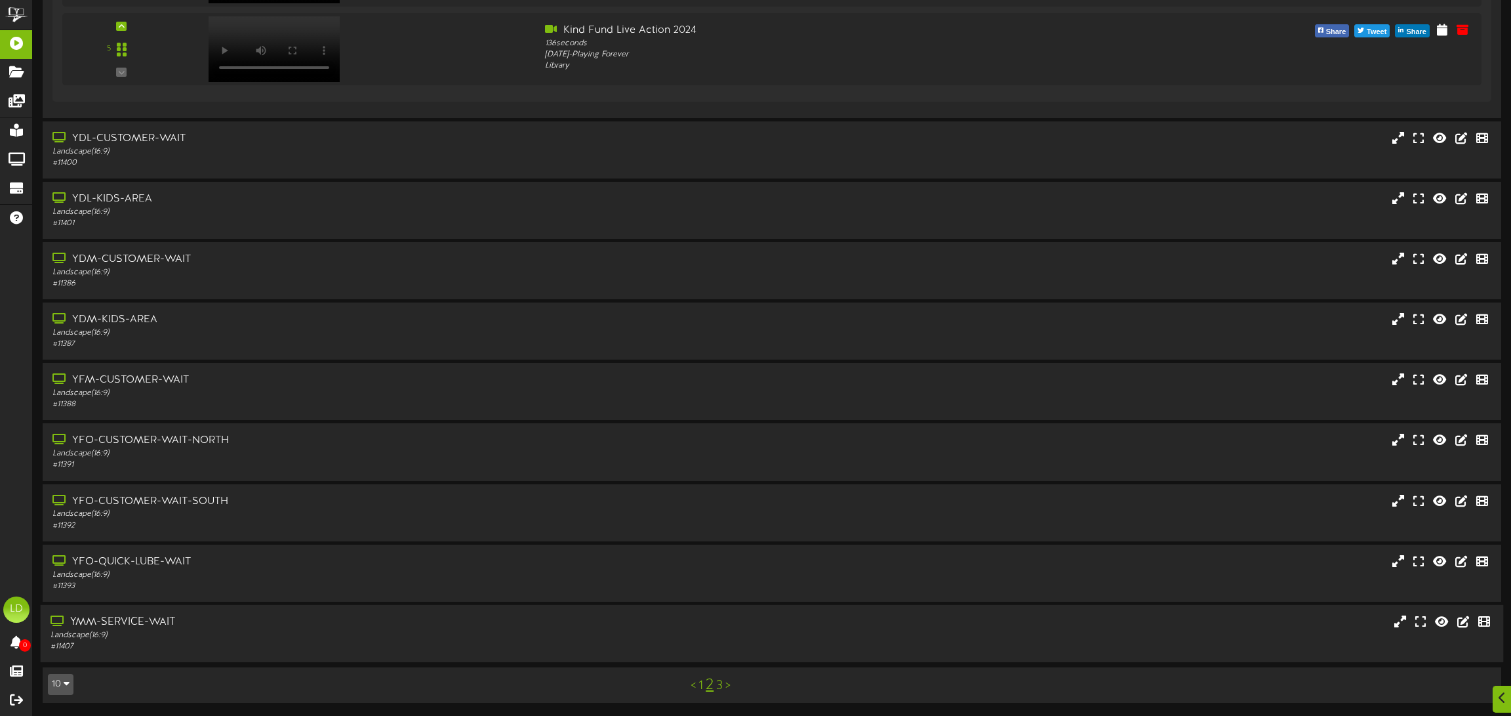
click at [261, 626] on div "YMM-SERVICE-WAIT" at bounding box center [346, 622] width 590 height 15
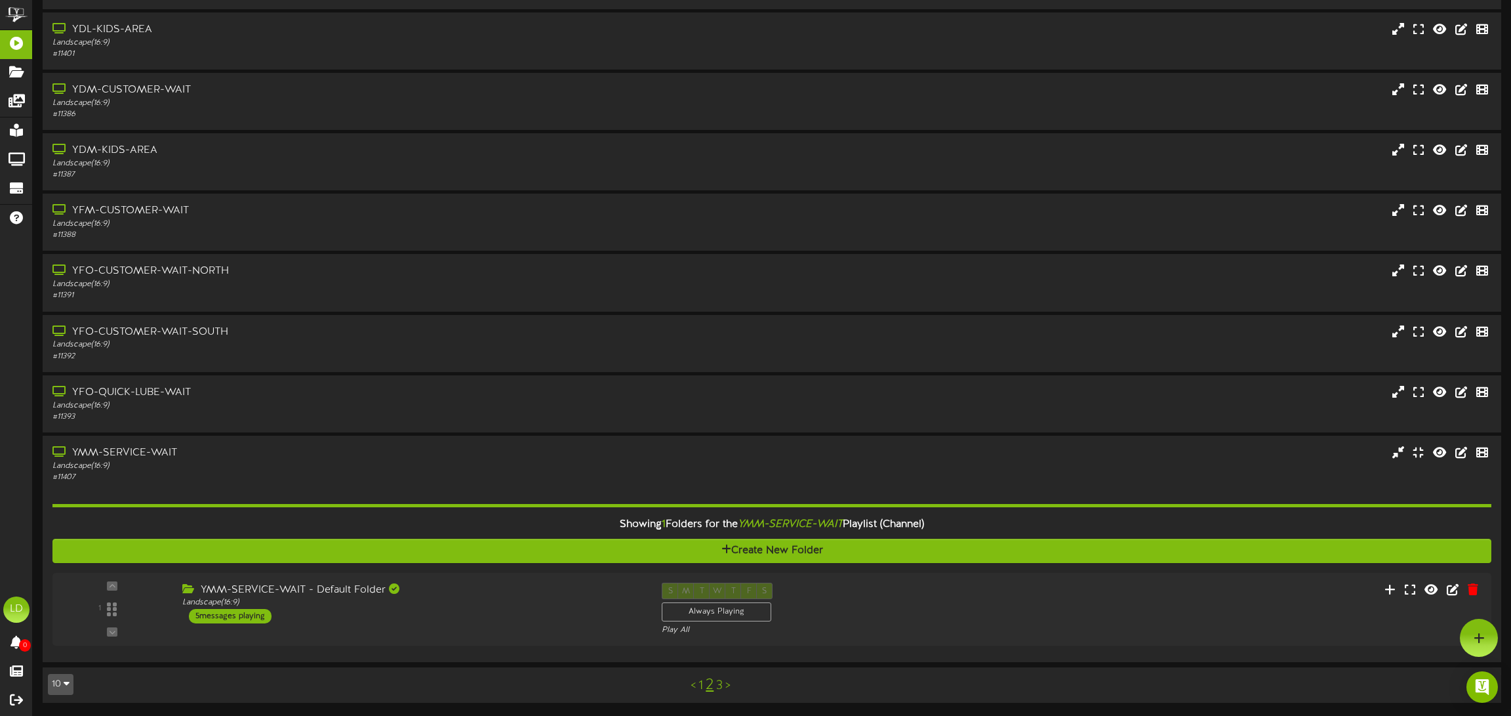
scroll to position [802, 0]
click at [224, 614] on div "5 messages playing" at bounding box center [223, 616] width 84 height 14
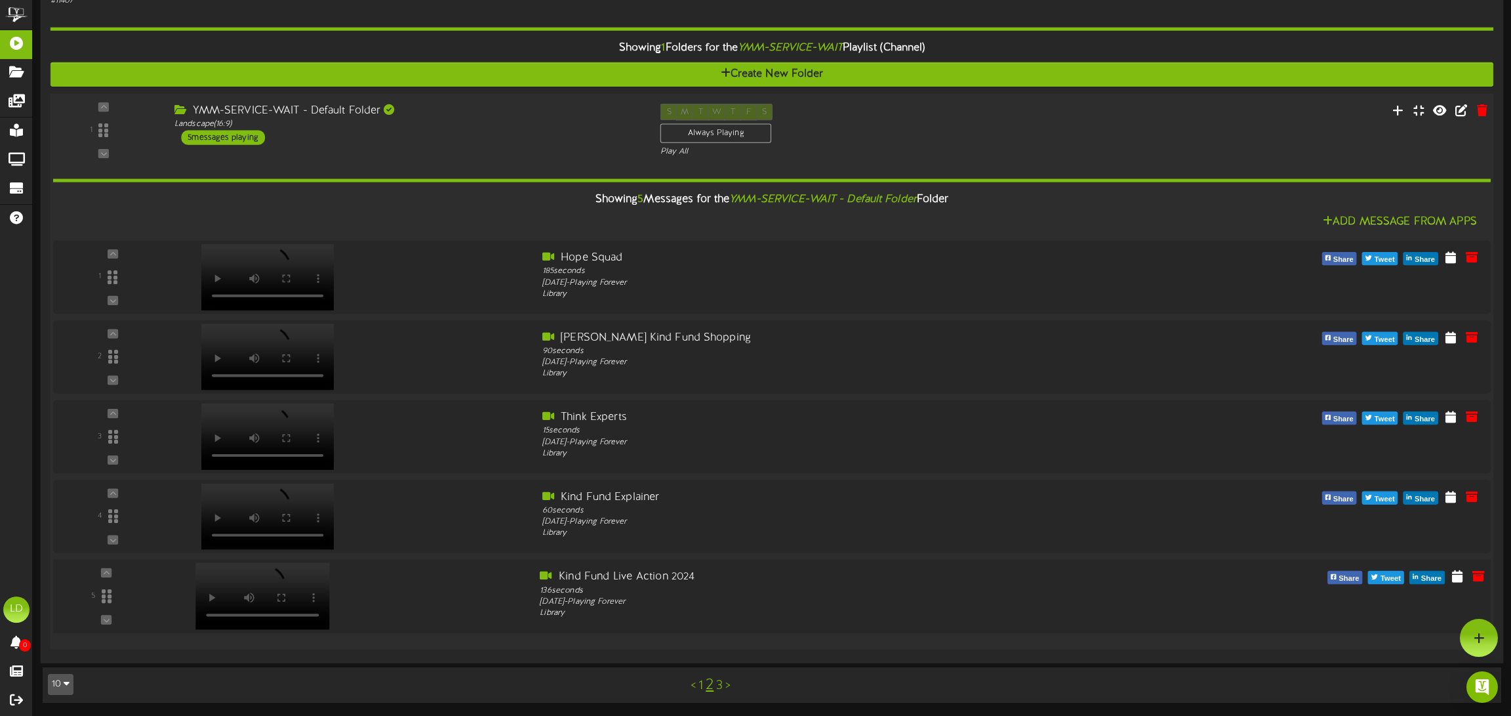
scroll to position [1270, 0]
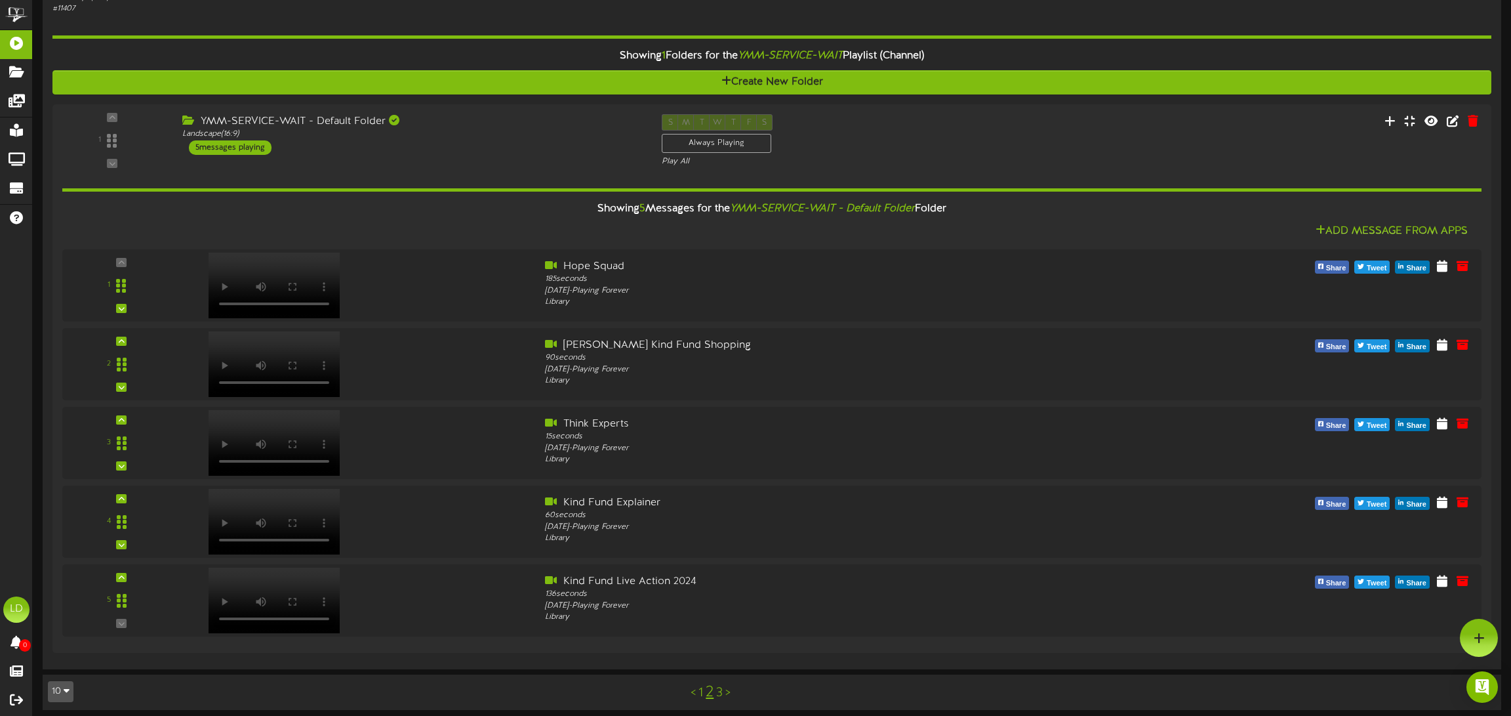
click at [724, 692] on div "< 1 2 3 >" at bounding box center [710, 692] width 367 height 25
click at [722, 692] on link "3" at bounding box center [719, 692] width 7 height 14
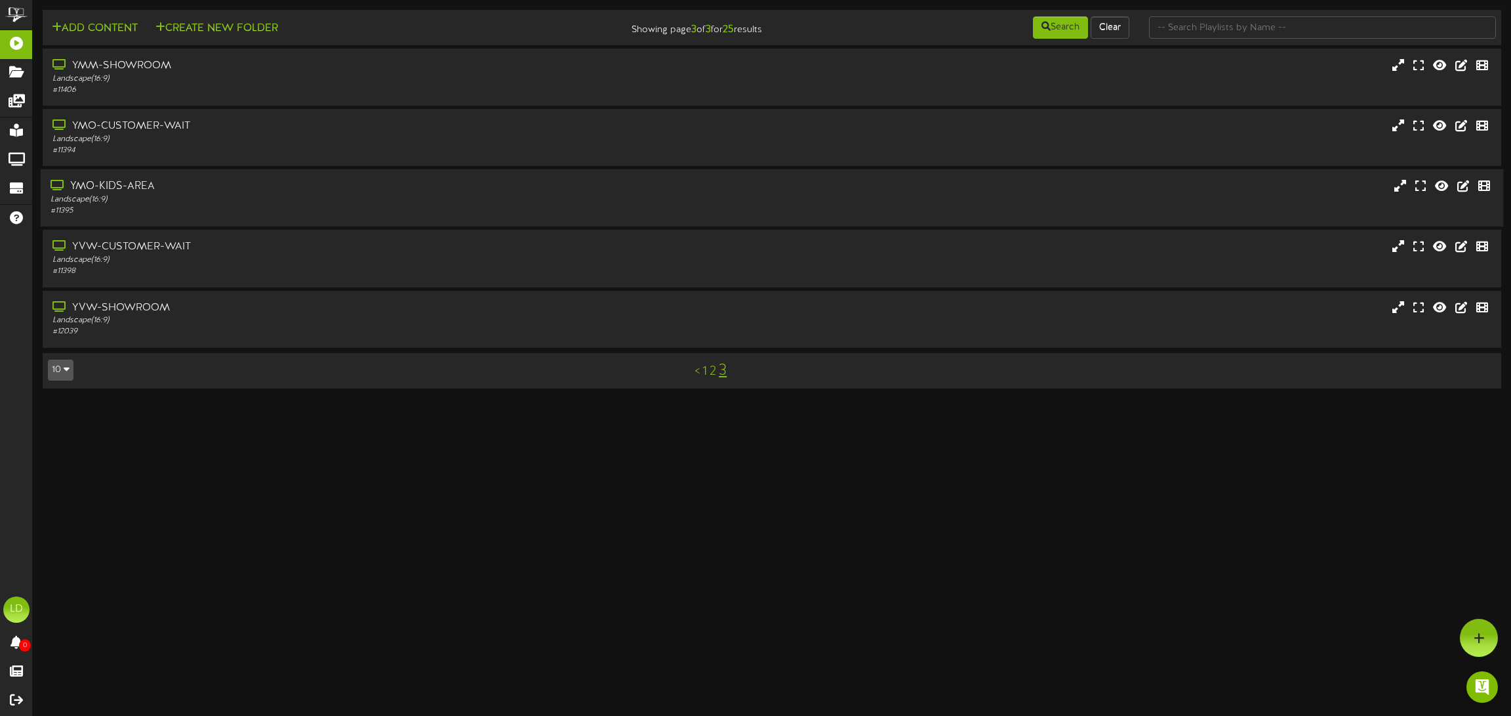
click at [228, 200] on div "Landscape ( 16:9 )" at bounding box center [346, 199] width 590 height 11
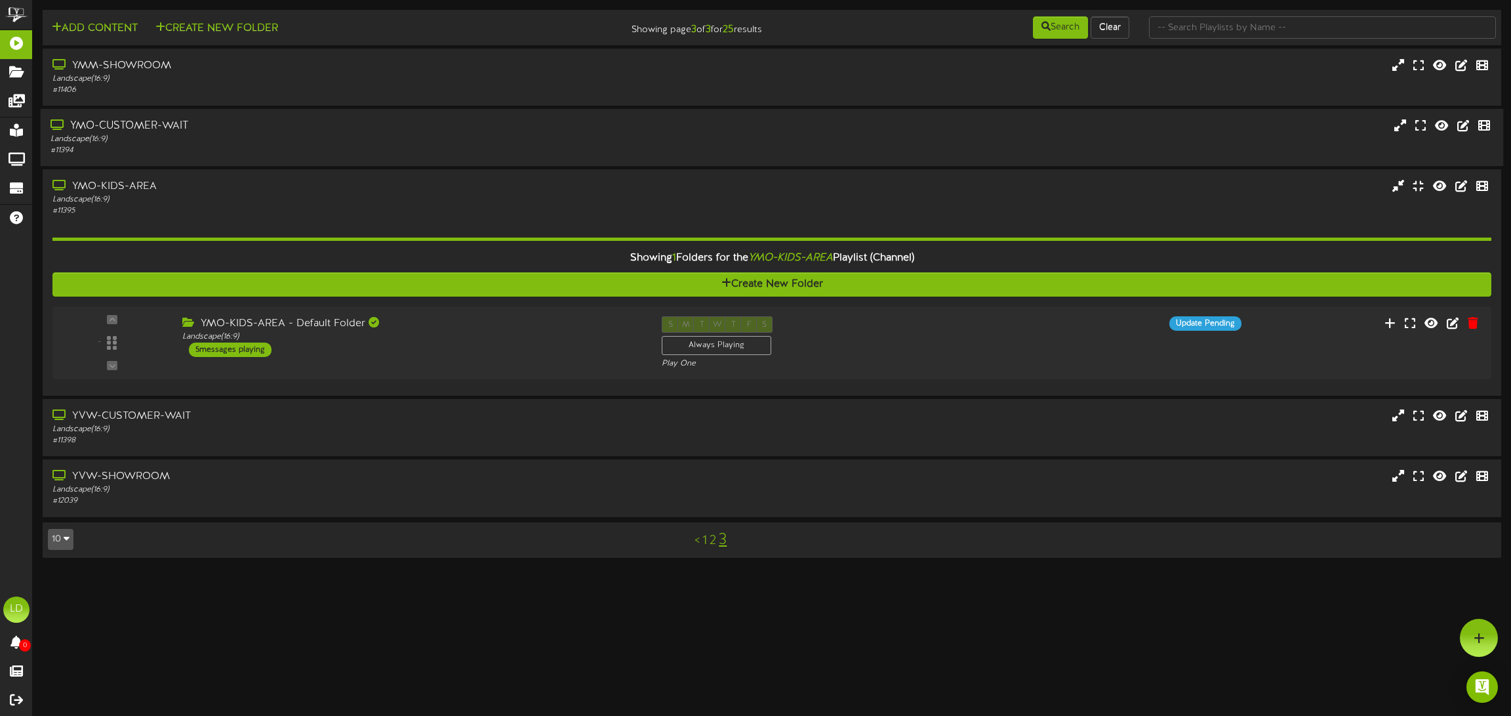
click at [243, 135] on div "Landscape ( 16:9 )" at bounding box center [346, 139] width 590 height 11
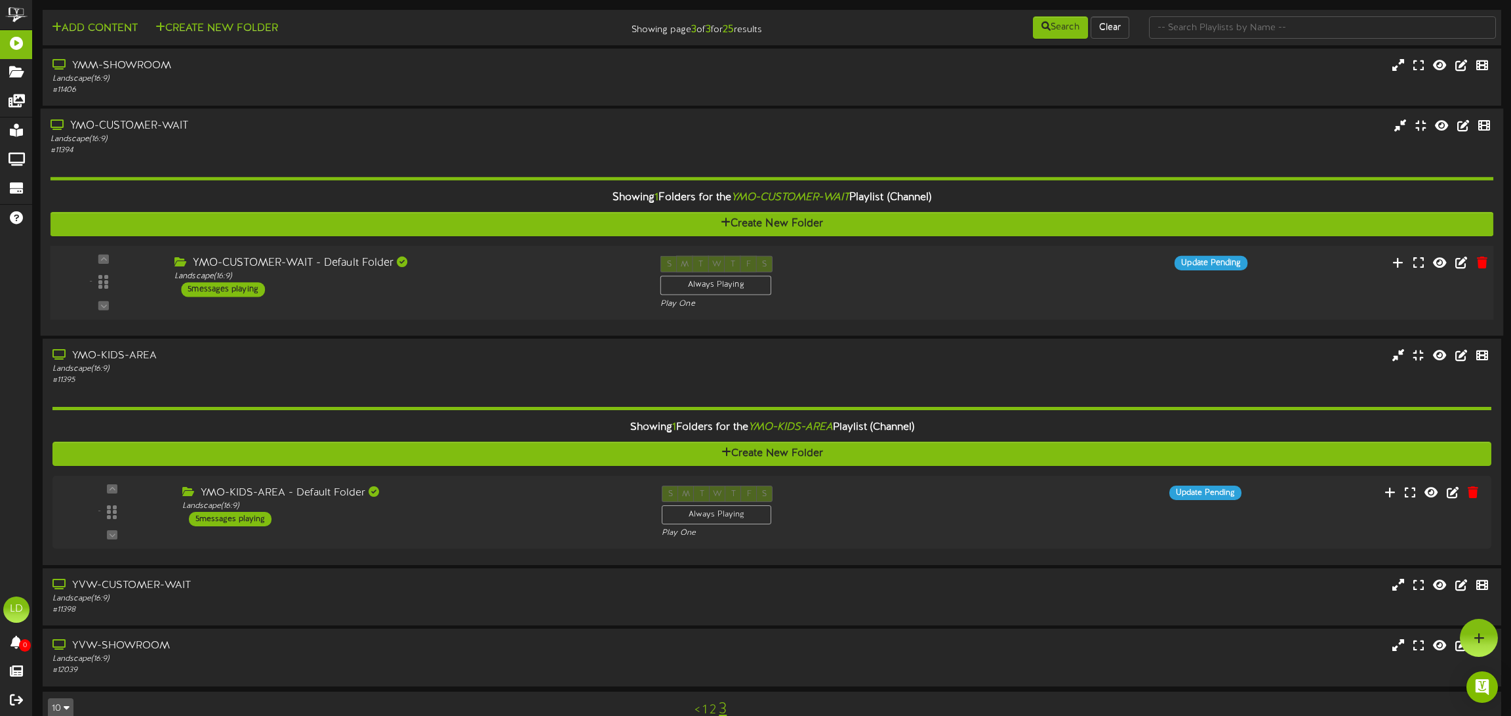
click at [239, 294] on div "5 messages playing" at bounding box center [223, 289] width 84 height 14
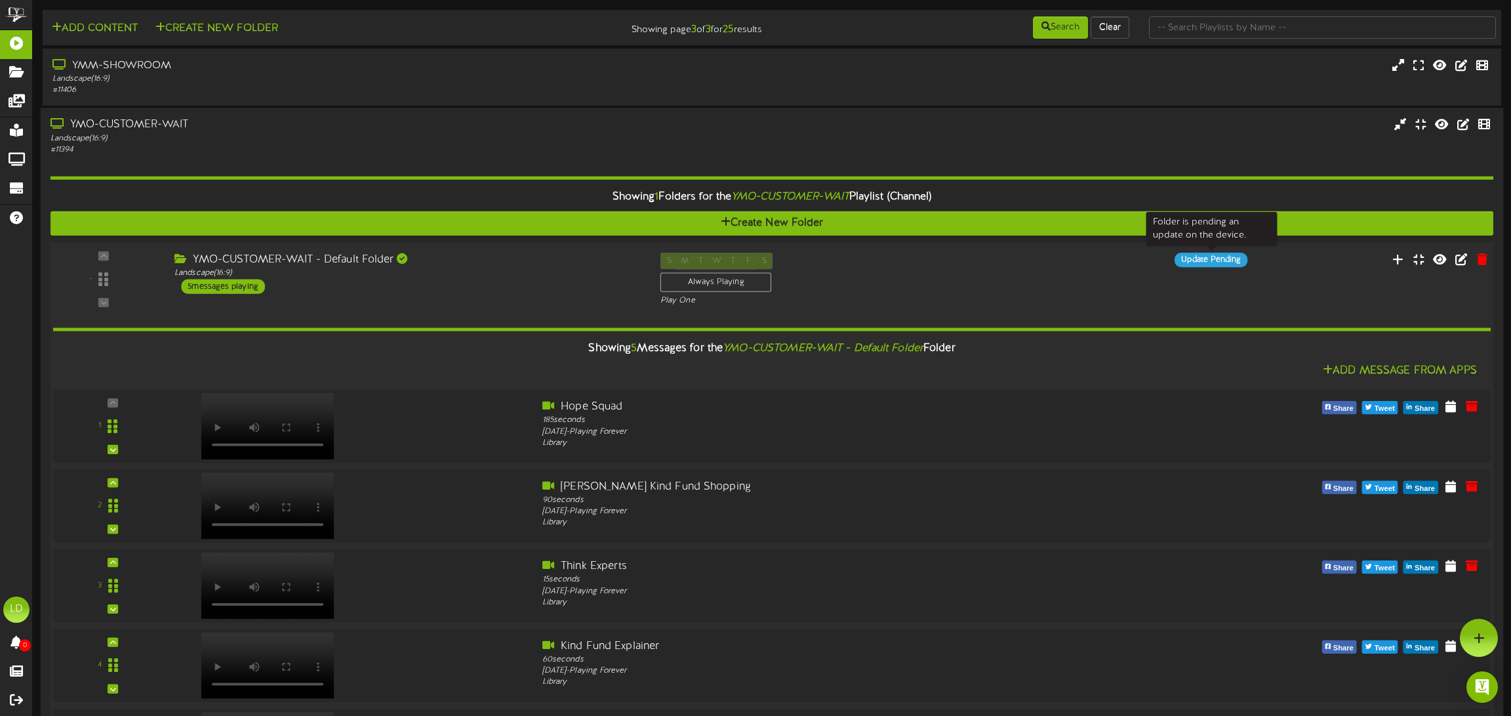
click at [1203, 260] on div "Update Pending" at bounding box center [1211, 260] width 73 height 14
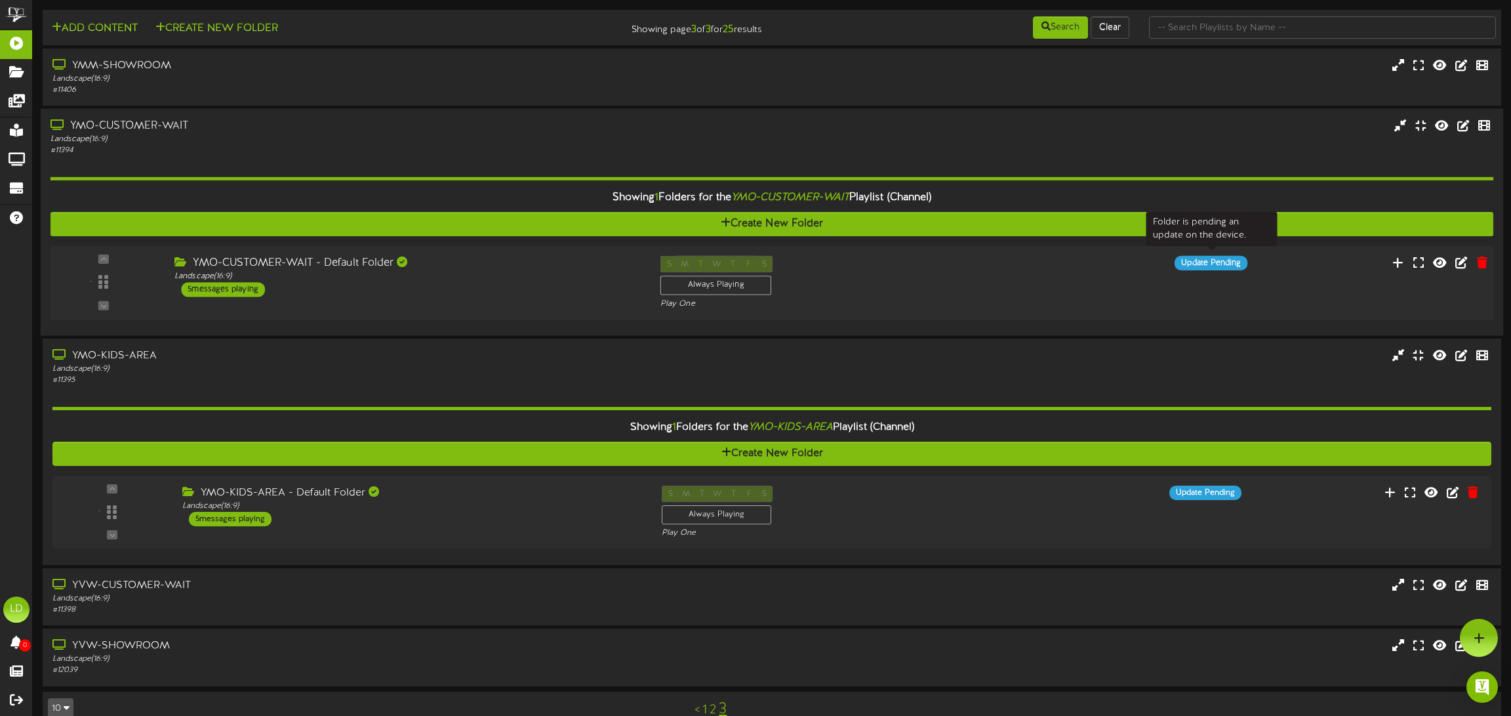
click at [1203, 260] on div "Update Pending" at bounding box center [1211, 263] width 73 height 14
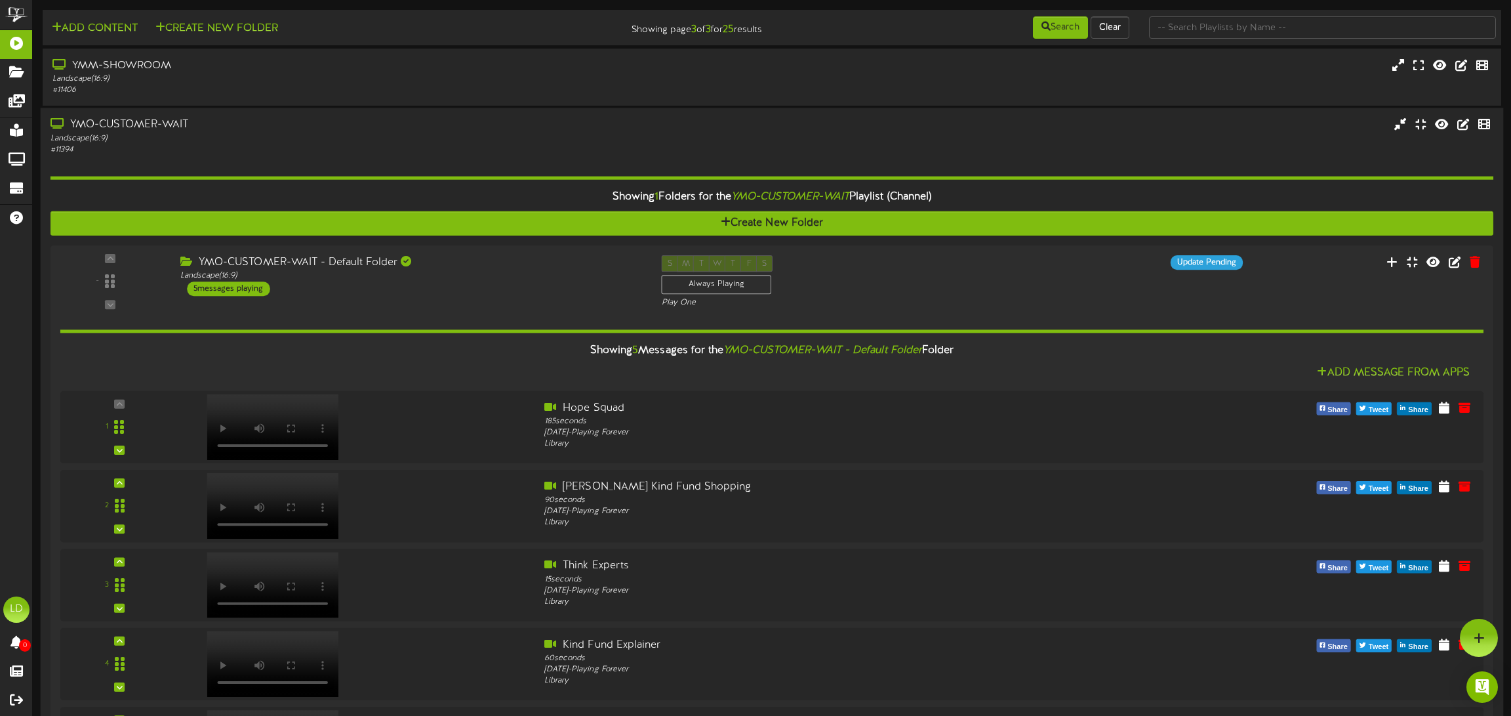
click at [218, 136] on div "Landscape ( 16:9 )" at bounding box center [346, 138] width 590 height 11
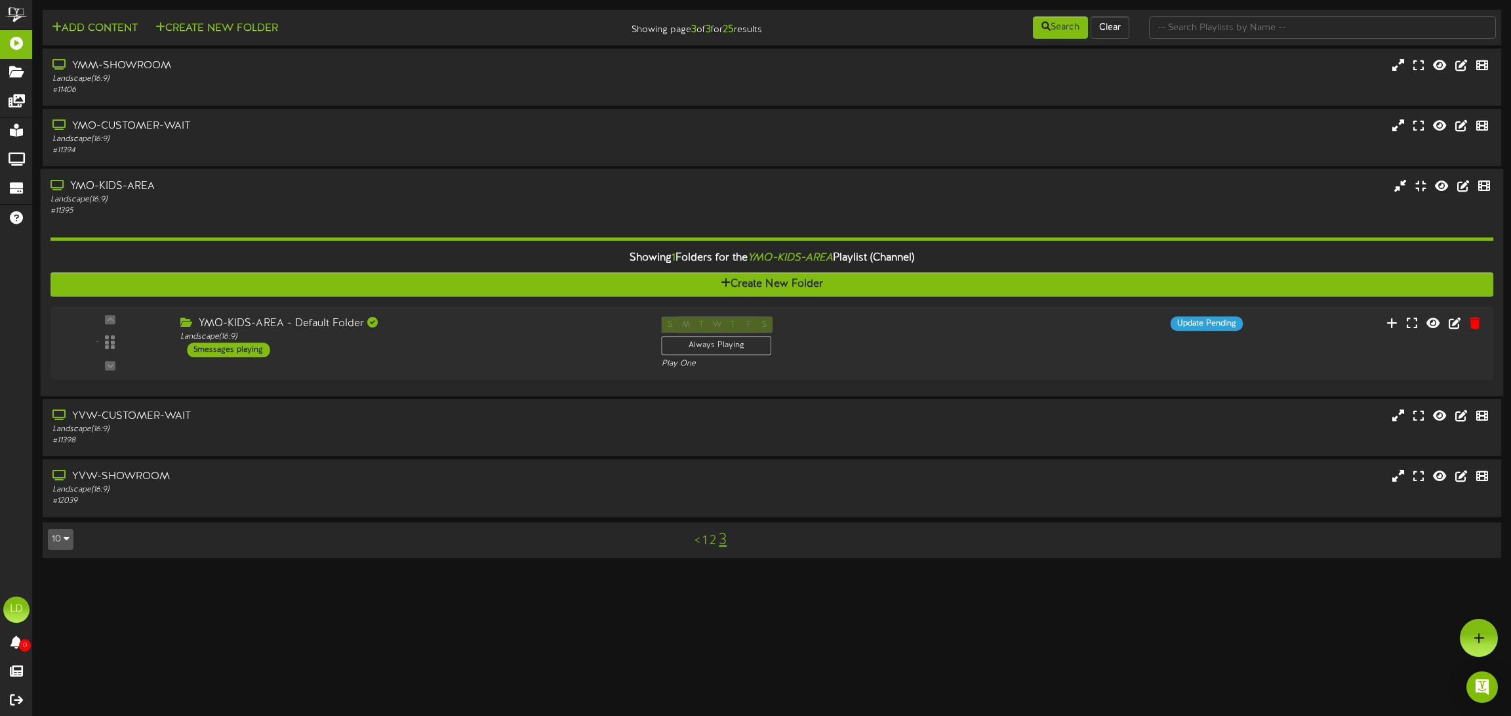
click at [182, 197] on div "Landscape ( 16:9 )" at bounding box center [346, 199] width 590 height 11
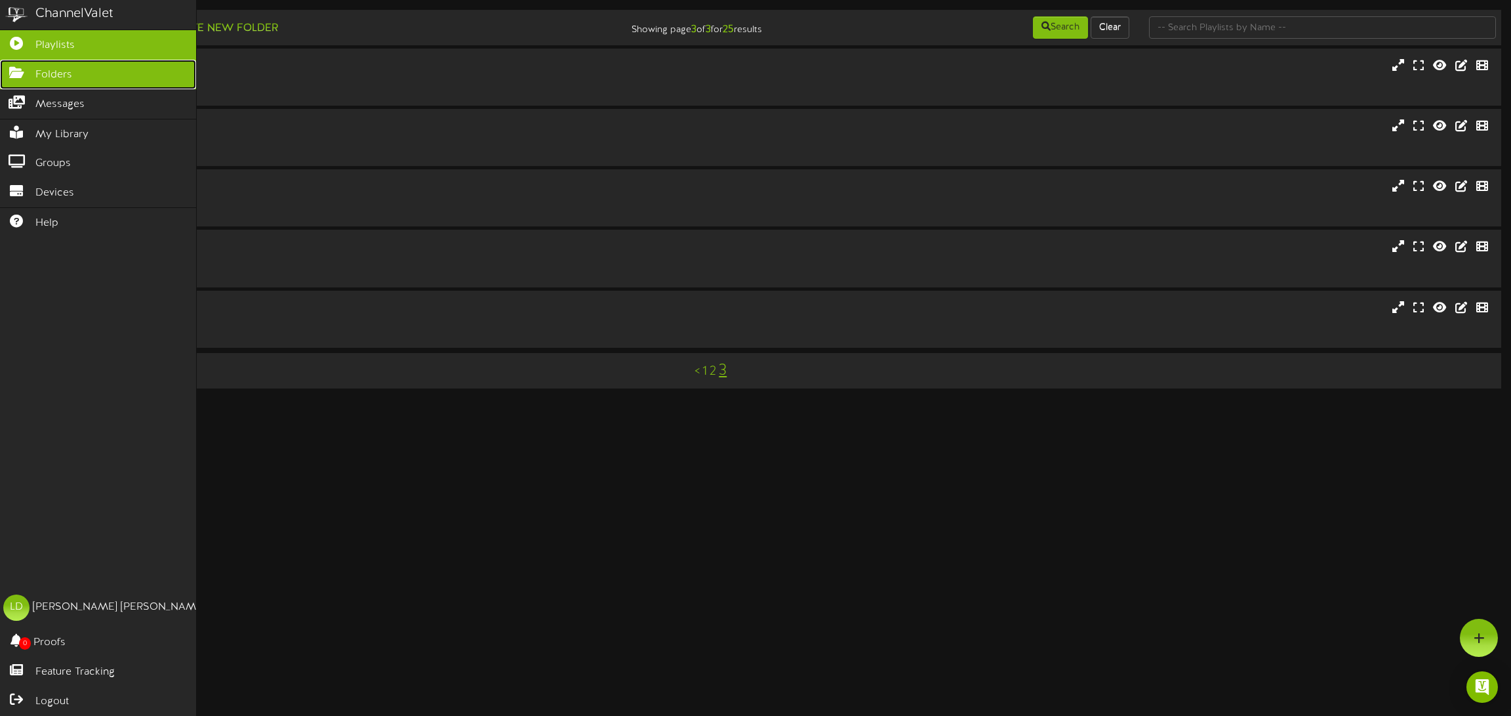
click at [31, 73] on icon at bounding box center [16, 71] width 33 height 10
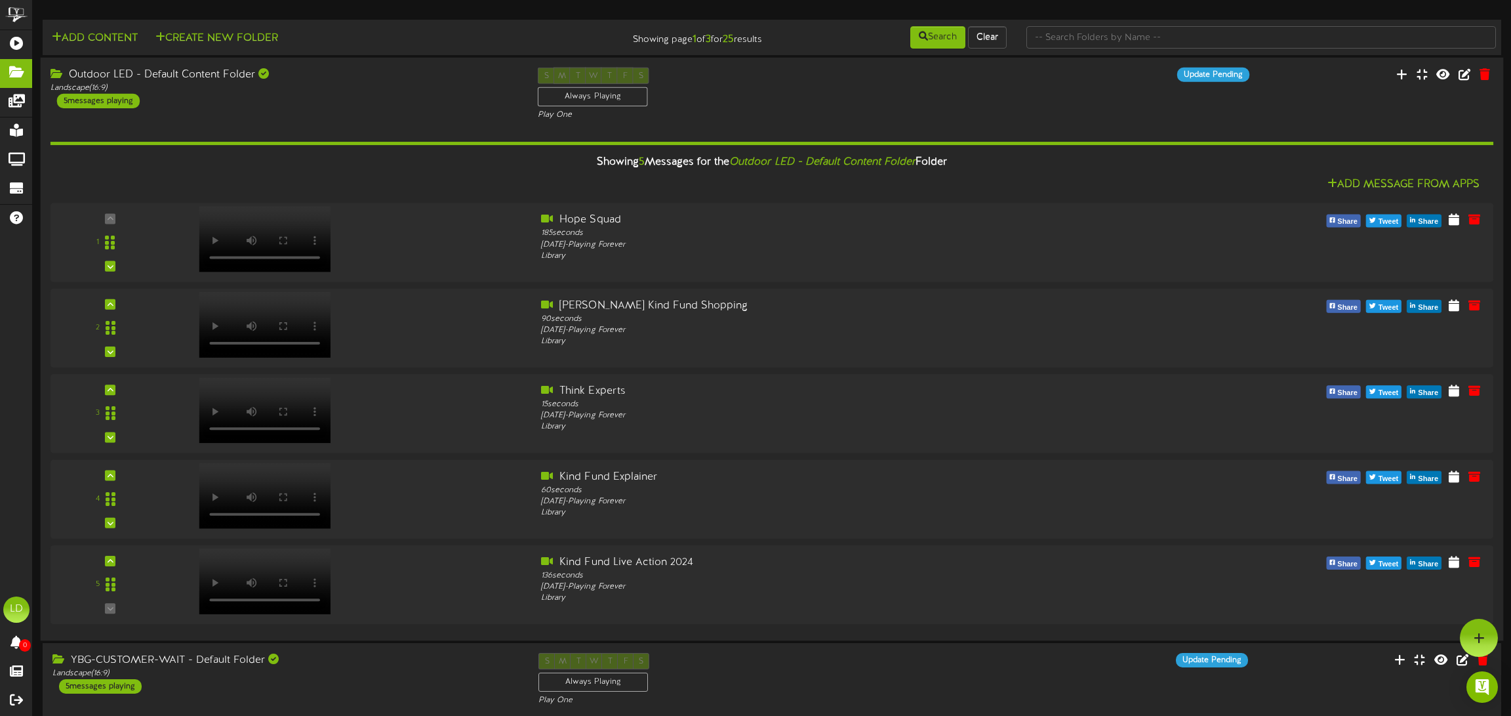
click at [178, 73] on div "Outdoor LED - Default Content Folder" at bounding box center [285, 75] width 468 height 15
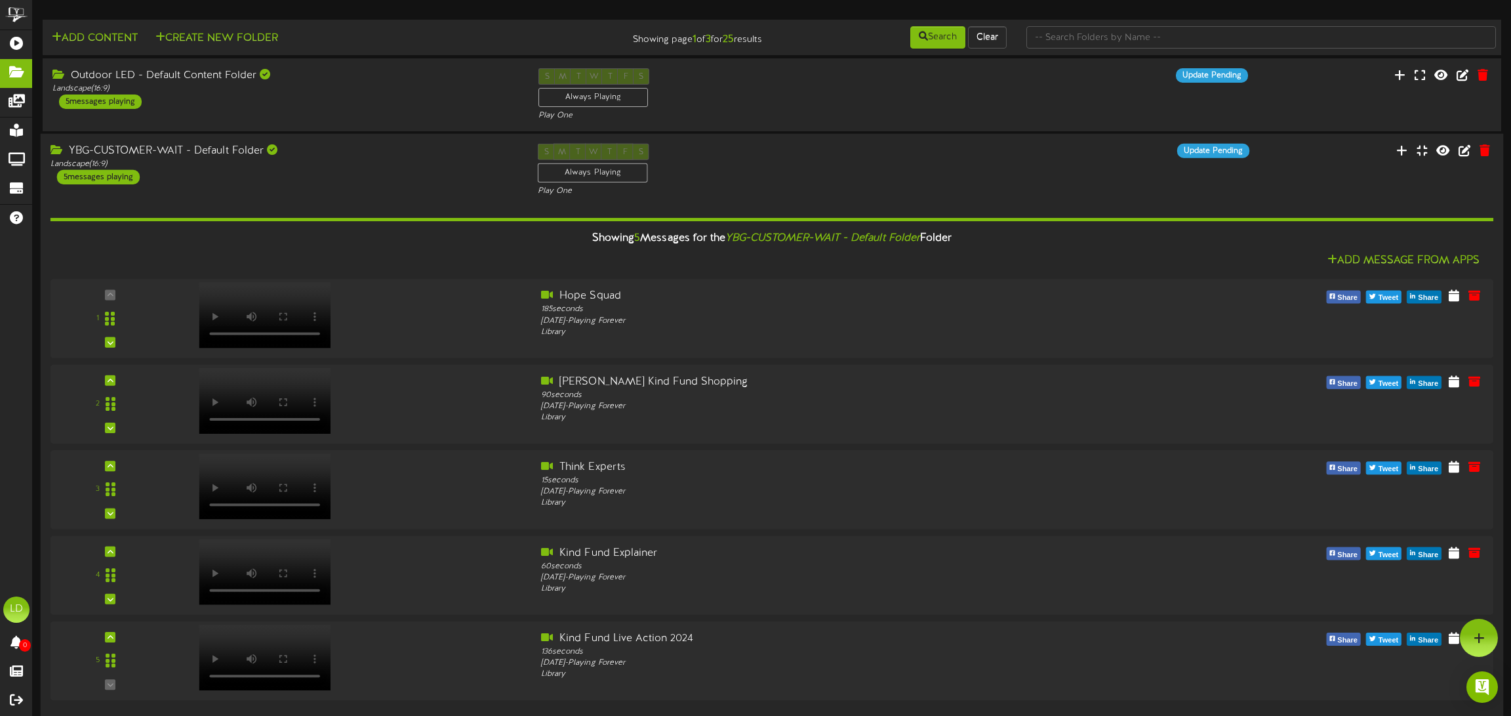
click at [172, 159] on div "YBG-CUSTOMER-WAIT - Default Folder Landscape ( 16:9 ) 5 messages playing" at bounding box center [285, 164] width 488 height 41
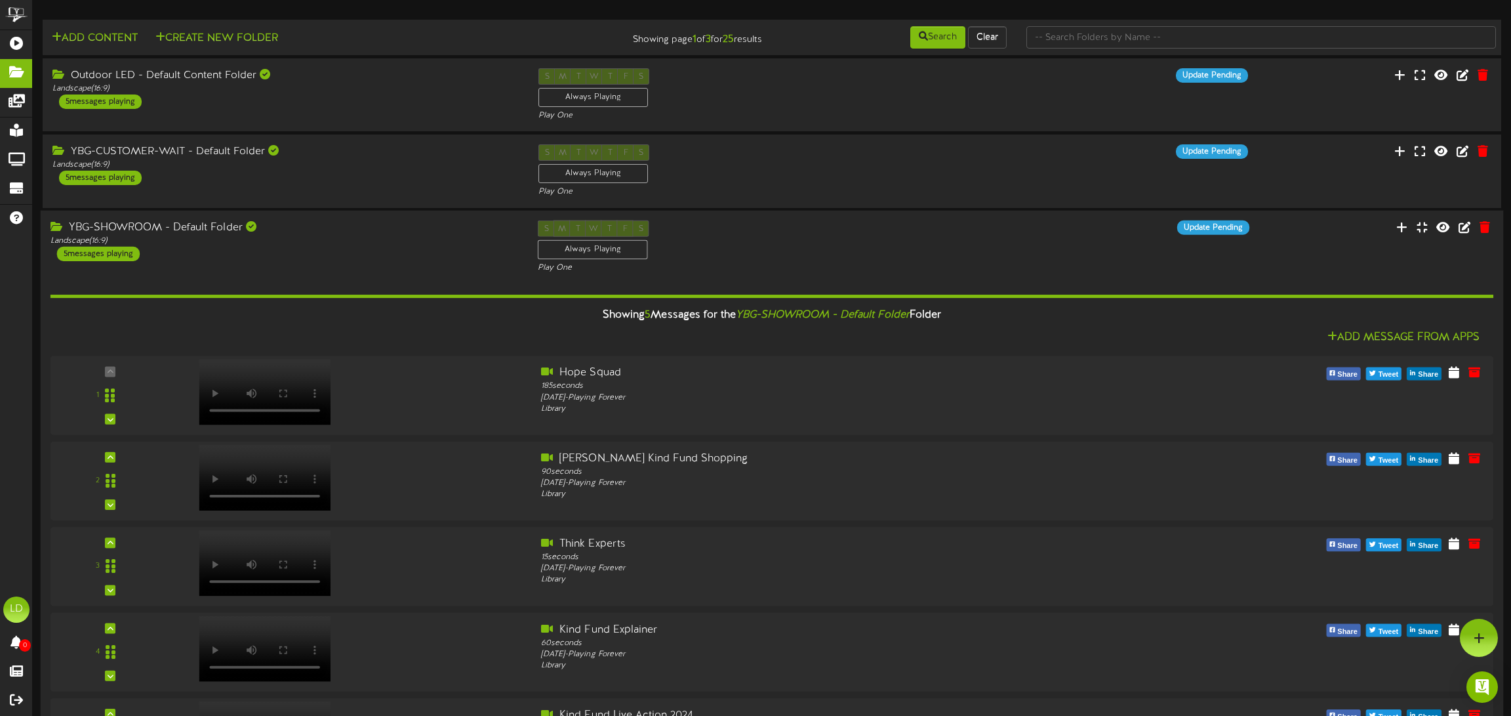
click at [190, 226] on div "YBG-SHOWROOM - Default Folder" at bounding box center [285, 227] width 468 height 15
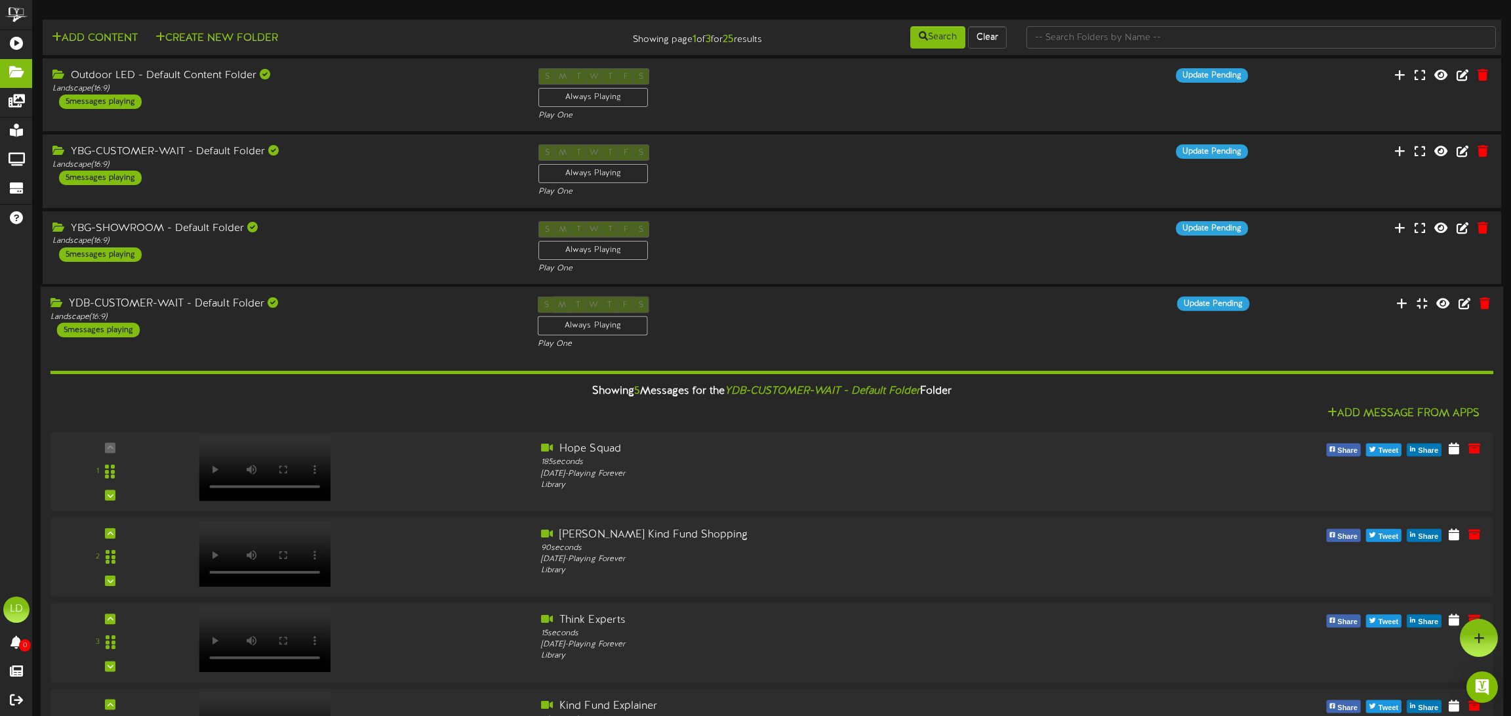
click at [204, 327] on div "YDB-CUSTOMER-WAIT - Default Folder Landscape ( 16:9 ) 5 messages playing" at bounding box center [285, 316] width 488 height 41
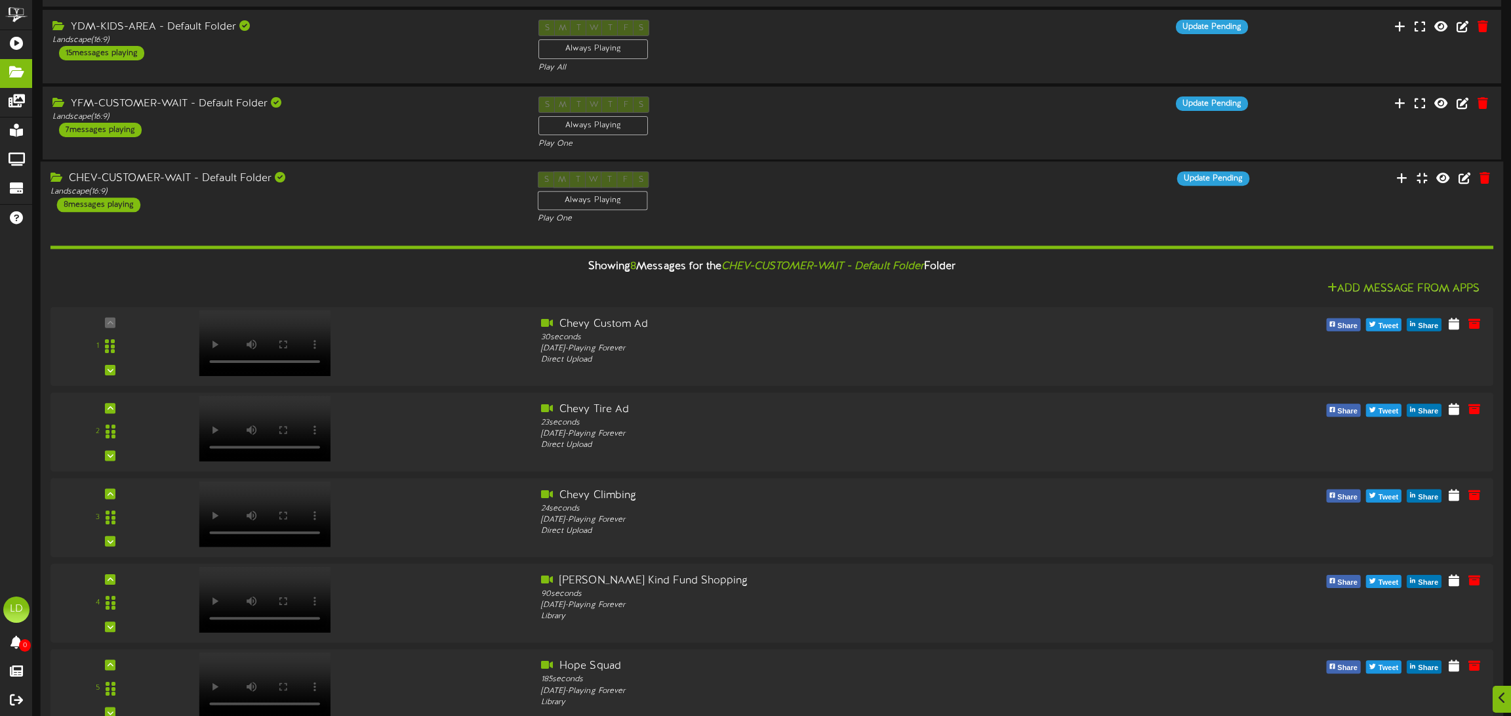
scroll to position [534, 0]
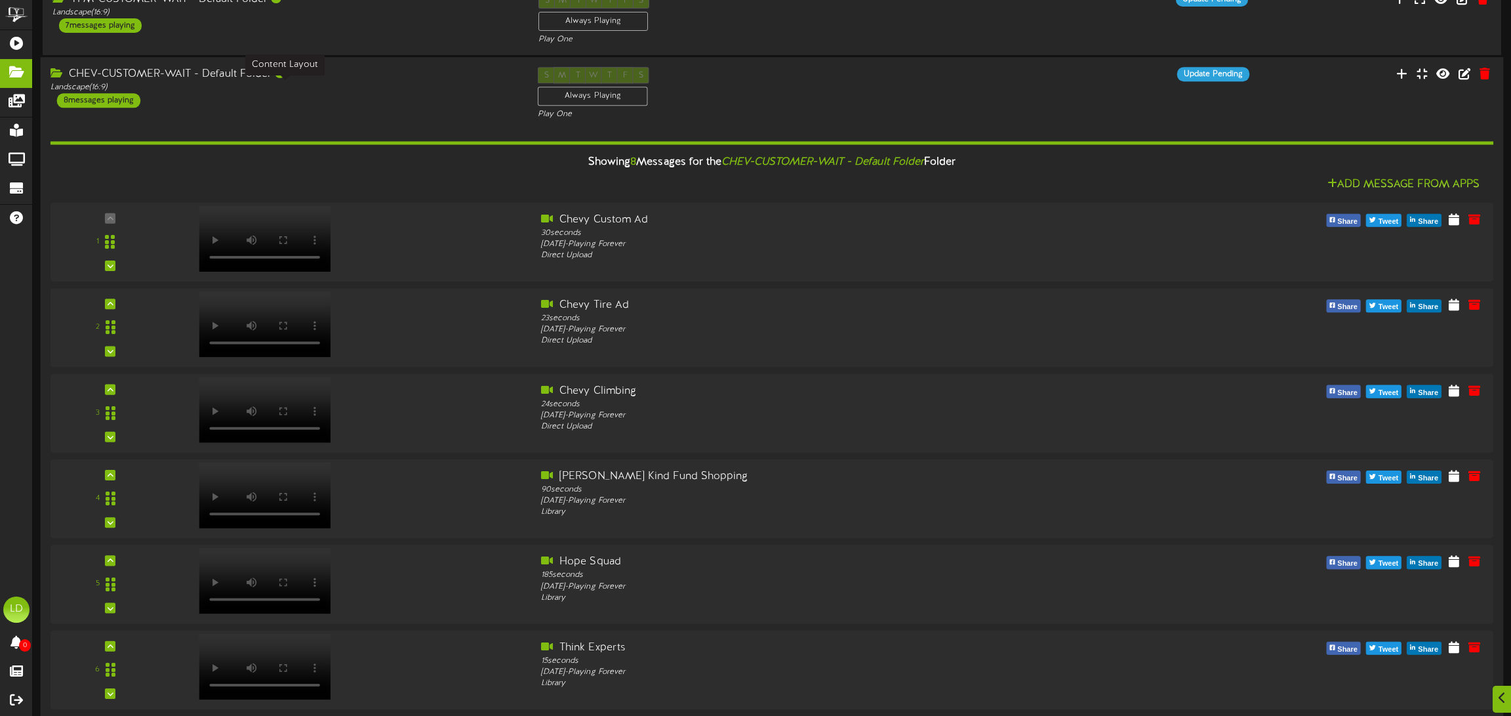
click at [331, 85] on div "Landscape ( 16:9 )" at bounding box center [285, 87] width 468 height 11
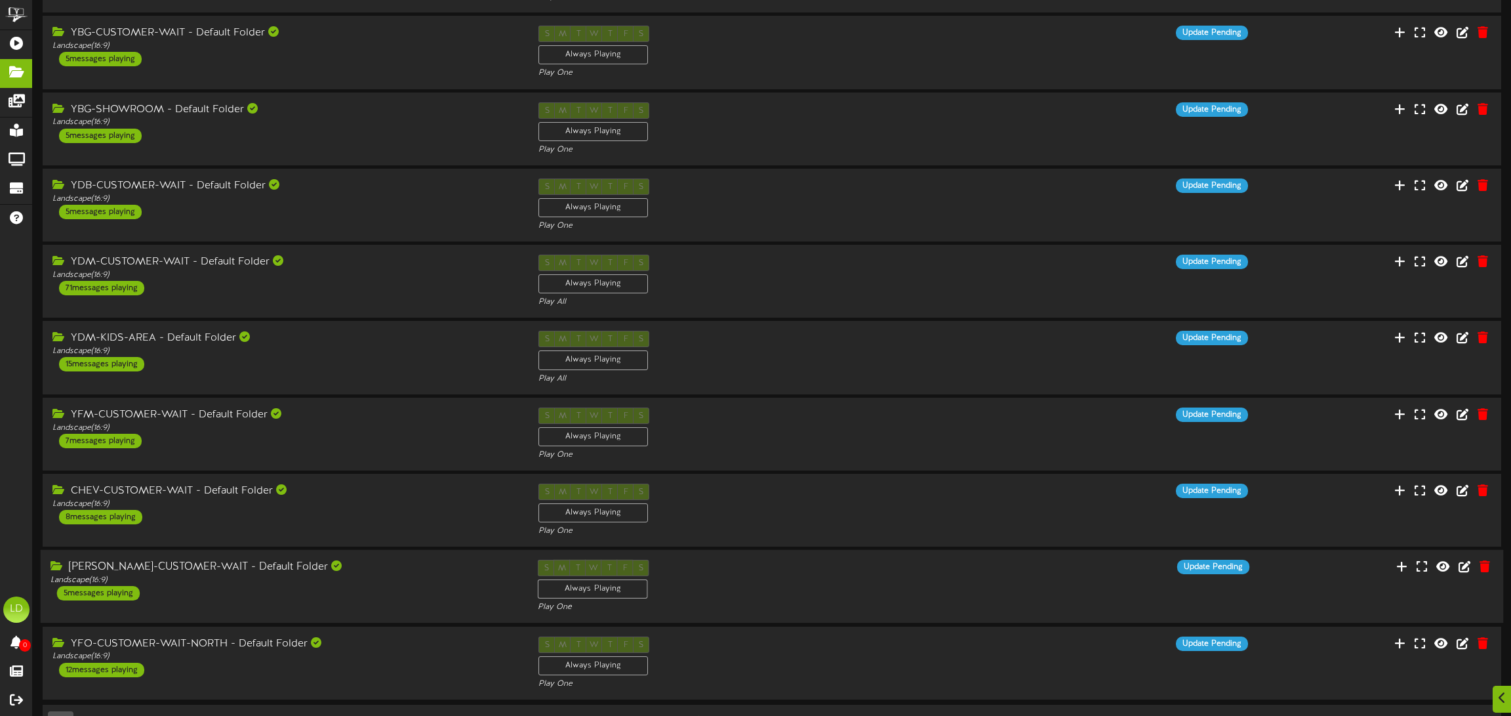
scroll to position [156, 0]
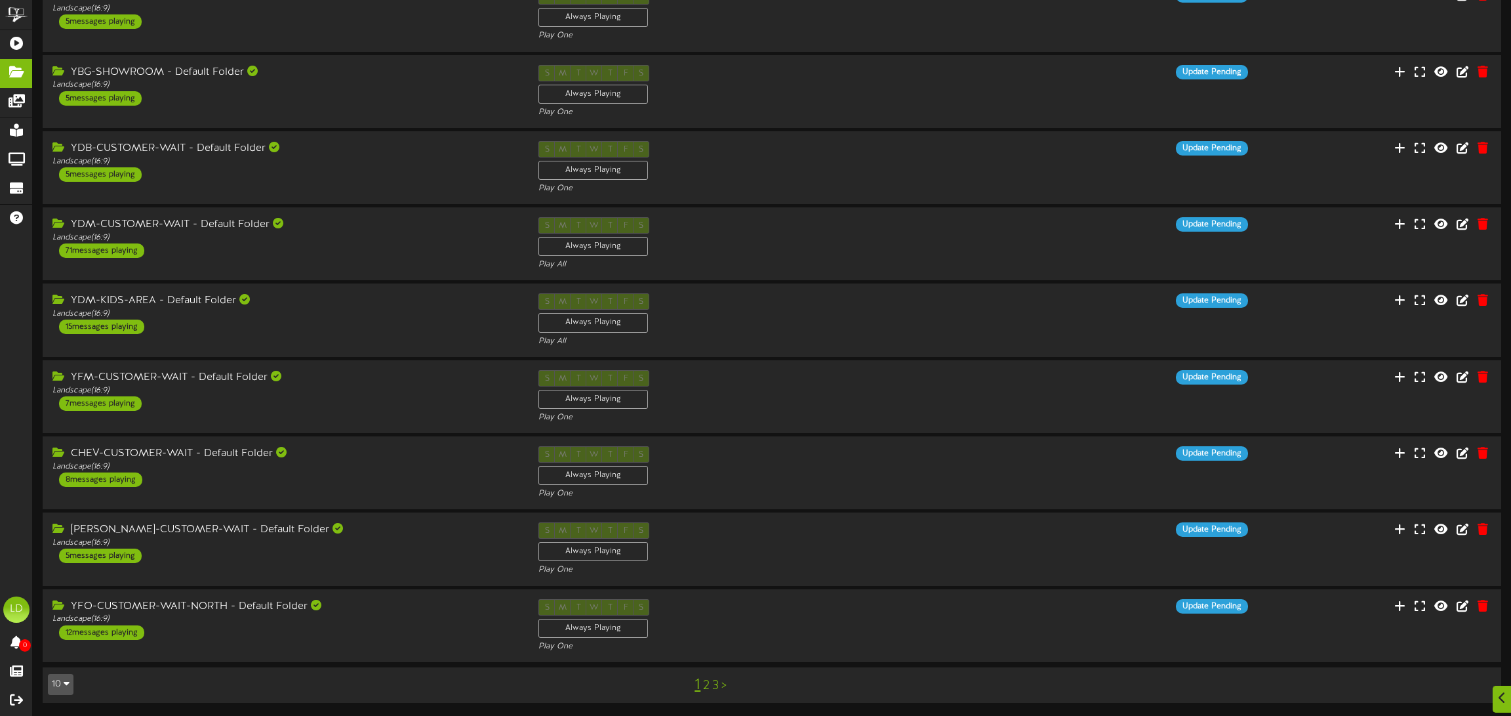
click at [701, 685] on div "1 2 3 >" at bounding box center [710, 684] width 367 height 25
click at [698, 686] on link "1" at bounding box center [698, 684] width 6 height 17
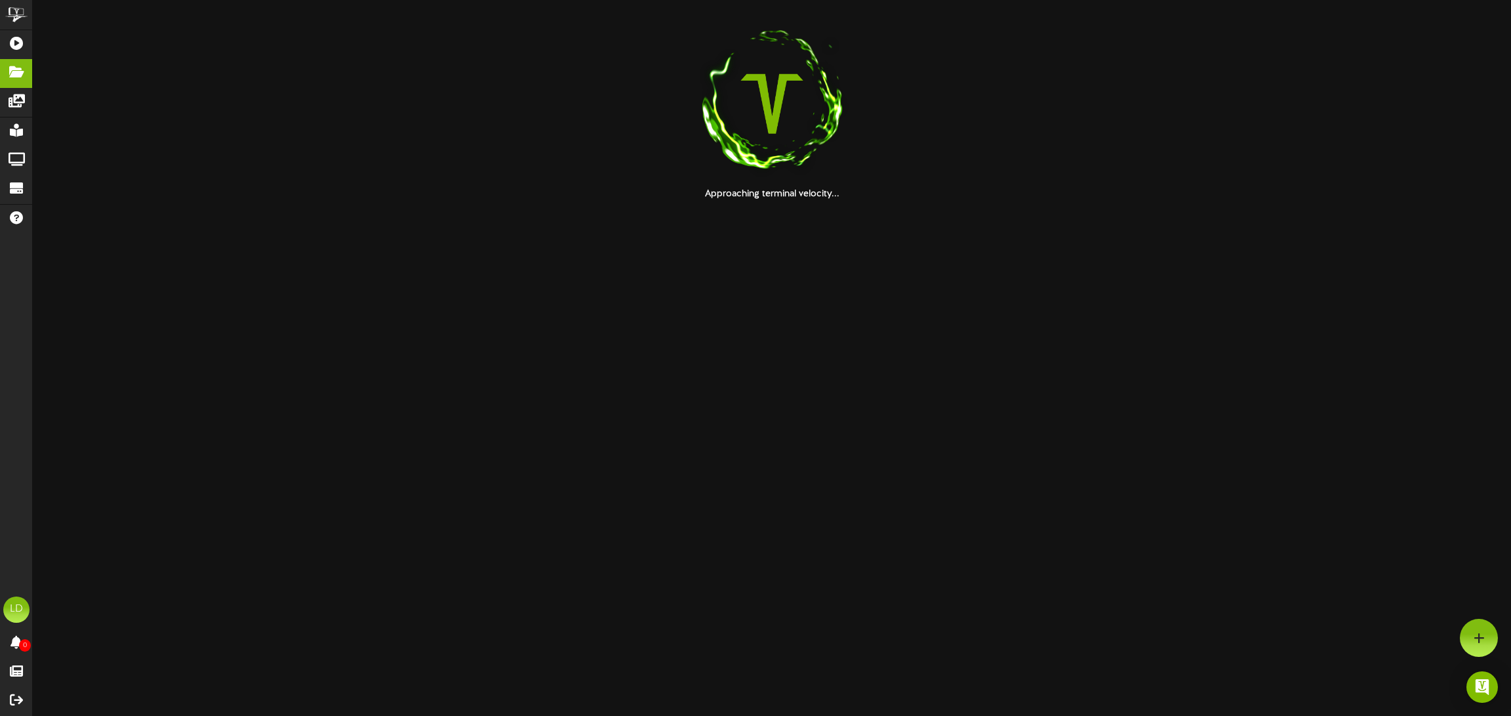
scroll to position [0, 0]
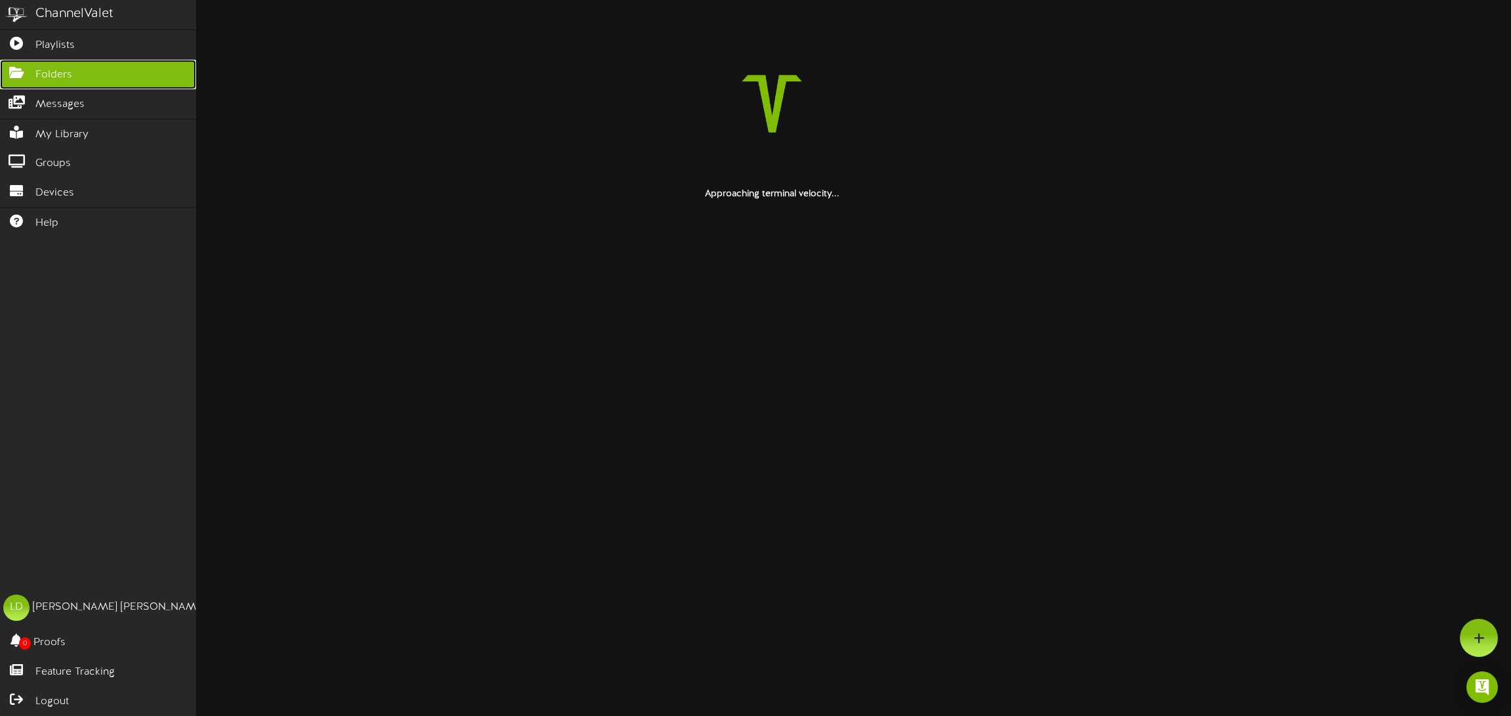
click at [19, 80] on link "Folders" at bounding box center [98, 75] width 196 height 30
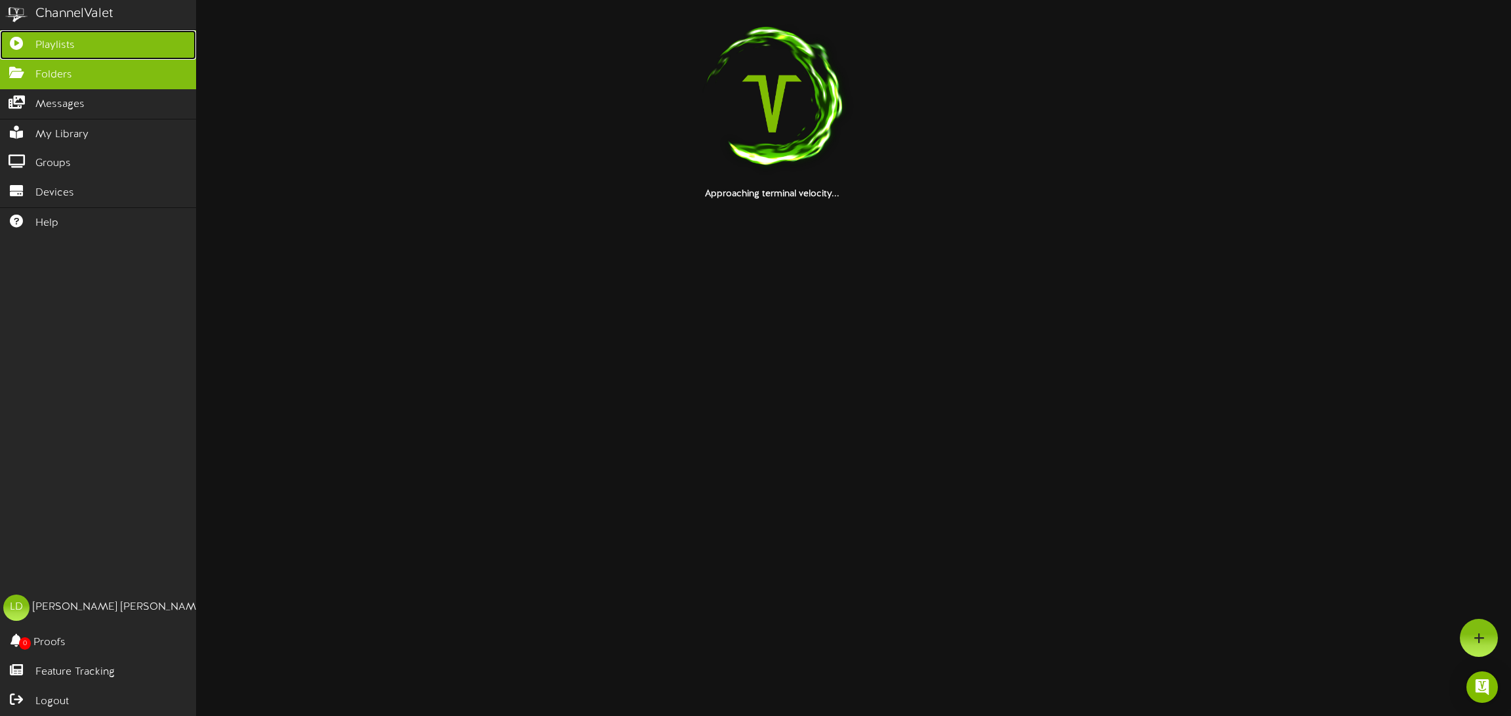
click at [56, 42] on span "Playlists" at bounding box center [54, 45] width 39 height 15
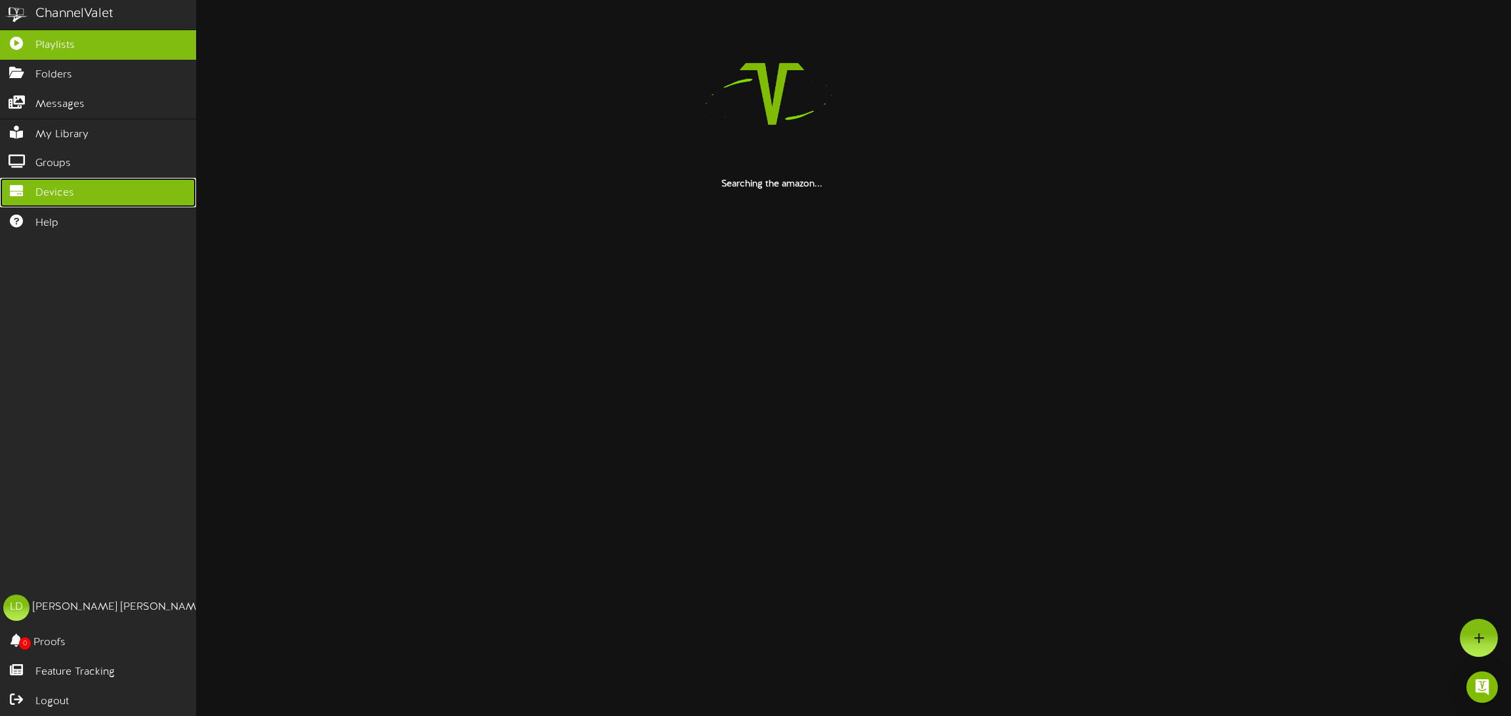
click at [117, 197] on link "Devices" at bounding box center [98, 193] width 196 height 30
click at [73, 49] on span "Playlists" at bounding box center [54, 45] width 39 height 15
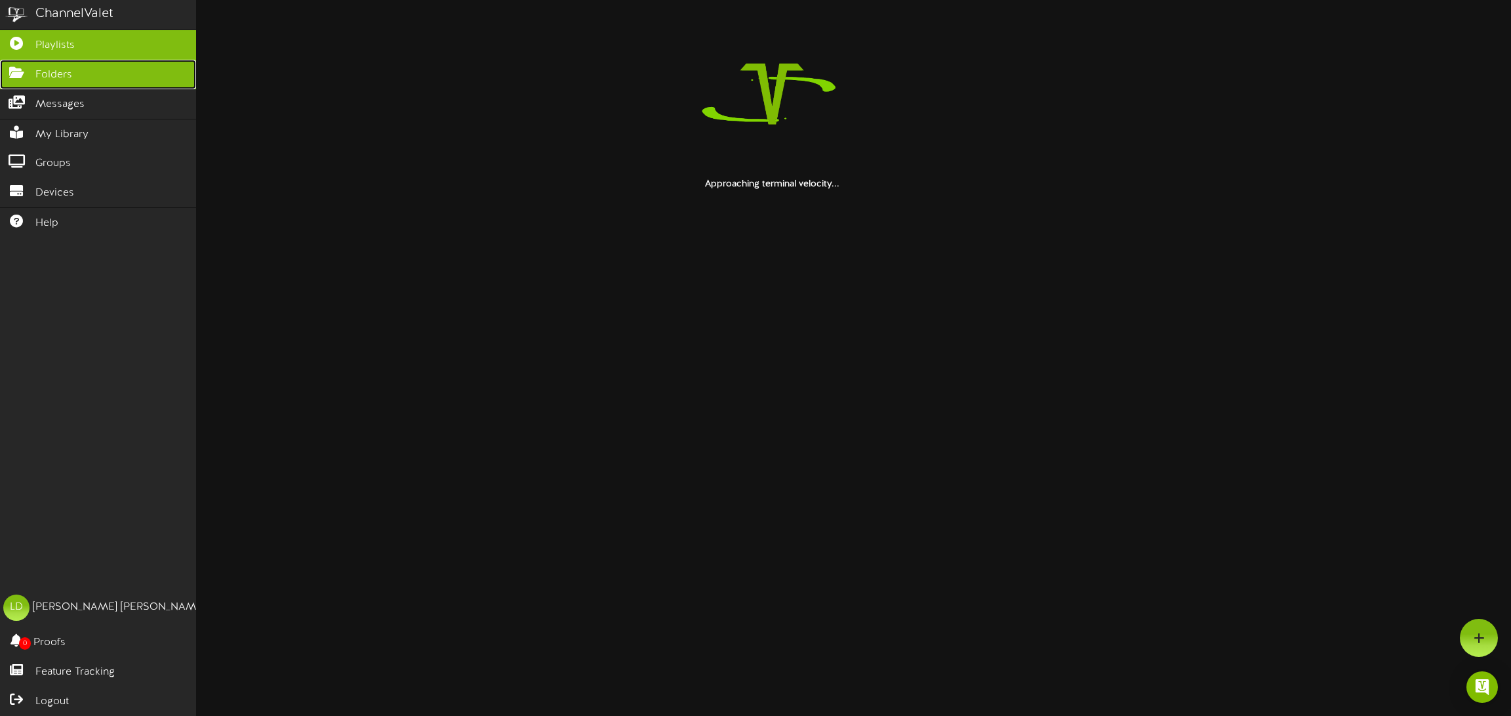
click at [40, 76] on span "Folders" at bounding box center [53, 75] width 37 height 15
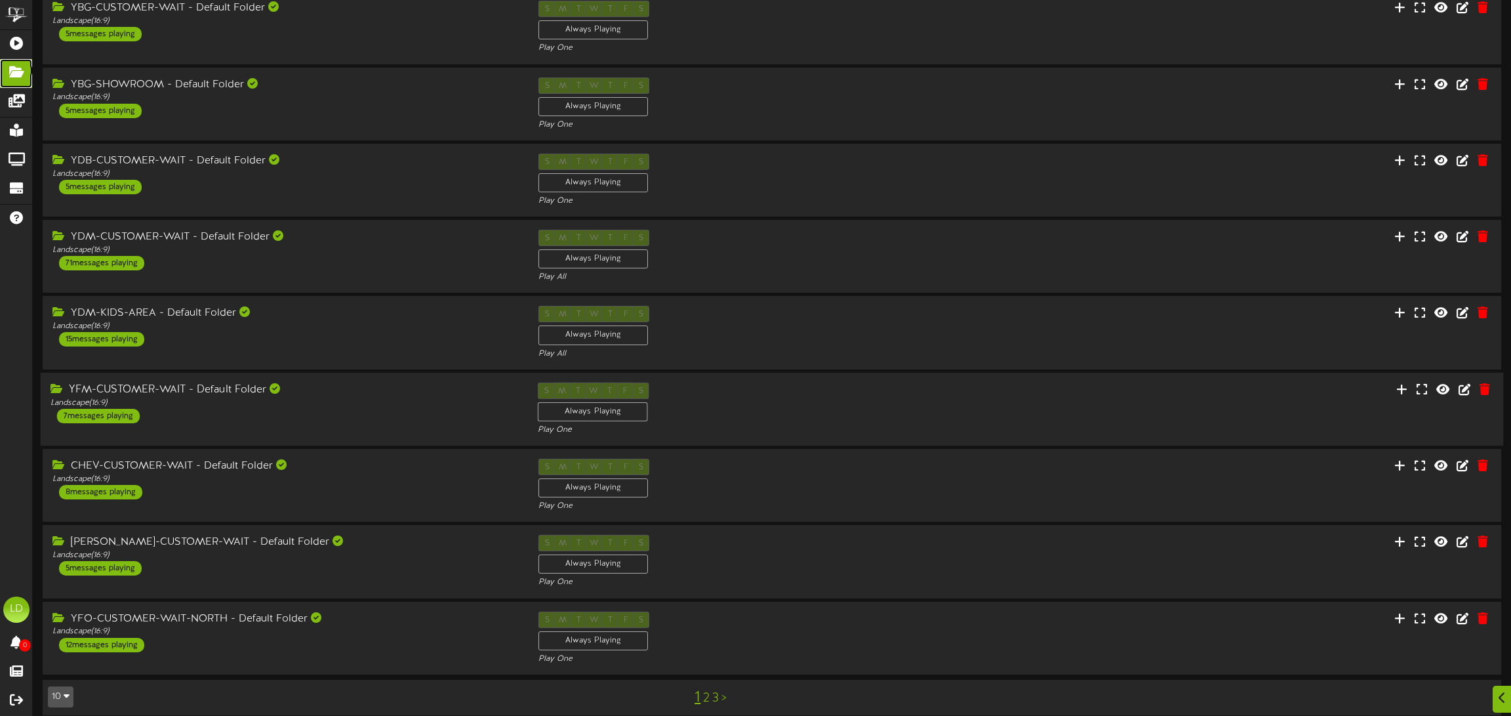
scroll to position [156, 0]
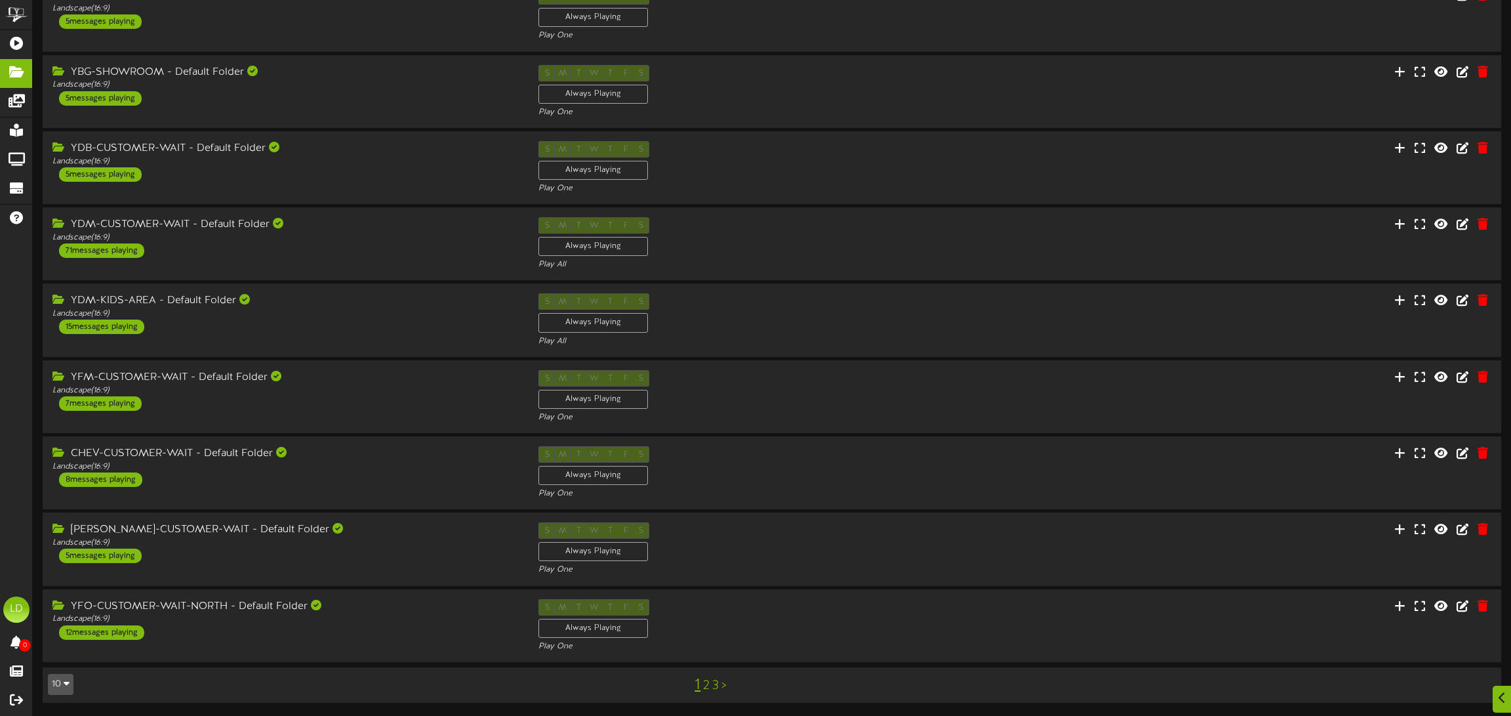
click at [720, 687] on div "1 2 3 >" at bounding box center [710, 684] width 367 height 25
click at [716, 687] on link "3" at bounding box center [715, 685] width 7 height 14
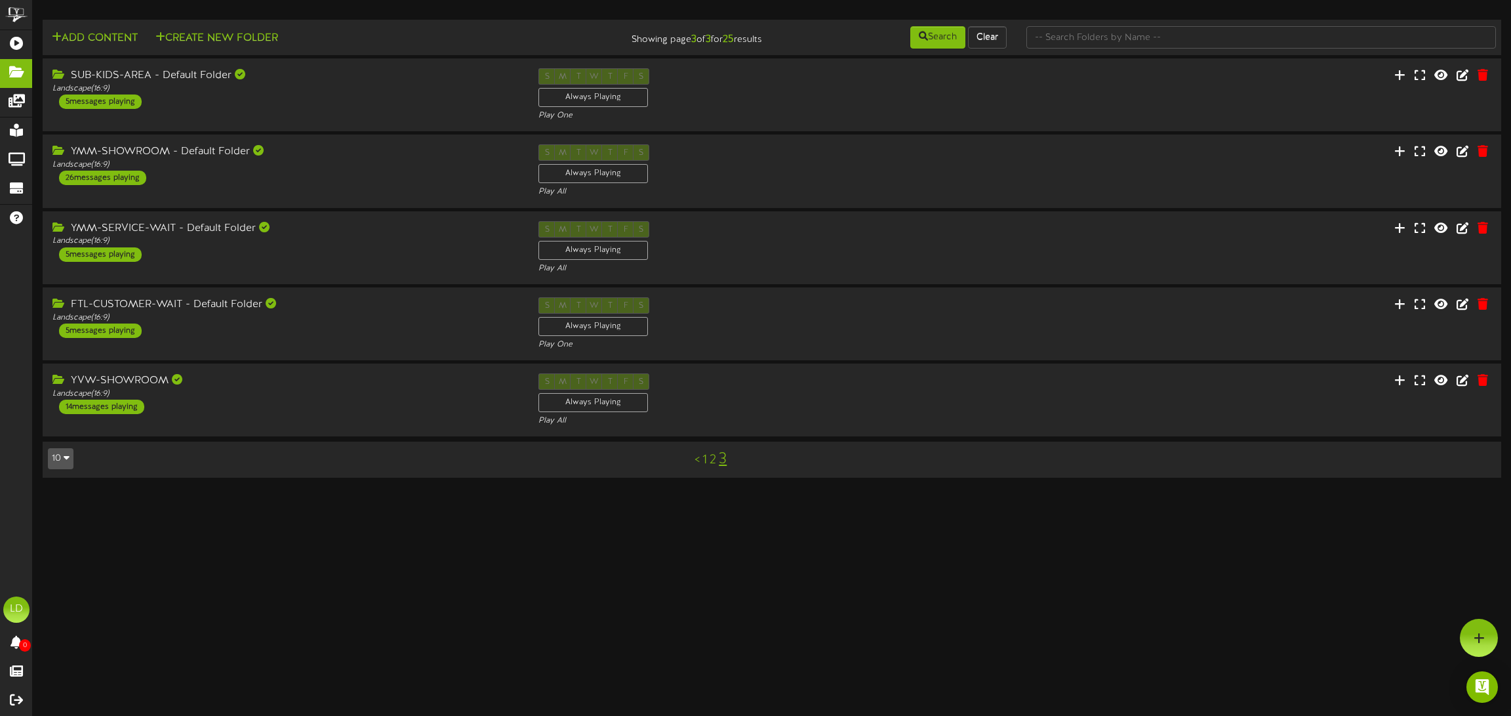
click at [715, 458] on link "2" at bounding box center [713, 460] width 7 height 14
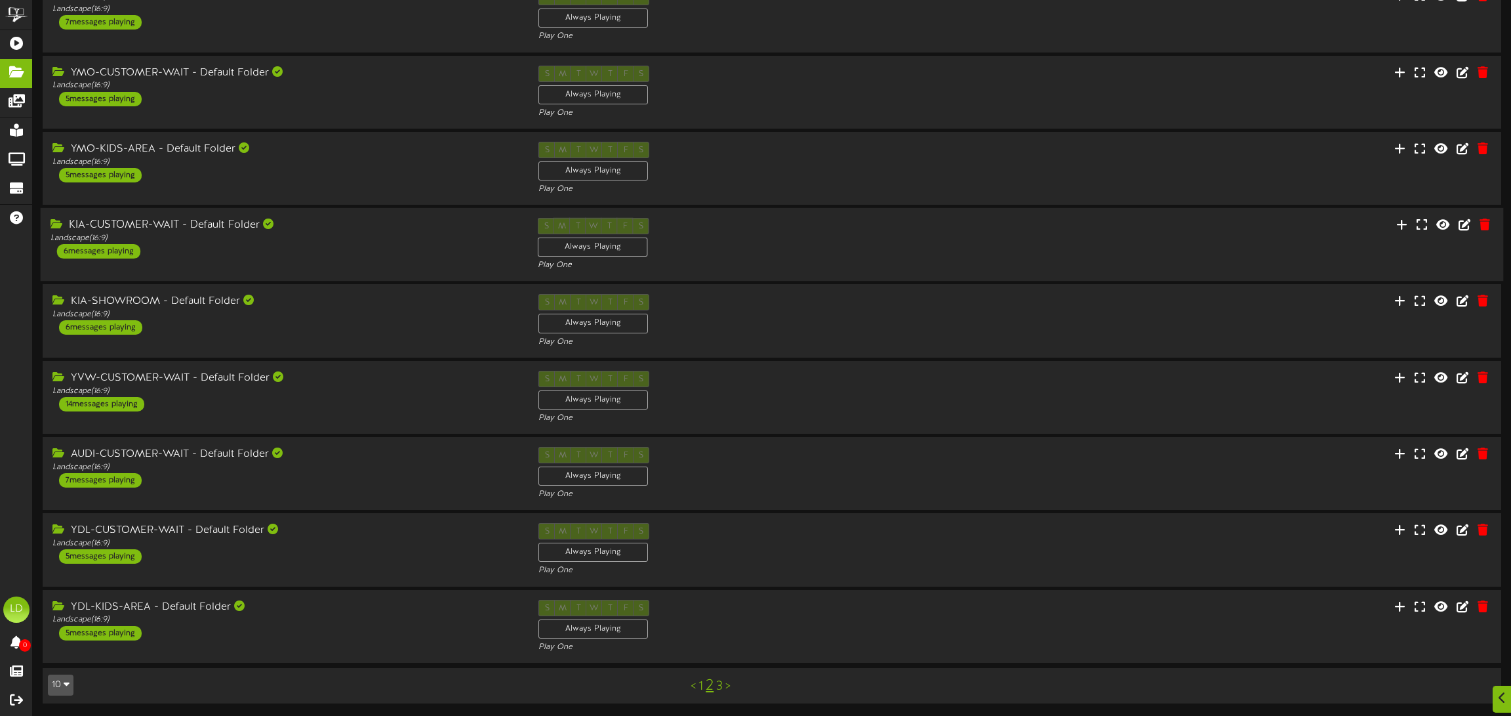
scroll to position [156, 0]
click at [702, 683] on link "1" at bounding box center [701, 685] width 5 height 14
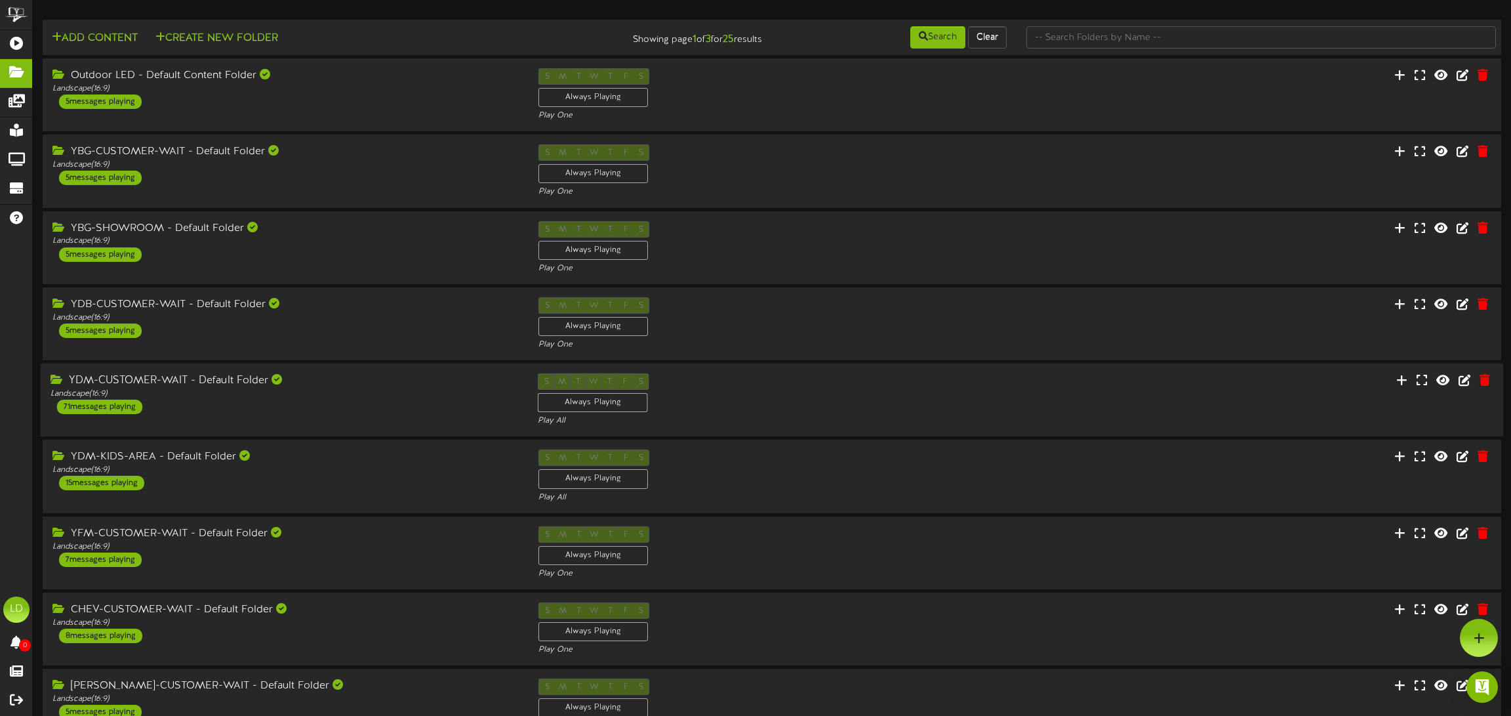
click at [105, 405] on div "71 messages playing" at bounding box center [99, 406] width 85 height 14
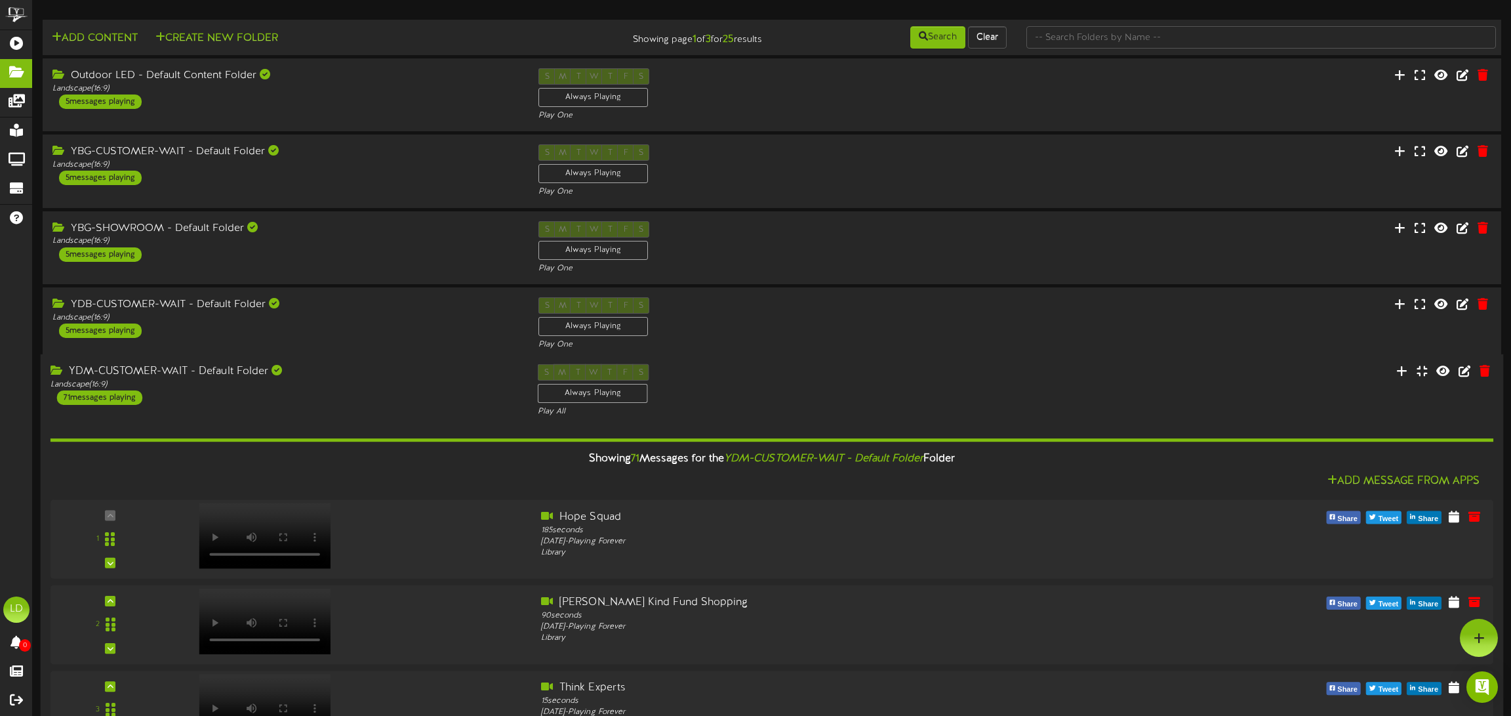
click at [195, 371] on div "YDM-CUSTOMER-WAIT - Default Folder" at bounding box center [285, 371] width 468 height 15
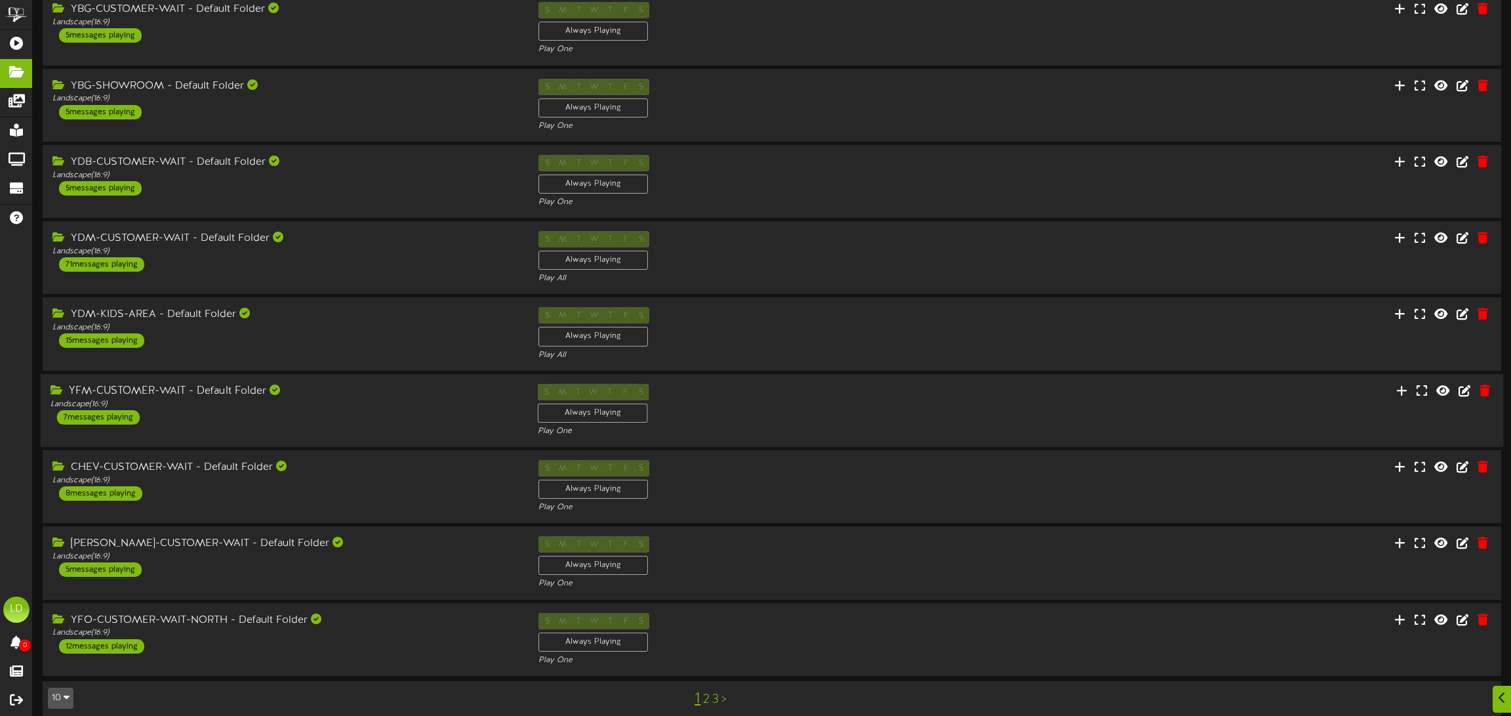
scroll to position [156, 0]
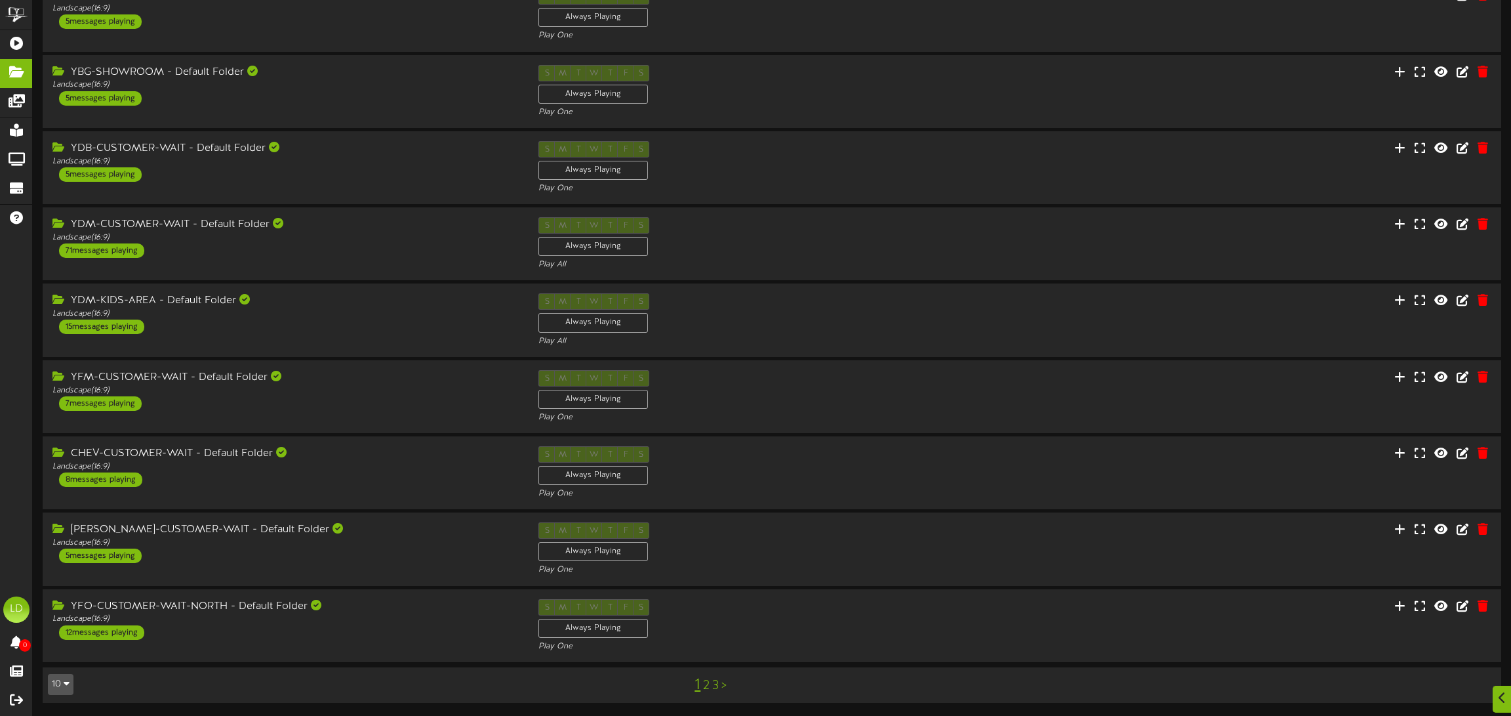
click at [709, 682] on link "2" at bounding box center [706, 685] width 7 height 14
click at [722, 683] on link "3" at bounding box center [719, 685] width 7 height 14
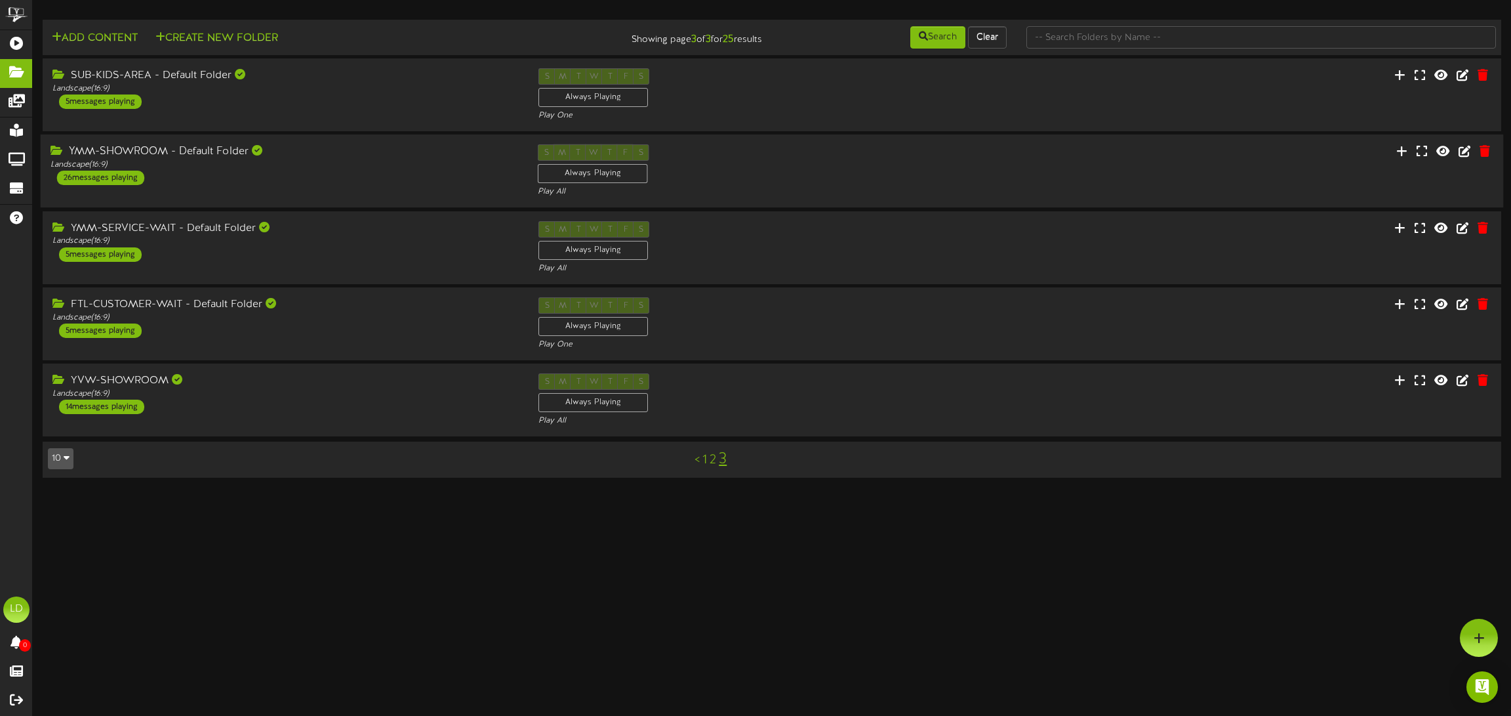
click at [102, 174] on div "26 messages playing" at bounding box center [100, 178] width 87 height 14
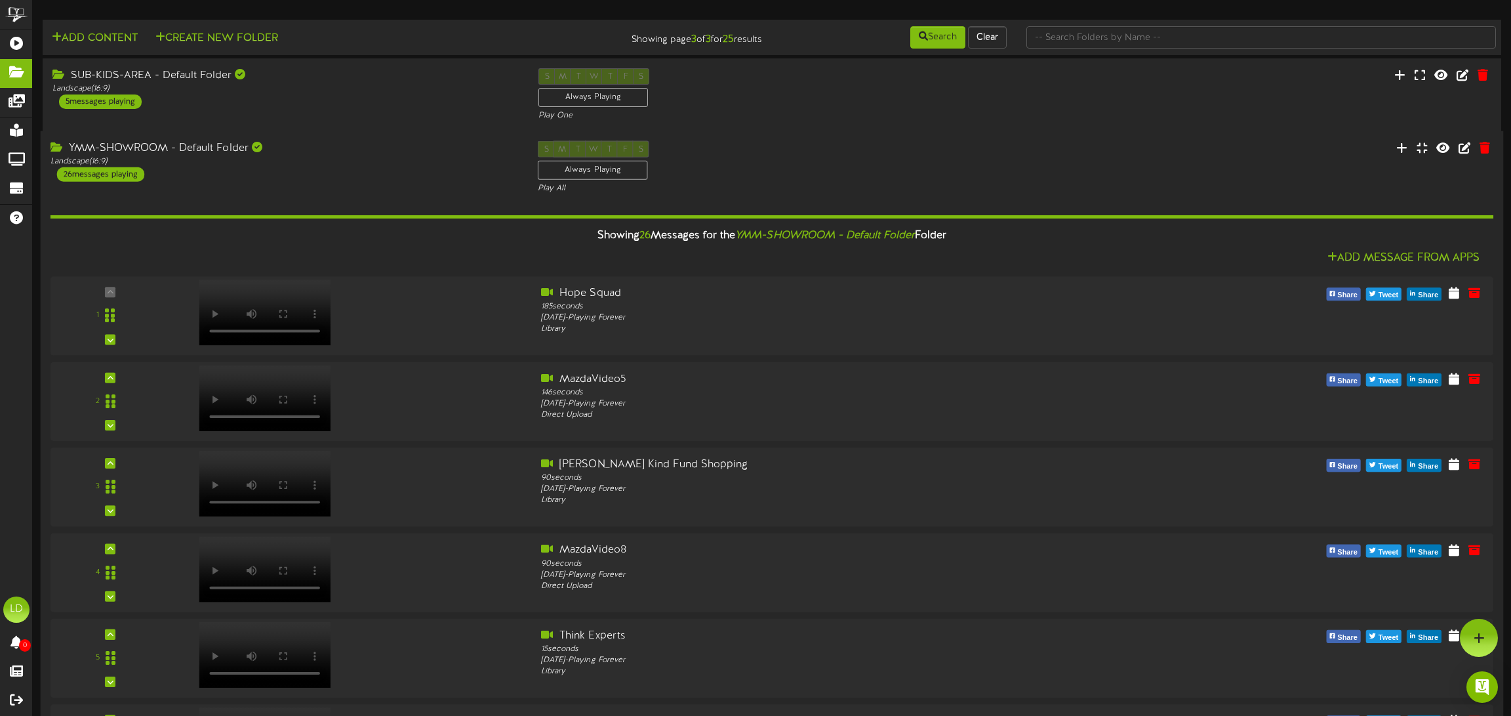
click at [92, 174] on div "26 messages playing" at bounding box center [100, 174] width 87 height 14
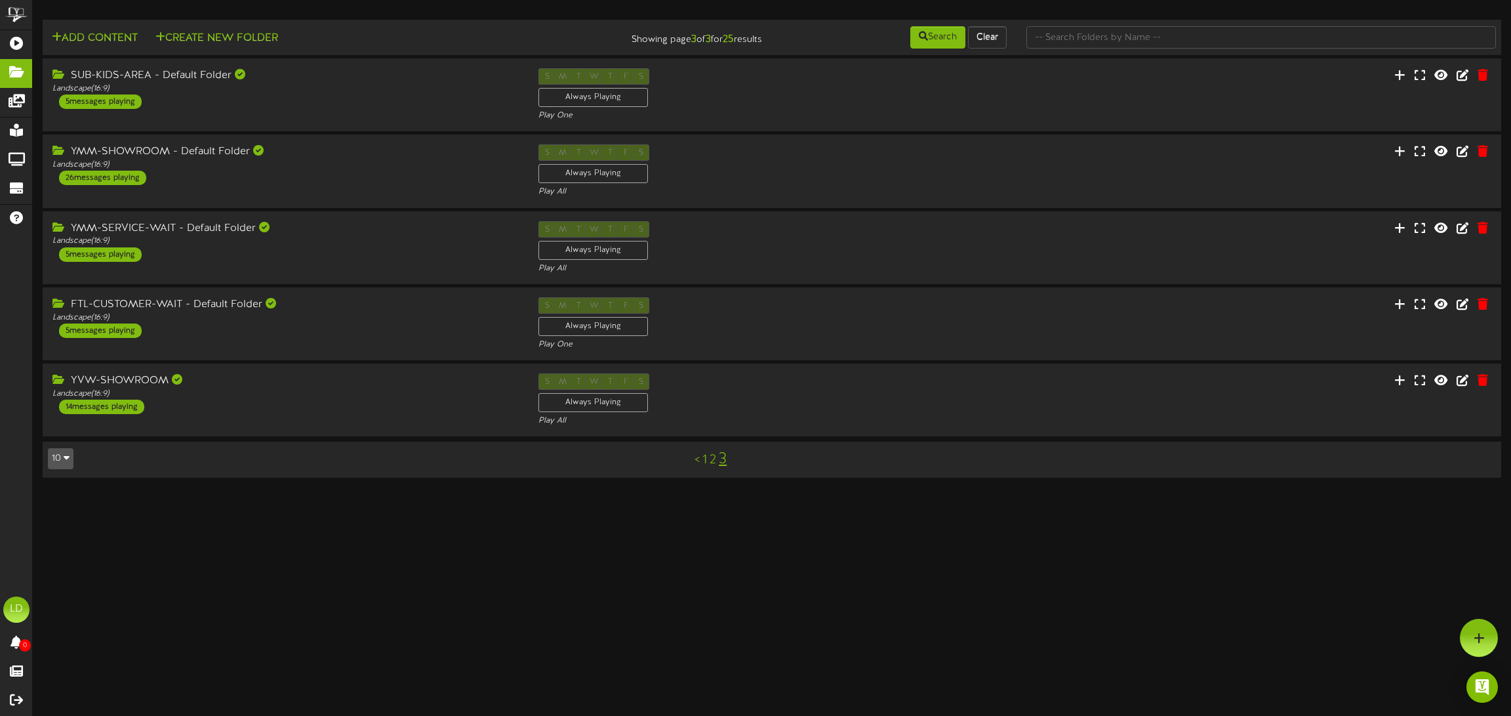
click at [708, 459] on div "< 1 2 3" at bounding box center [710, 459] width 367 height 25
click at [108, 321] on div "Landscape ( 16:9 )" at bounding box center [285, 317] width 468 height 11
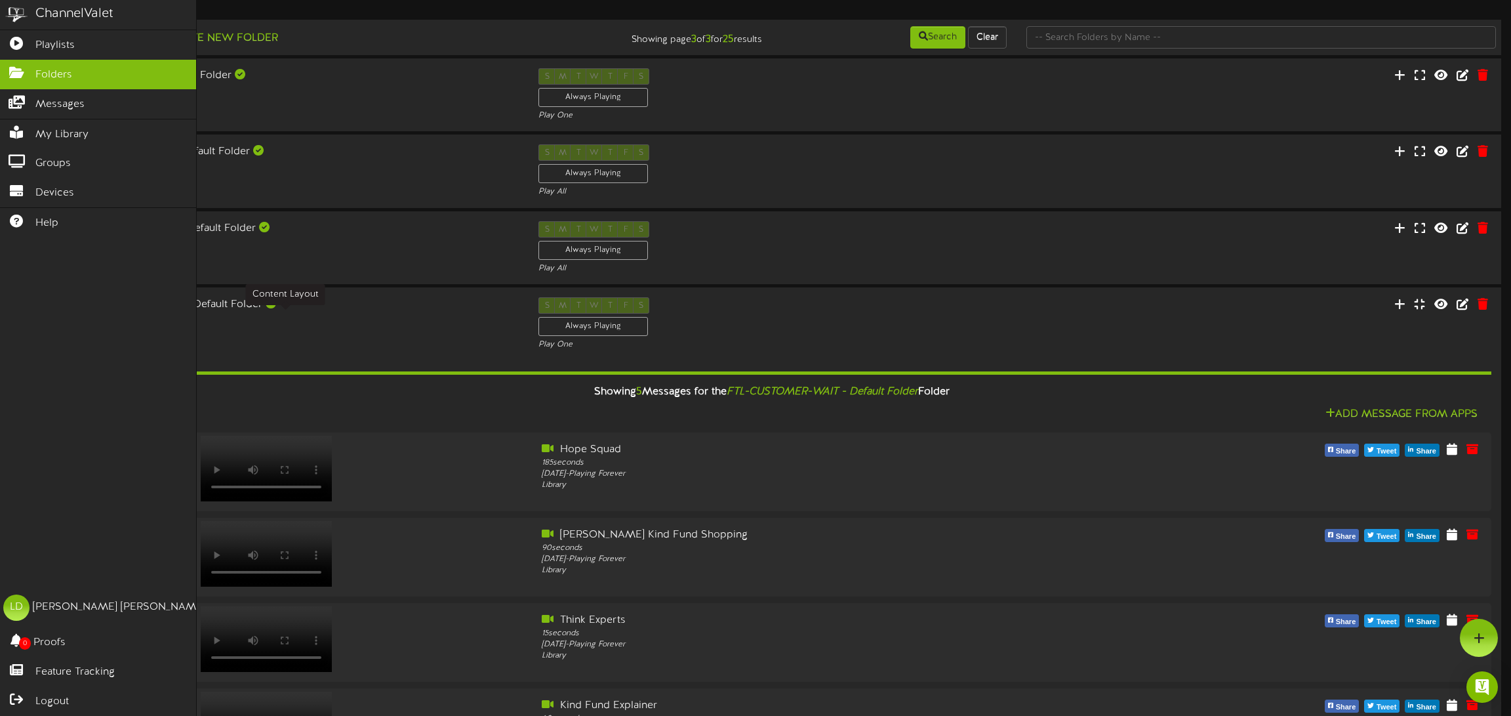
click at [19, 10] on img at bounding box center [16, 15] width 33 height 30
click at [50, 695] on span "Logout" at bounding box center [51, 701] width 33 height 15
